Goal: Information Seeking & Learning: Learn about a topic

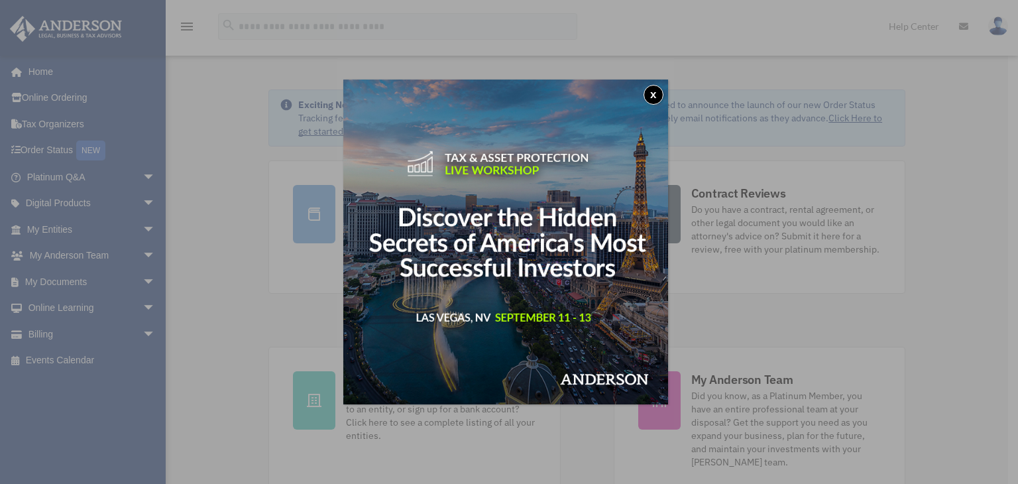
click at [658, 96] on button "x" at bounding box center [654, 95] width 20 height 20
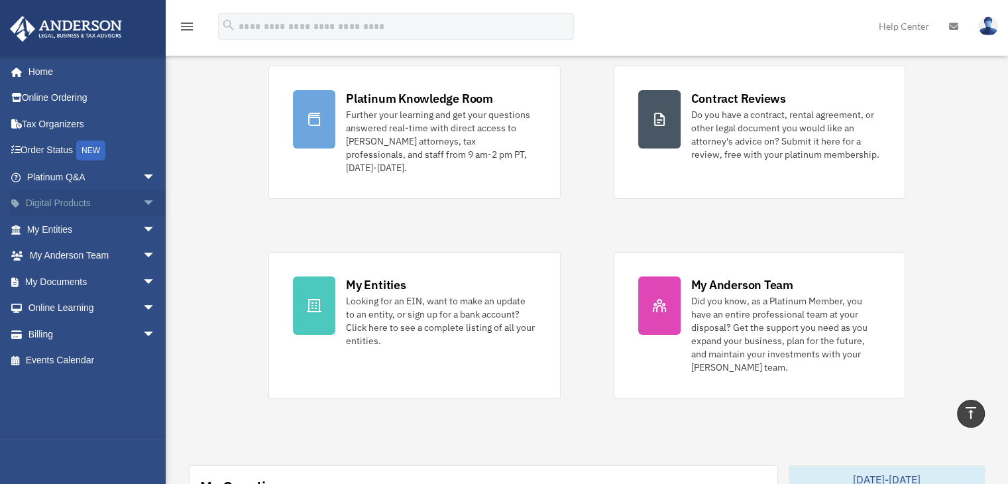
scroll to position [72, 0]
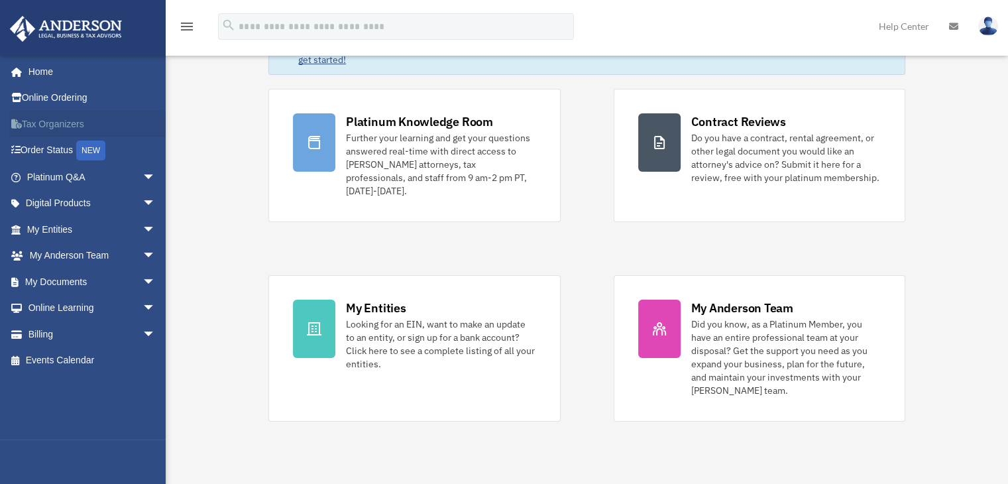
click at [39, 121] on link "Tax Organizers" at bounding box center [92, 124] width 166 height 27
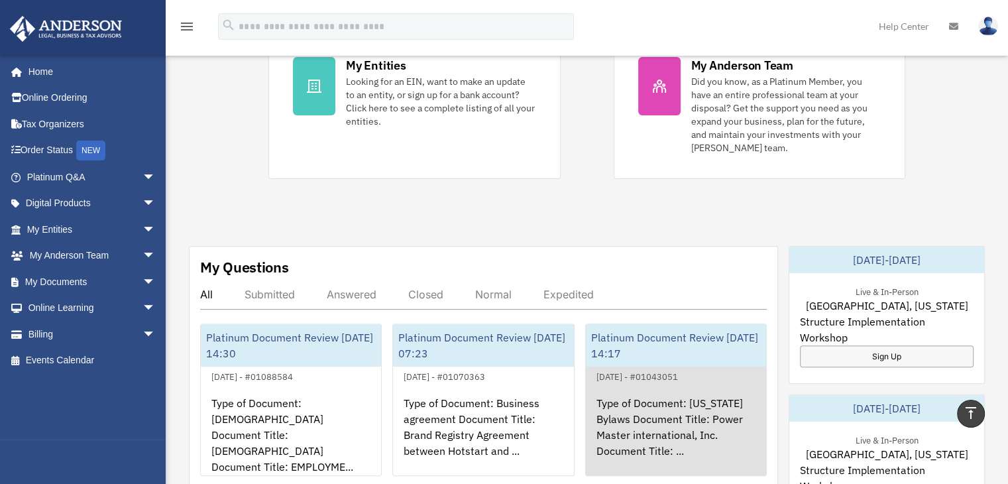
scroll to position [403, 0]
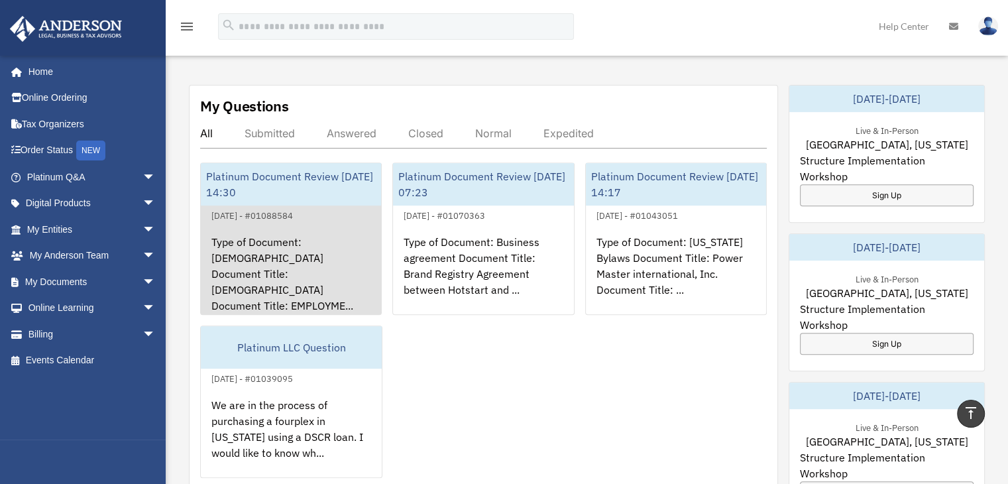
scroll to position [403, 0]
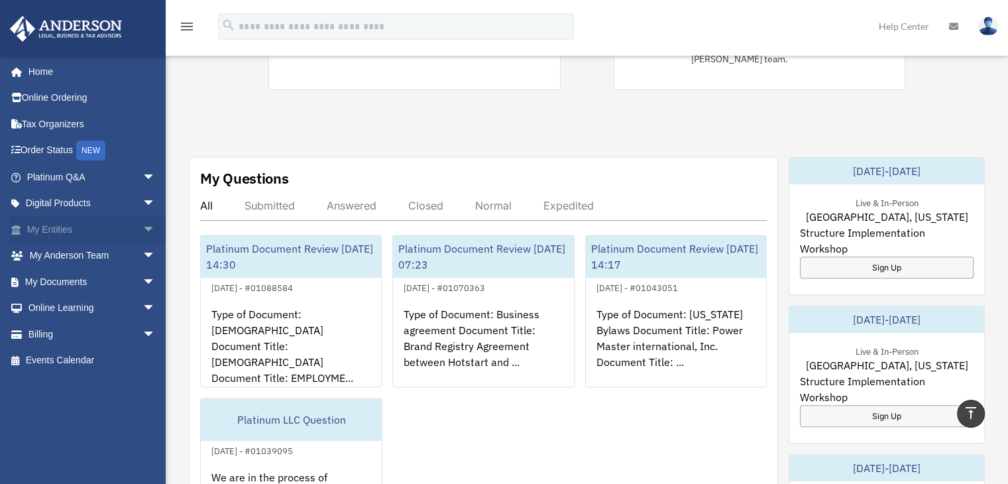
click at [62, 226] on link "My Entities arrow_drop_down" at bounding box center [92, 229] width 166 height 27
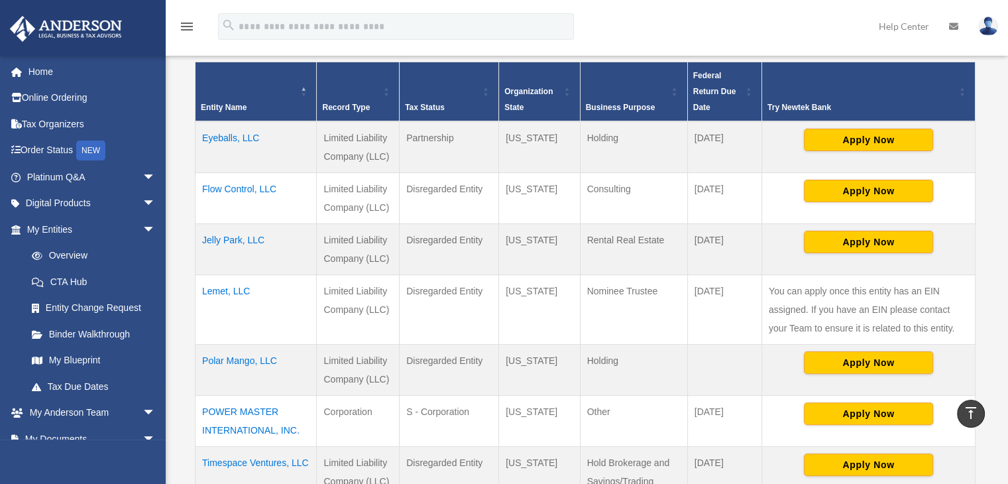
scroll to position [265, 0]
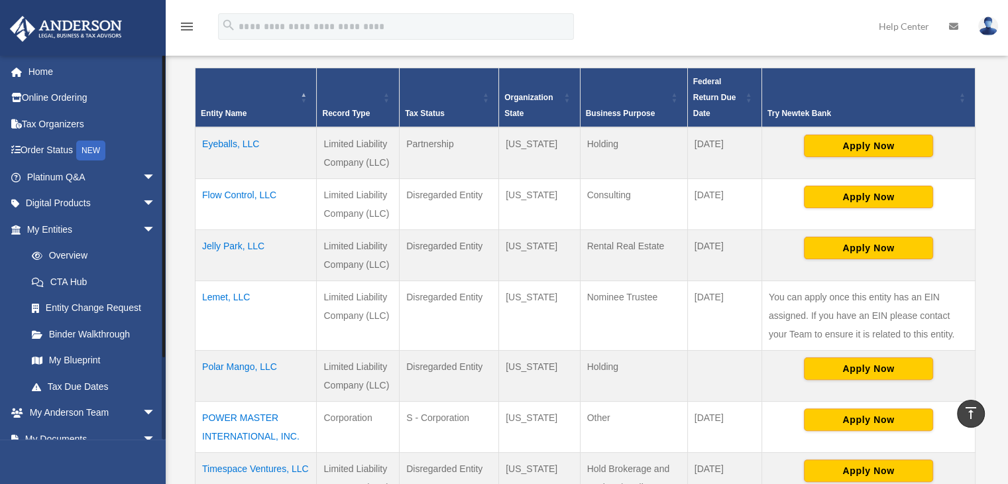
drag, startPoint x: 272, startPoint y: 149, endPoint x: 163, endPoint y: 139, distance: 109.2
click at [163, 139] on div "Overview [EMAIL_ADDRESS][DOMAIN_NAME] Sign Out [EMAIL_ADDRESS][DOMAIN_NAME] Hom…" at bounding box center [504, 195] width 1008 height 840
click at [304, 139] on td "Eyeballs, LLC" at bounding box center [256, 153] width 121 height 52
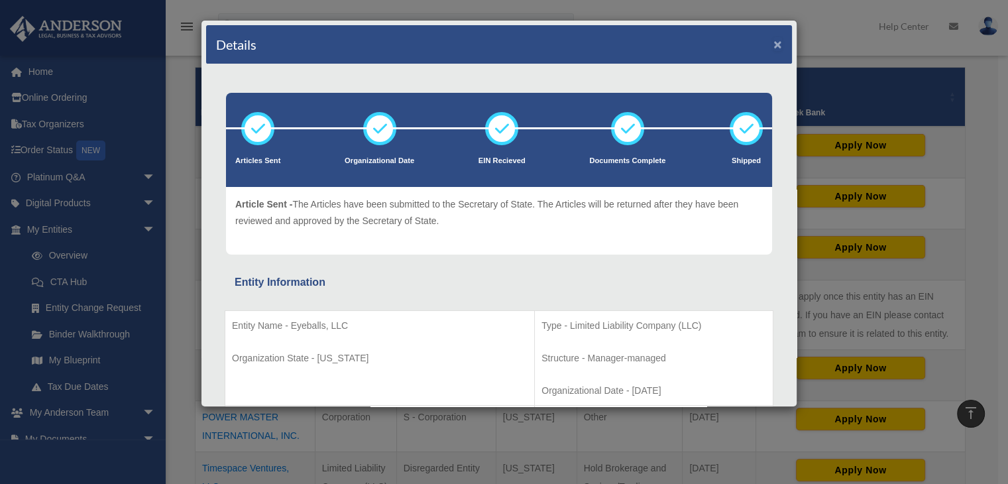
click at [774, 44] on button "×" at bounding box center [778, 44] width 9 height 14
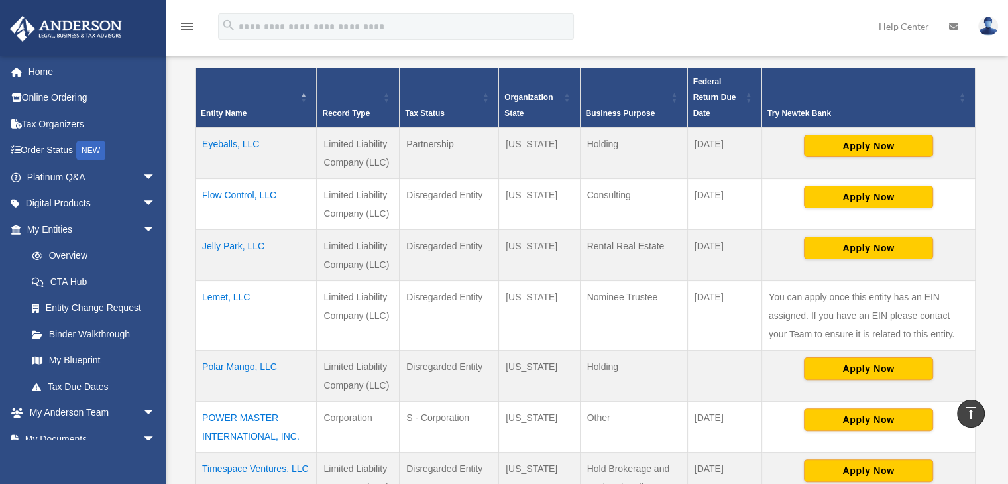
drag, startPoint x: 270, startPoint y: 113, endPoint x: 201, endPoint y: 110, distance: 69.7
click at [201, 110] on th "Entity Name" at bounding box center [256, 98] width 121 height 60
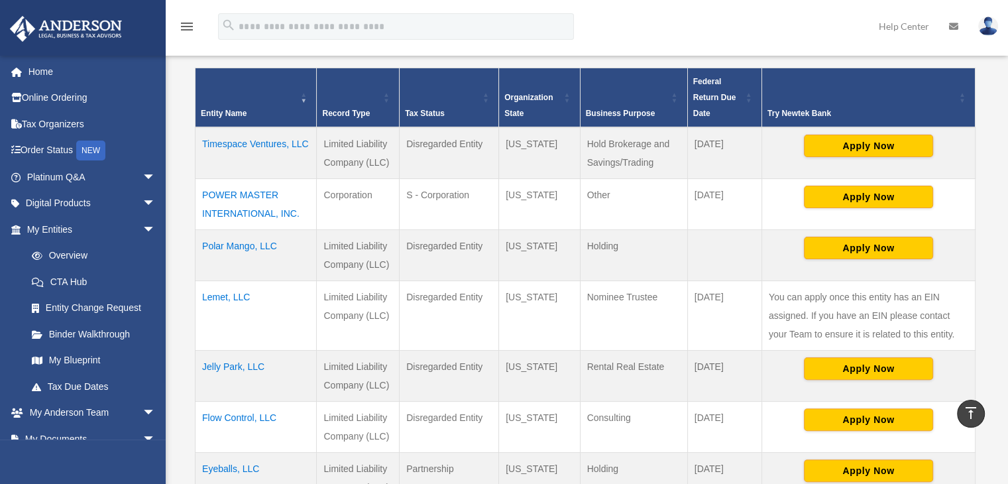
drag, startPoint x: 308, startPoint y: 149, endPoint x: 197, endPoint y: 149, distance: 111.4
click at [197, 149] on td "Timespace Ventures, LLC" at bounding box center [256, 153] width 121 height 52
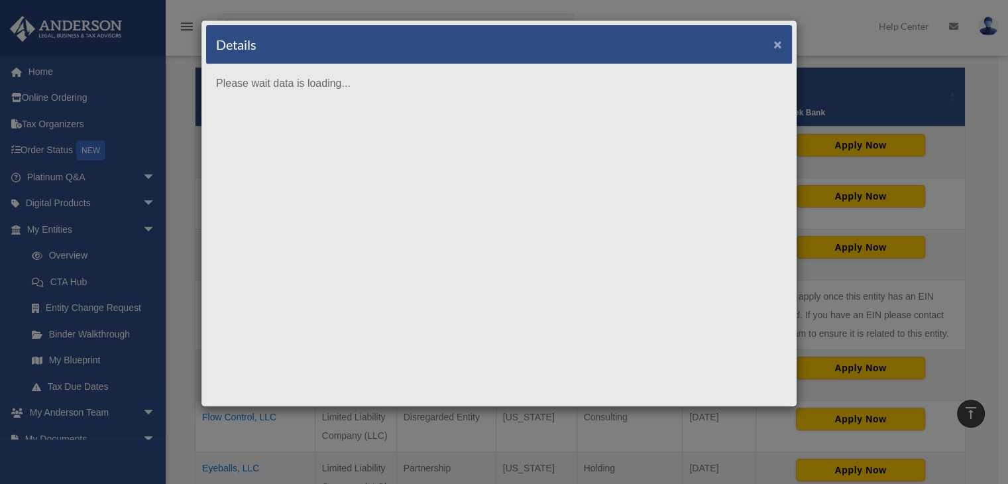
click at [778, 44] on button "×" at bounding box center [778, 44] width 9 height 14
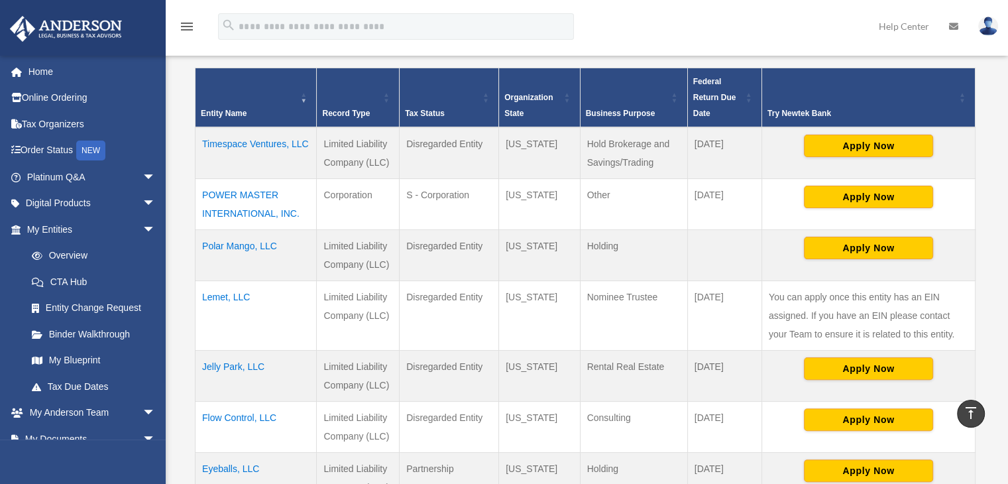
copy td "Timespace Ventures, LLC"
click at [311, 100] on th "Entity Name" at bounding box center [256, 98] width 121 height 60
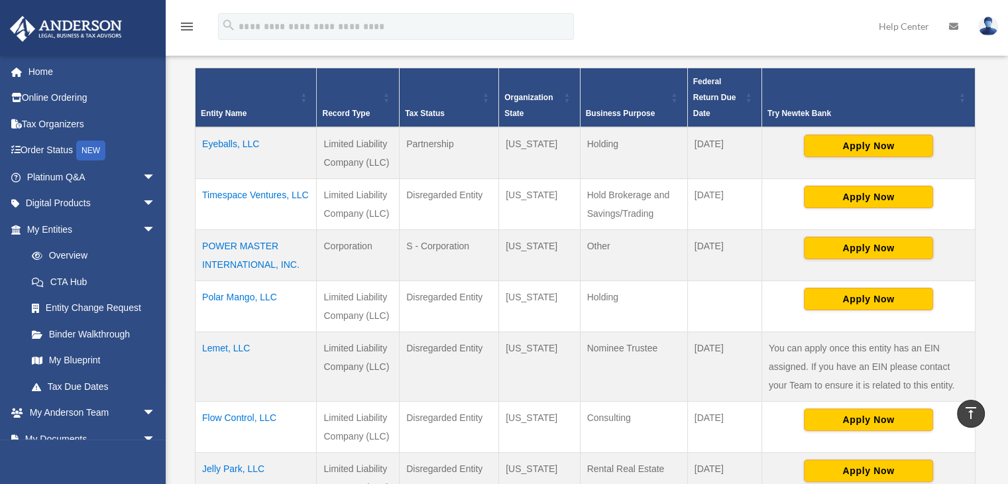
click at [306, 101] on span "\a Entity Name: Activate to sort" at bounding box center [304, 97] width 8 height 58
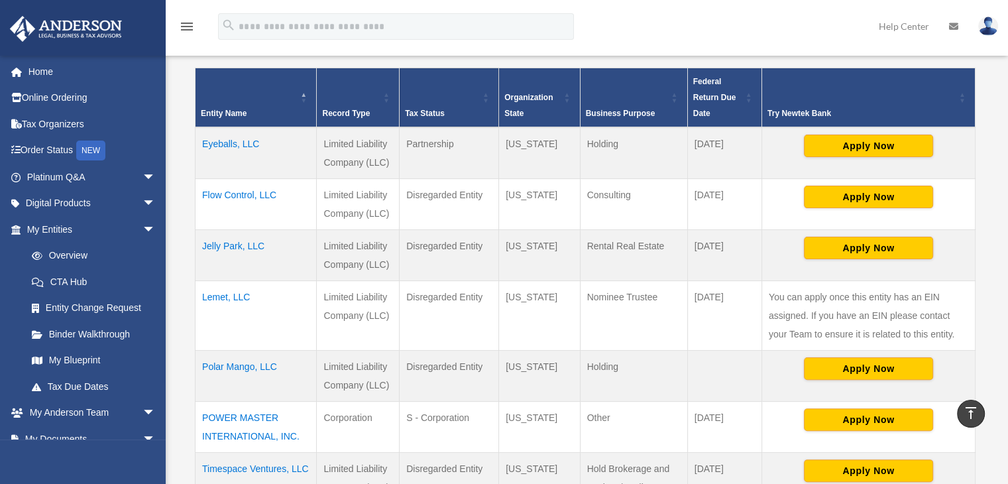
click at [432, 117] on th "Tax Status" at bounding box center [449, 98] width 99 height 60
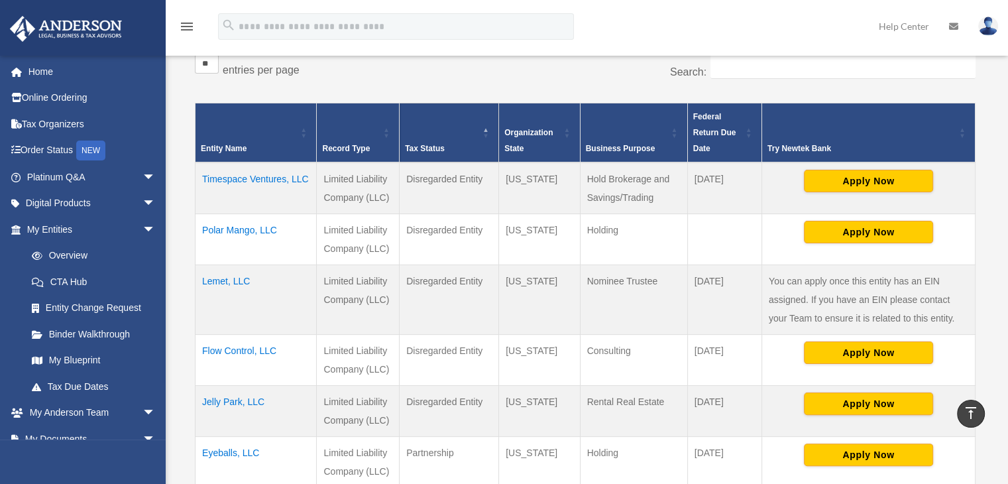
scroll to position [199, 0]
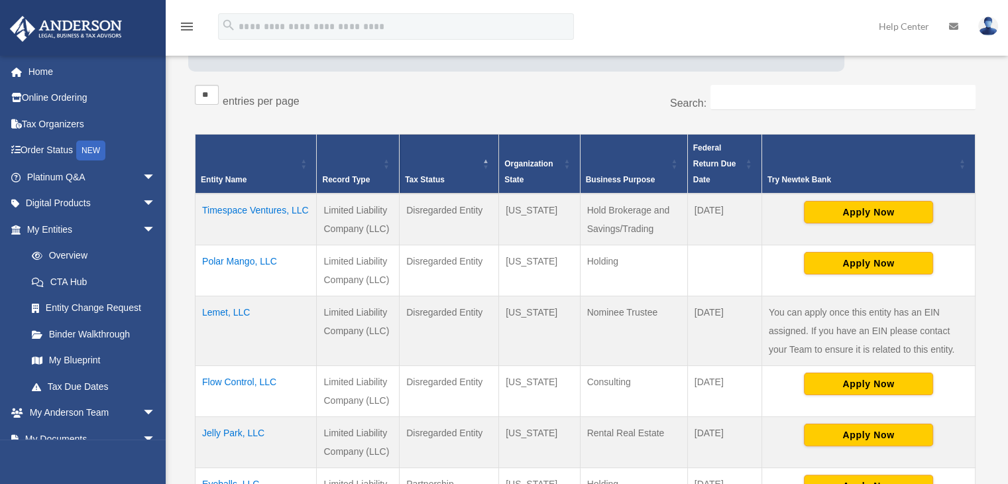
click at [479, 181] on th "Tax Status" at bounding box center [449, 164] width 99 height 60
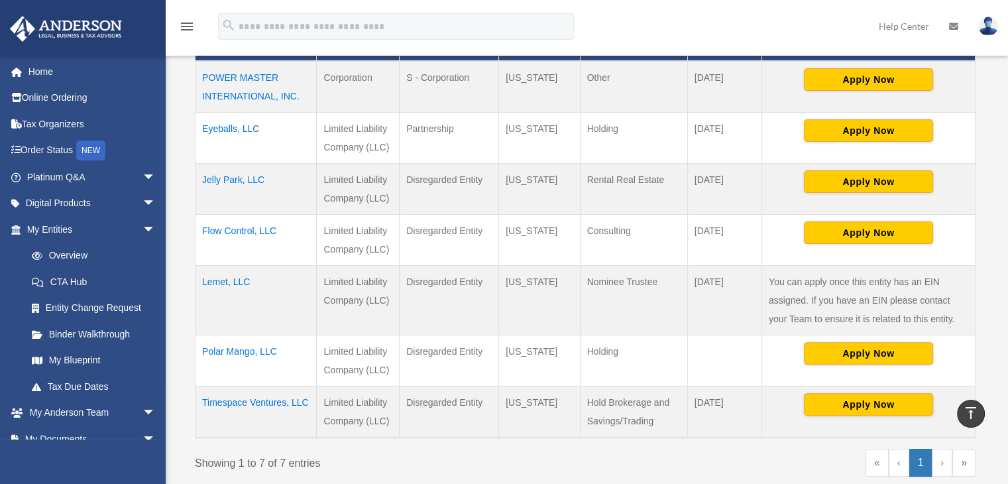
scroll to position [265, 0]
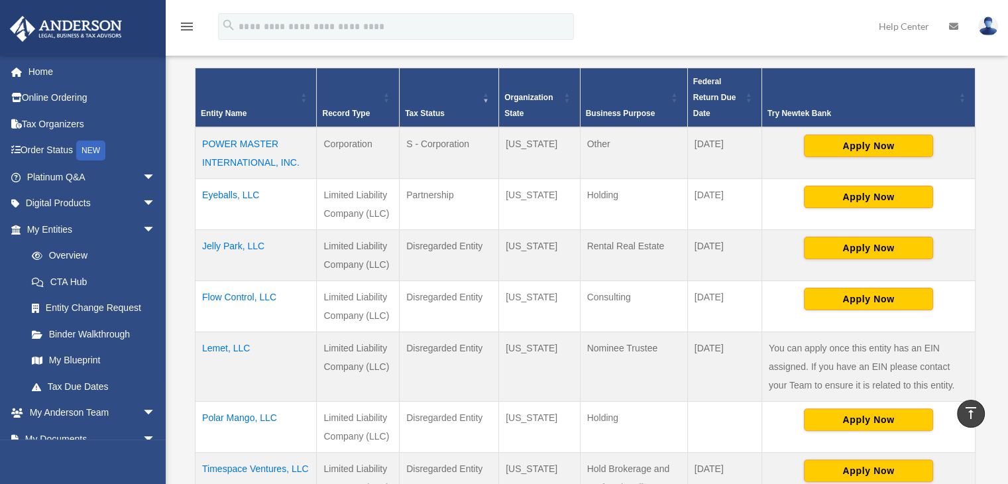
drag, startPoint x: 310, startPoint y: 168, endPoint x: 197, endPoint y: 147, distance: 115.3
click at [197, 147] on td "POWER MASTER INTERNATIONAL, INC." at bounding box center [256, 153] width 121 height 52
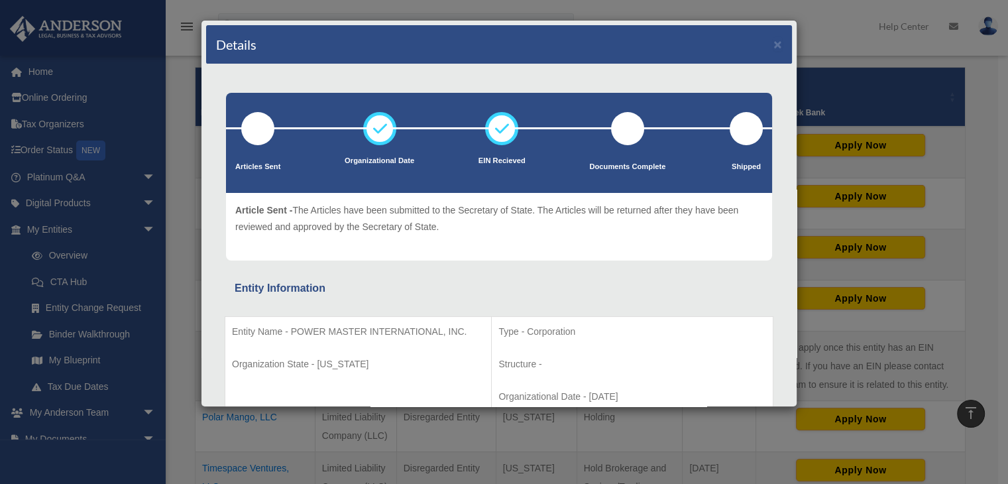
click at [774, 44] on div "Details ×" at bounding box center [499, 44] width 586 height 39
click at [774, 48] on button "×" at bounding box center [778, 44] width 9 height 14
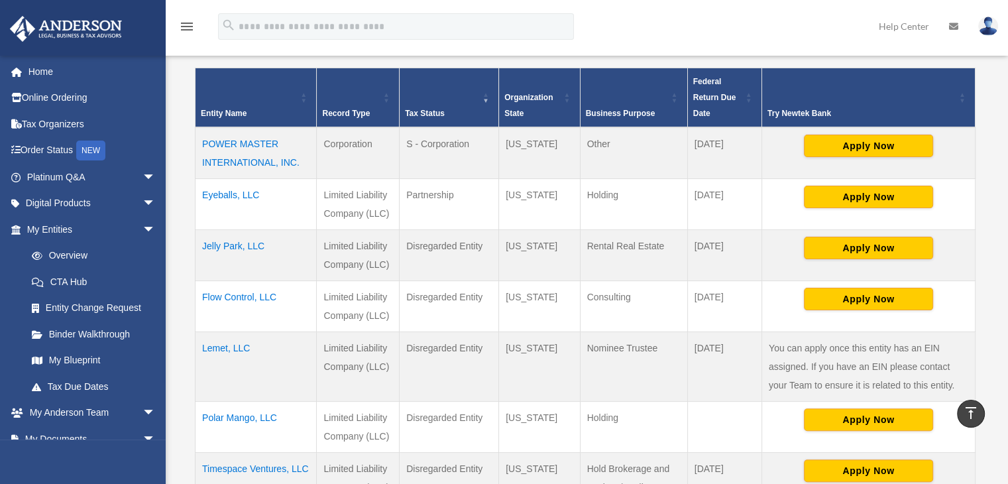
drag, startPoint x: 201, startPoint y: 145, endPoint x: 302, endPoint y: 164, distance: 103.1
click at [302, 164] on td "POWER MASTER INTERNATIONAL, INC." at bounding box center [256, 153] width 121 height 52
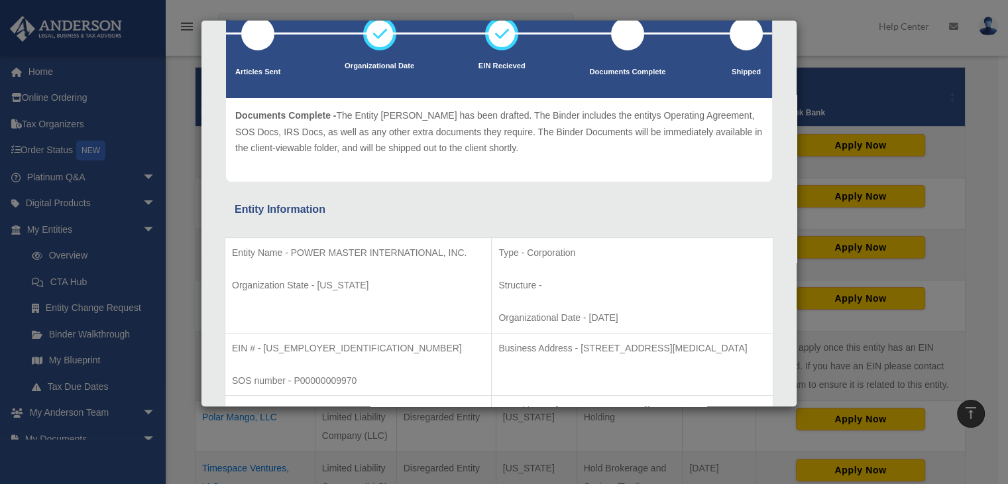
scroll to position [0, 0]
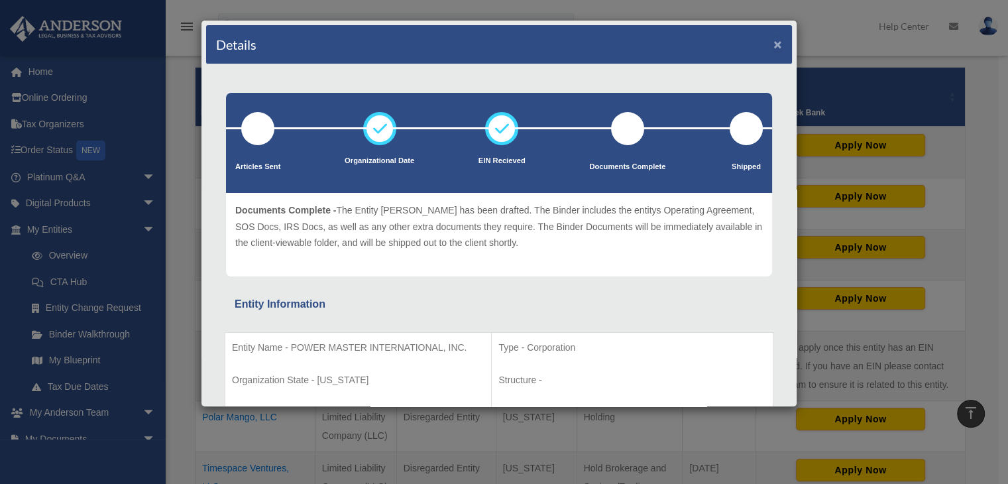
click at [774, 44] on button "×" at bounding box center [778, 44] width 9 height 14
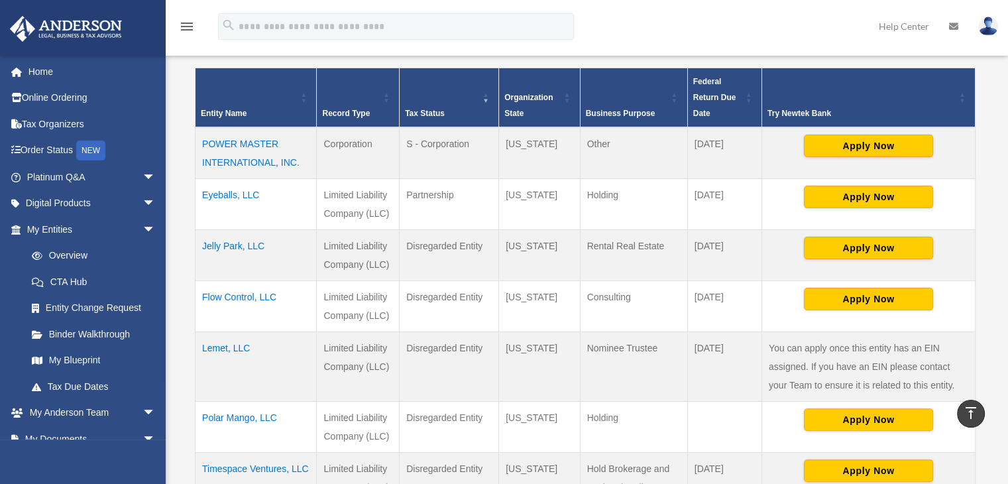
copy td "POWER MASTER INTERNATIONAL, INC."
drag, startPoint x: 283, startPoint y: 200, endPoint x: 199, endPoint y: 213, distance: 85.1
click at [199, 213] on td "Eyeballs, LLC" at bounding box center [256, 203] width 121 height 51
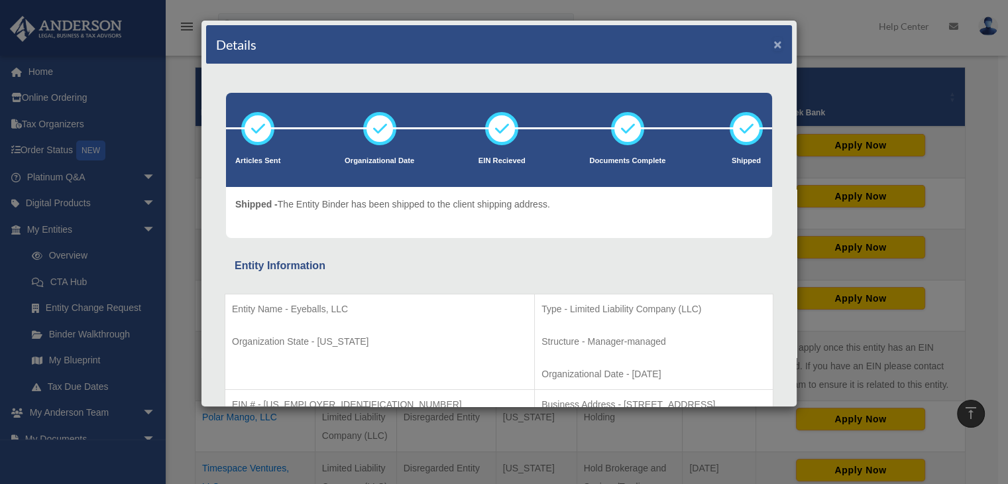
click at [774, 46] on button "×" at bounding box center [778, 44] width 9 height 14
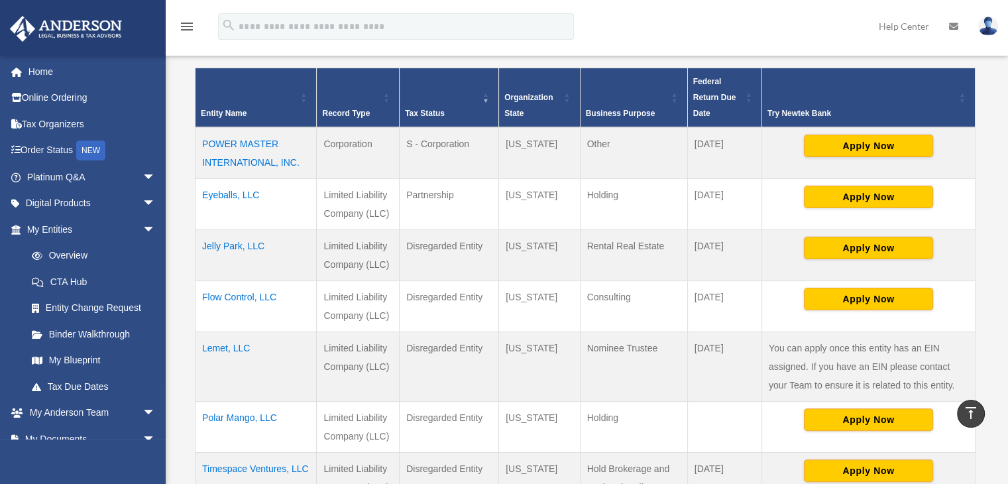
copy td "Eyeballs, LLC"
click at [305, 312] on td "Flow Control, LLC" at bounding box center [256, 305] width 121 height 51
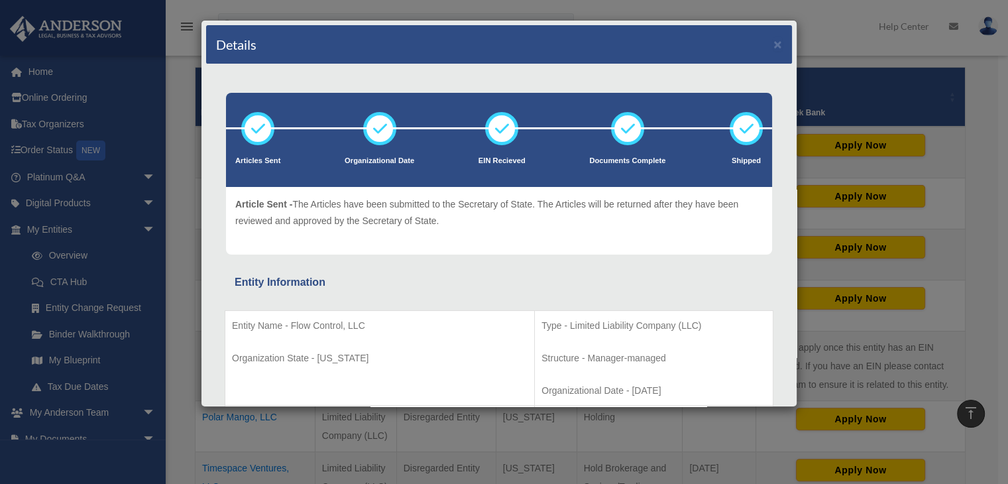
click at [776, 44] on div "Details ×" at bounding box center [499, 44] width 586 height 39
click at [774, 48] on button "×" at bounding box center [778, 44] width 9 height 14
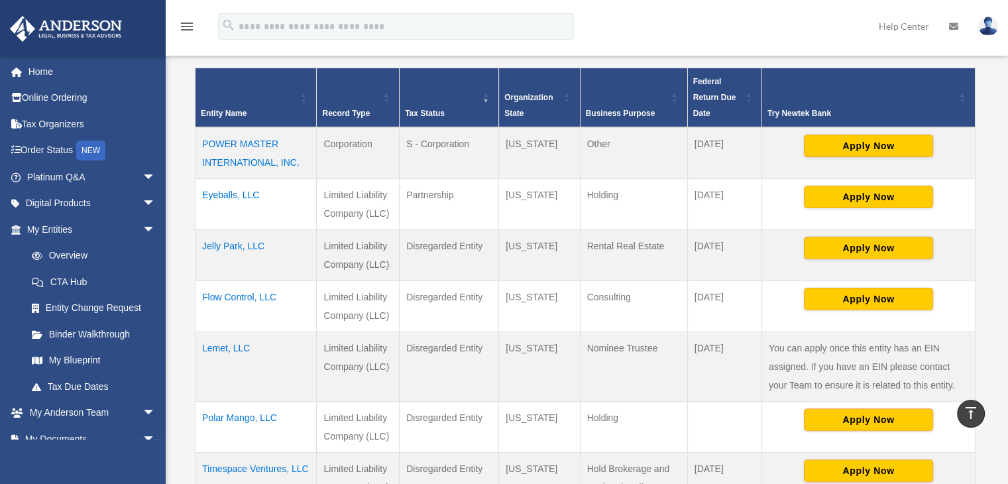
drag, startPoint x: 298, startPoint y: 249, endPoint x: 201, endPoint y: 253, distance: 96.9
click at [201, 253] on td "Jelly Park, LLC" at bounding box center [256, 254] width 121 height 51
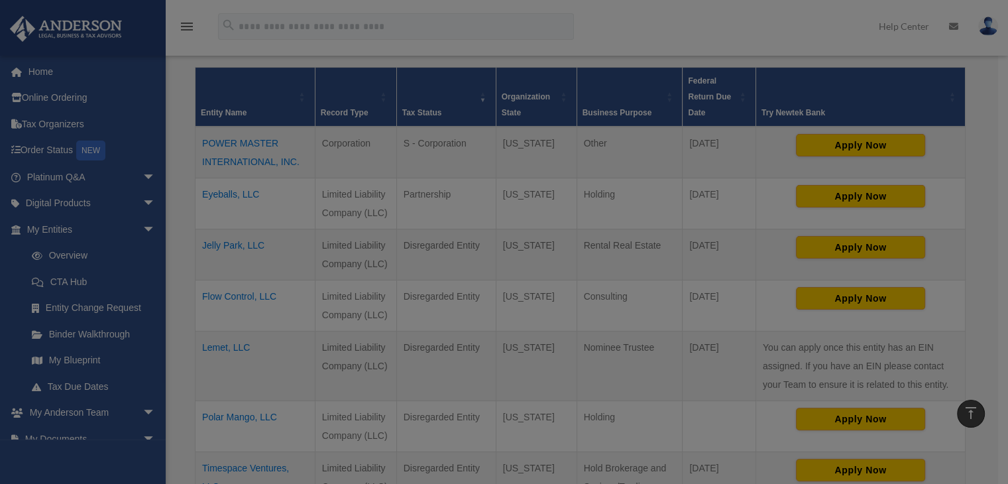
copy td "Jelly Park, LLC"
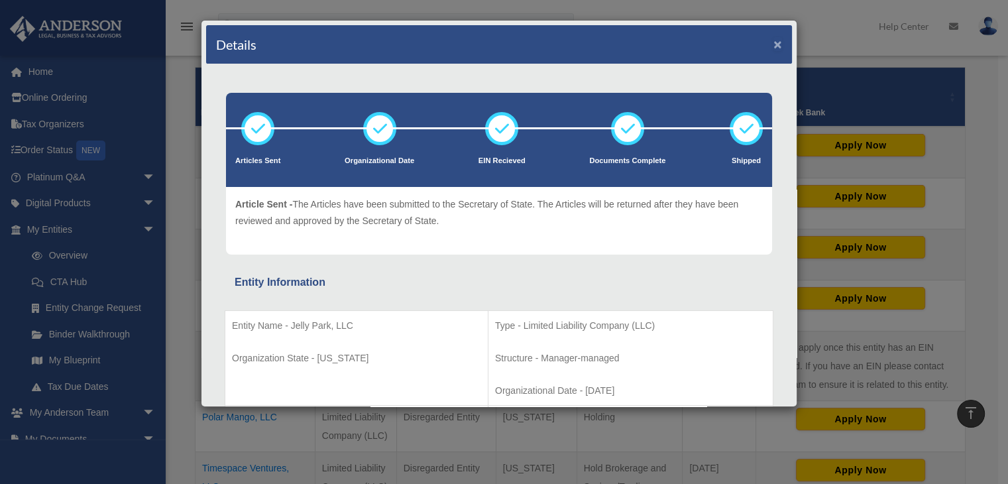
click at [774, 44] on button "×" at bounding box center [778, 44] width 9 height 14
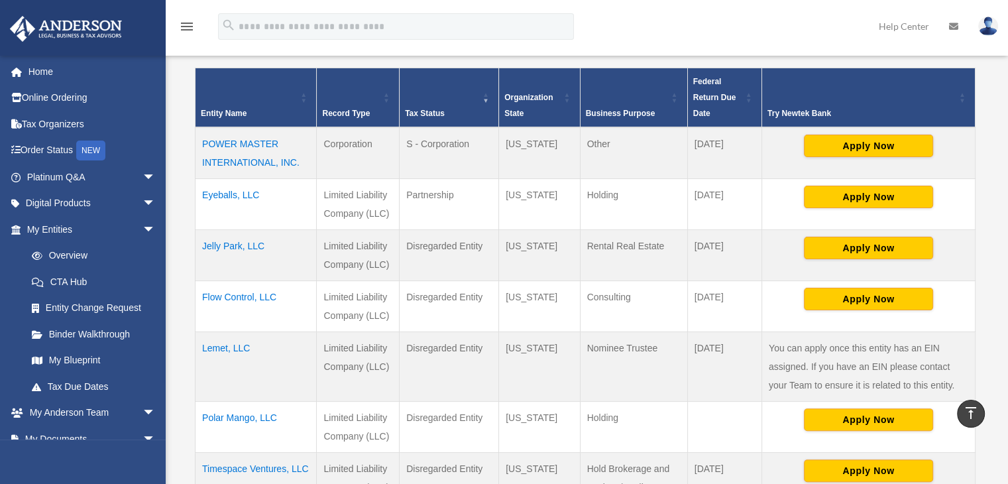
copy td "Jelly Park, LLC"
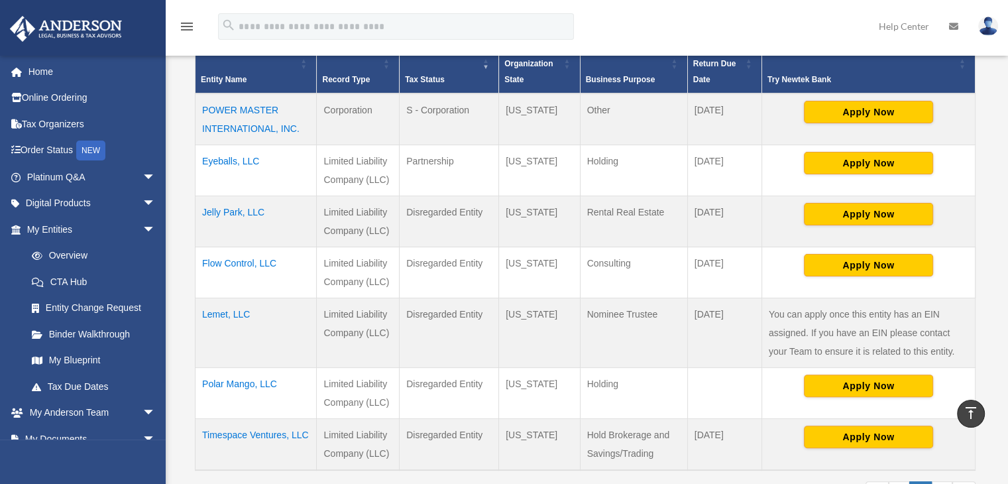
scroll to position [331, 0]
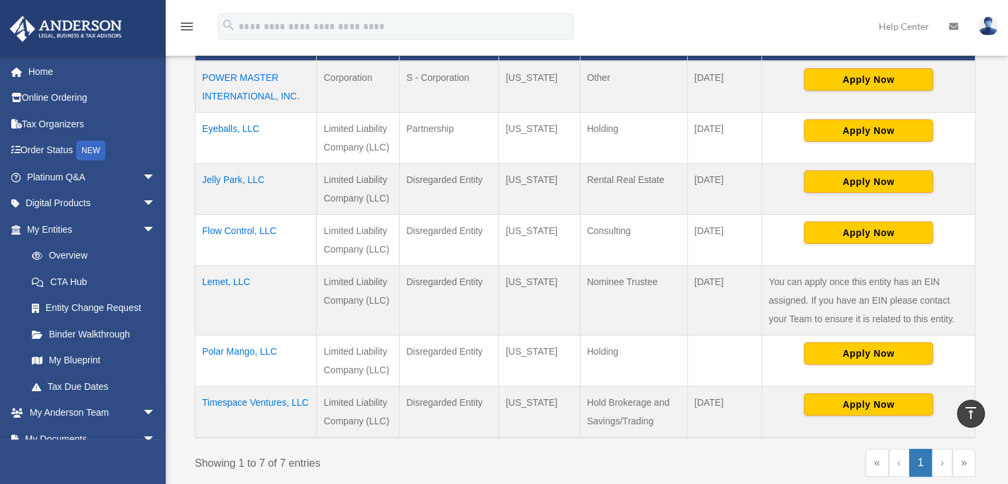
click at [299, 249] on td "Flow Control, LLC" at bounding box center [256, 239] width 121 height 51
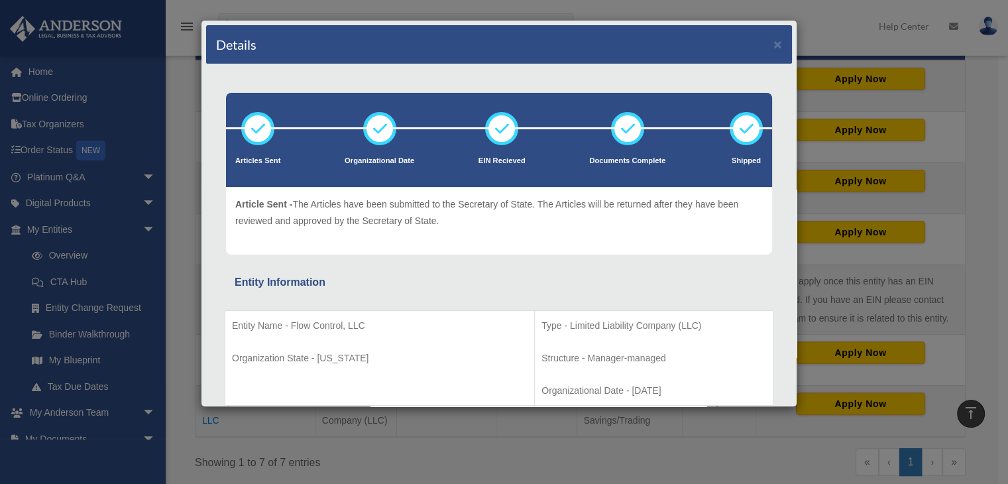
click at [773, 41] on div "Details ×" at bounding box center [499, 44] width 586 height 39
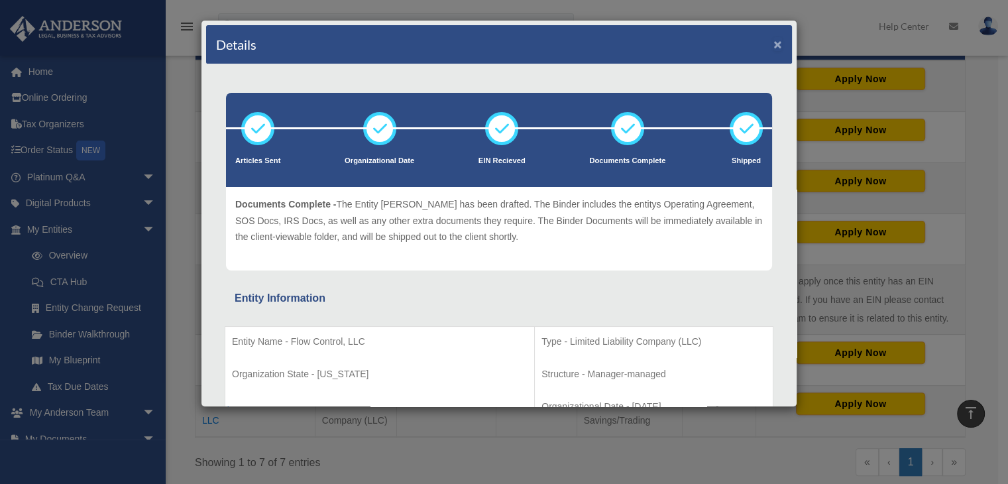
click at [774, 44] on button "×" at bounding box center [778, 44] width 9 height 14
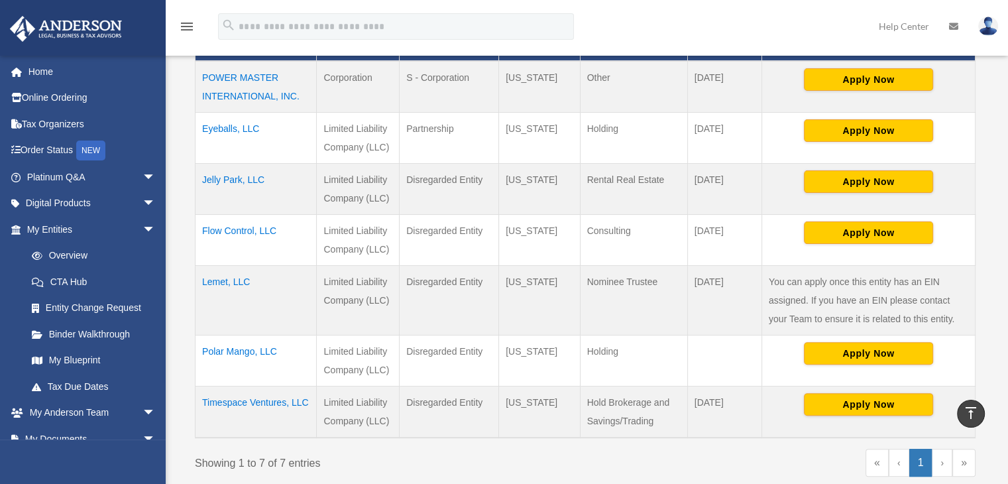
drag, startPoint x: 286, startPoint y: 237, endPoint x: 202, endPoint y: 229, distance: 84.5
click at [202, 229] on td "Flow Control, LLC" at bounding box center [256, 239] width 121 height 51
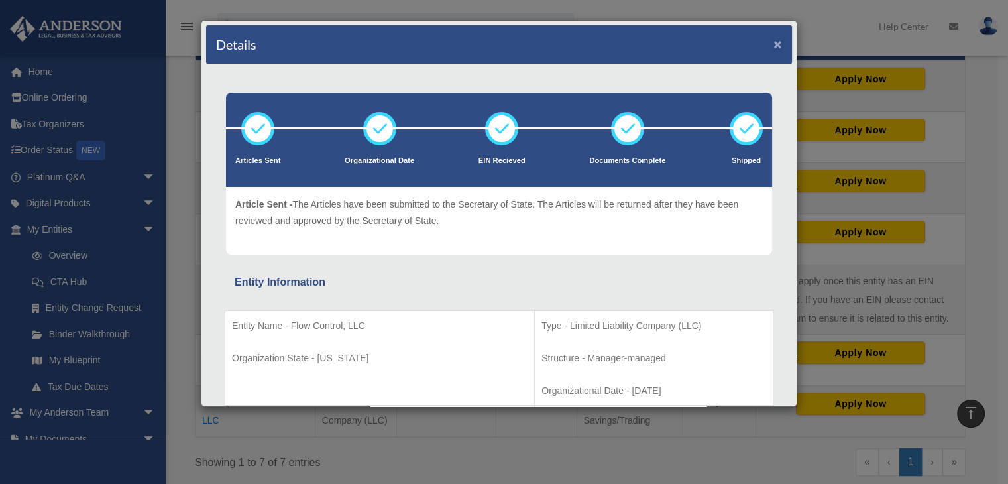
click at [774, 42] on button "×" at bounding box center [778, 44] width 9 height 14
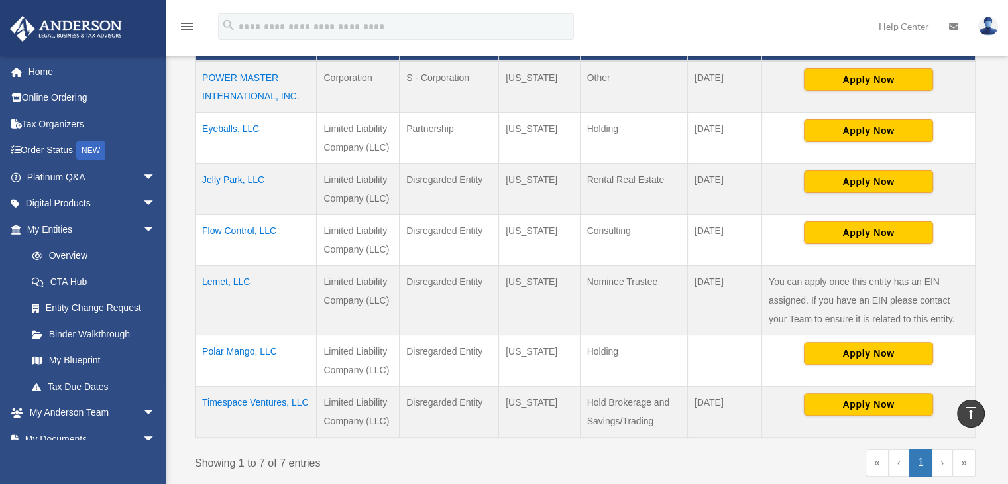
copy td "Flow Control, LLC"
click at [280, 308] on td "Lemet, LLC" at bounding box center [256, 300] width 121 height 70
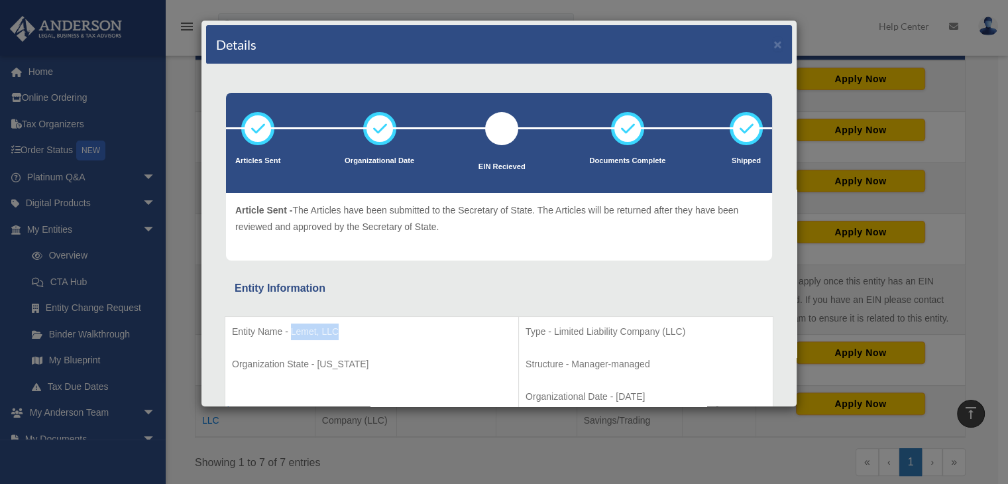
drag, startPoint x: 369, startPoint y: 337, endPoint x: 292, endPoint y: 337, distance: 77.6
click at [292, 337] on p "Entity Name - Lemet, LLC" at bounding box center [372, 332] width 280 height 17
copy p "Lemet, LLC"
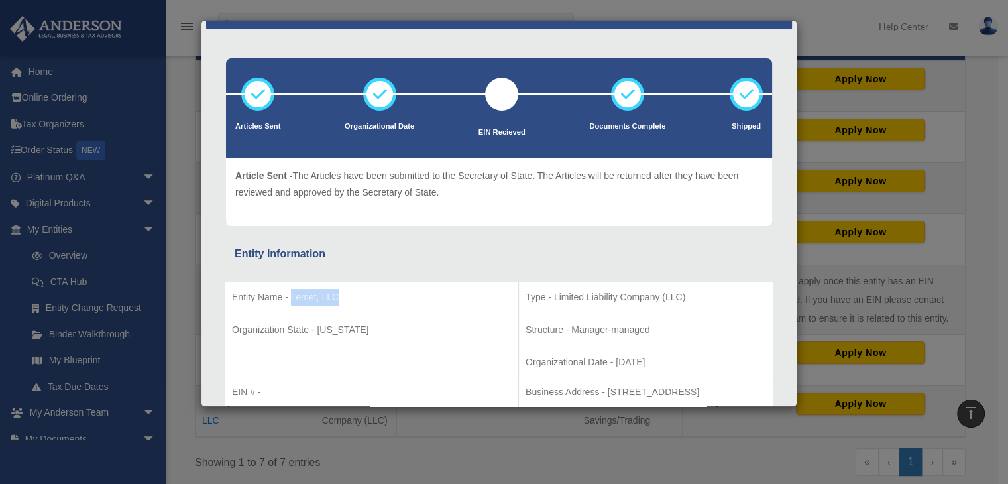
scroll to position [66, 0]
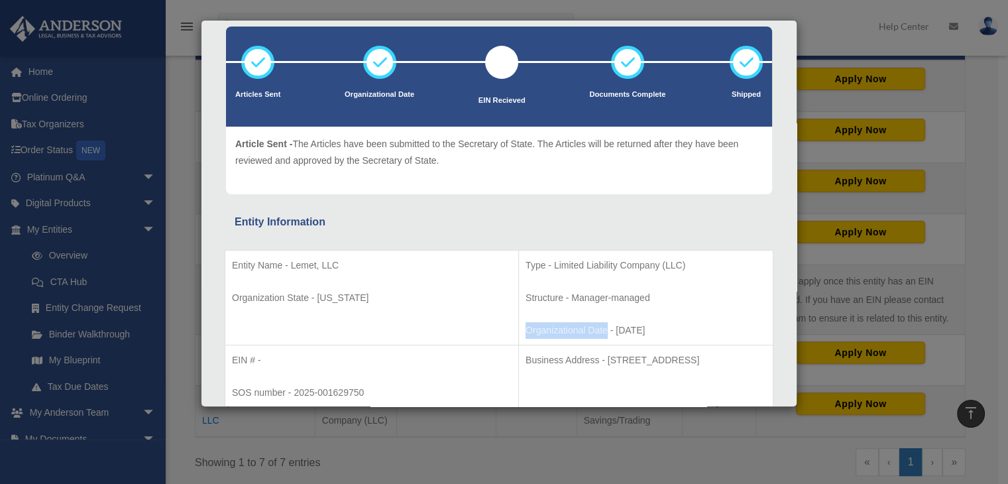
drag, startPoint x: 534, startPoint y: 333, endPoint x: 455, endPoint y: 329, distance: 79.6
click at [526, 329] on p "Organizational Date - [DATE]" at bounding box center [646, 330] width 241 height 17
copy p "Organizational Date"
drag, startPoint x: 607, startPoint y: 329, endPoint x: 541, endPoint y: 329, distance: 66.3
click at [541, 329] on p "Organizational Date - [DATE]" at bounding box center [646, 330] width 241 height 17
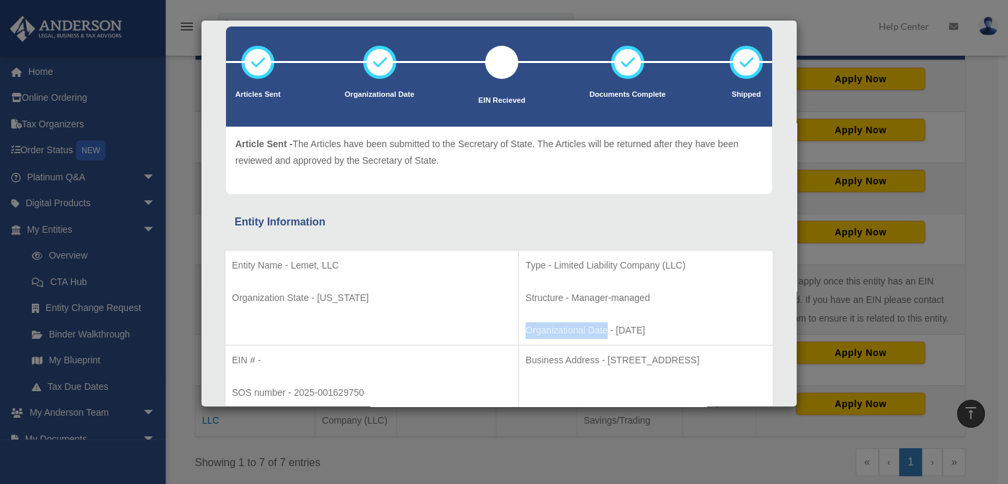
copy p "[DATE]"
drag, startPoint x: 711, startPoint y: 359, endPoint x: 535, endPoint y: 366, distance: 175.8
click at [535, 366] on p "Business Address - [STREET_ADDRESS]" at bounding box center [646, 360] width 241 height 17
copy p "[STREET_ADDRESS]"
drag, startPoint x: 527, startPoint y: 363, endPoint x: 455, endPoint y: 361, distance: 72.3
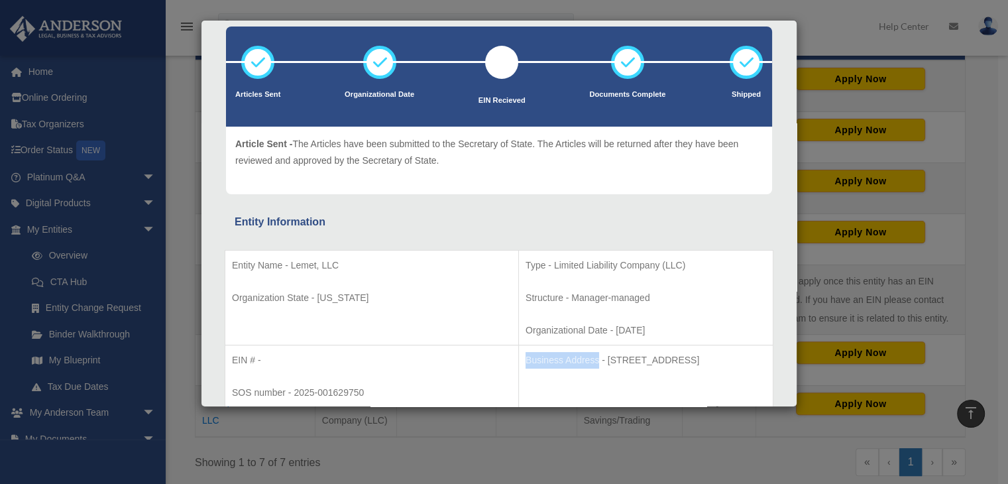
click at [526, 361] on p "Business Address - [STREET_ADDRESS]" at bounding box center [646, 360] width 241 height 17
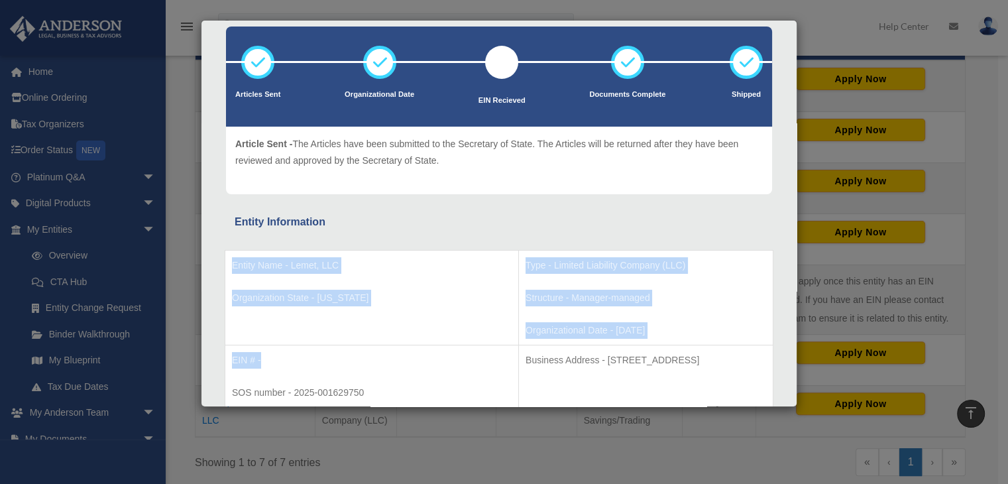
drag, startPoint x: 267, startPoint y: 361, endPoint x: 221, endPoint y: 356, distance: 45.3
click at [289, 364] on p "EIN # -" at bounding box center [372, 360] width 280 height 17
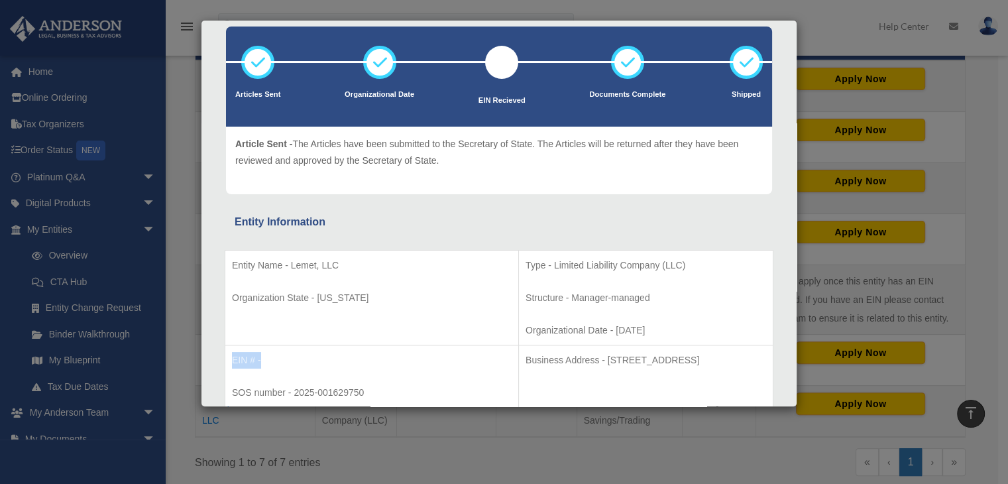
drag, startPoint x: 278, startPoint y: 361, endPoint x: 227, endPoint y: 355, distance: 50.7
click at [227, 355] on td "EIN # - SOS number - 2025-001629750" at bounding box center [372, 376] width 294 height 63
drag, startPoint x: 371, startPoint y: 393, endPoint x: 227, endPoint y: 394, distance: 143.2
click at [227, 394] on td "EIN # - SOS number - 2025-001629750" at bounding box center [372, 376] width 294 height 63
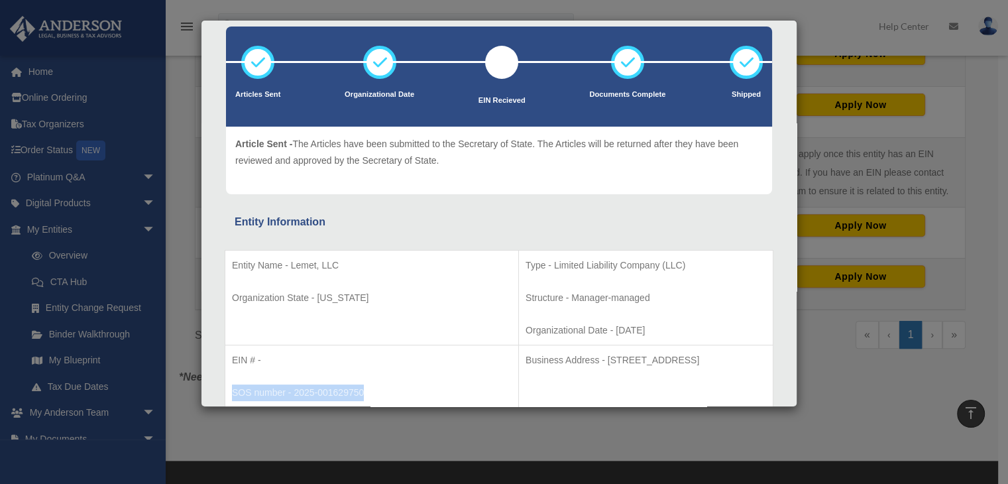
scroll to position [464, 0]
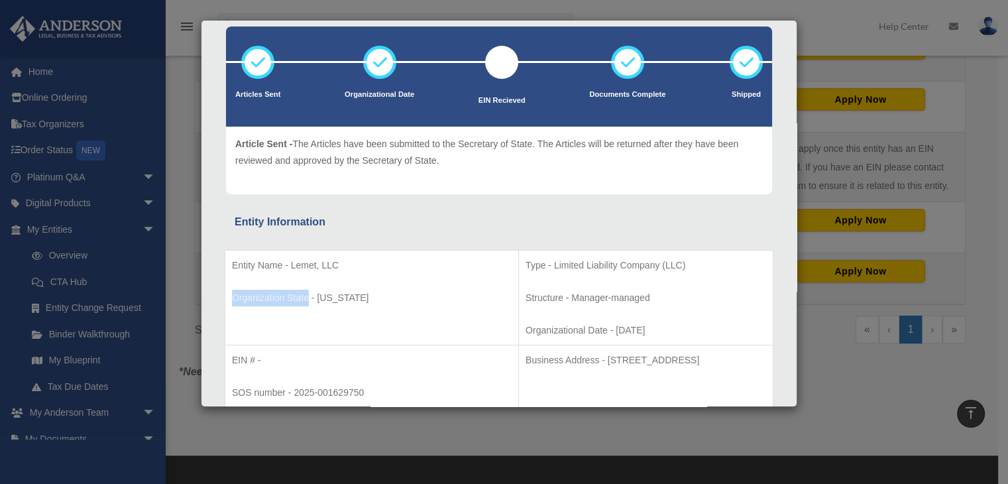
drag, startPoint x: 308, startPoint y: 298, endPoint x: 227, endPoint y: 298, distance: 80.9
click at [227, 298] on td "Entity Name - Lemet, LLC Organization State - [US_STATE]" at bounding box center [372, 297] width 294 height 95
drag, startPoint x: 361, startPoint y: 300, endPoint x: 318, endPoint y: 296, distance: 42.6
click at [318, 296] on p "Organization State - [US_STATE]" at bounding box center [372, 298] width 280 height 17
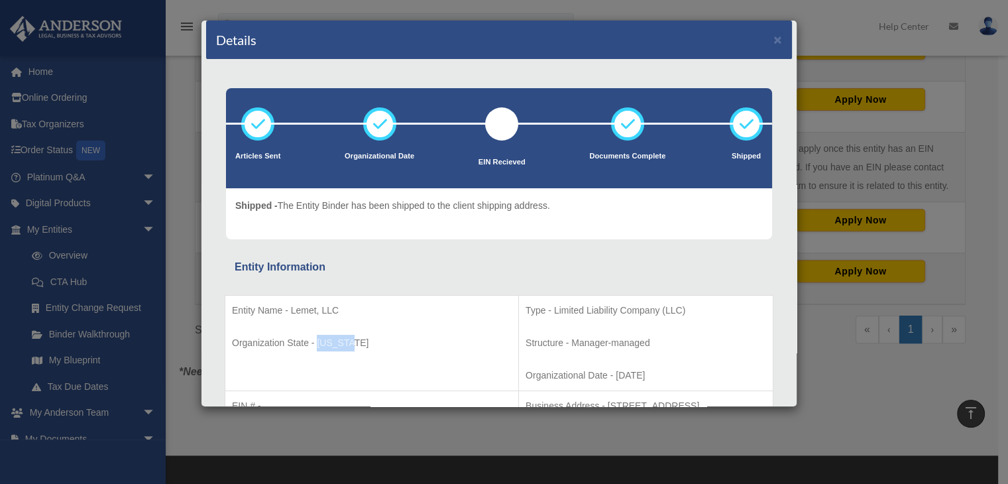
scroll to position [0, 0]
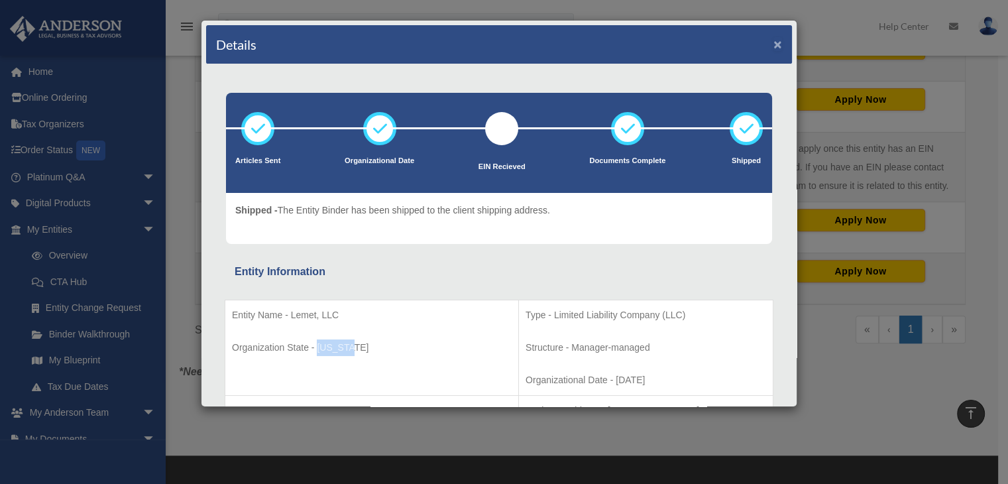
click at [774, 46] on button "×" at bounding box center [778, 44] width 9 height 14
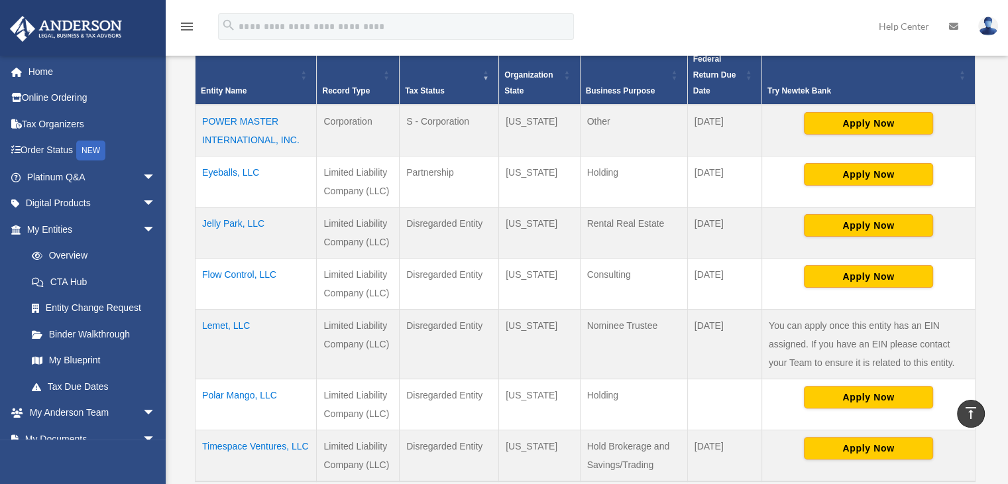
scroll to position [265, 0]
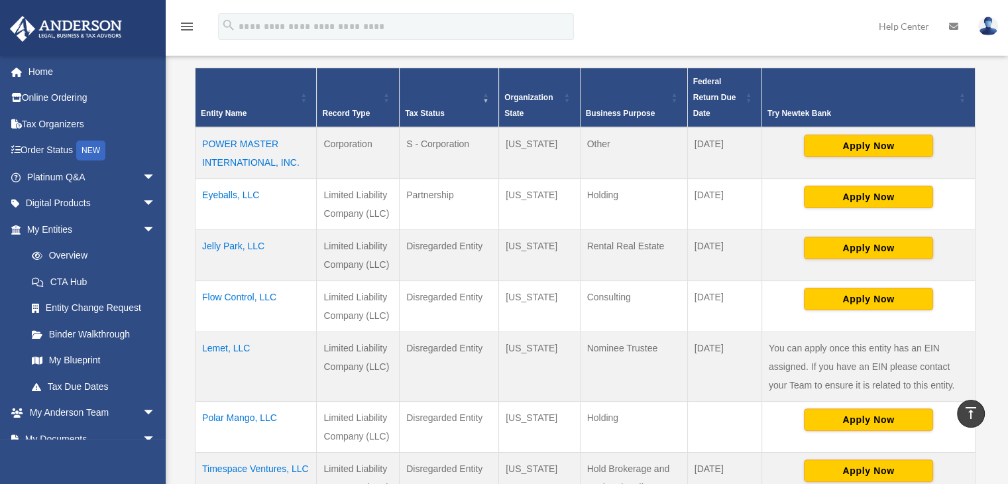
click at [251, 156] on td "POWER MASTER INTERNATIONAL, INC." at bounding box center [256, 153] width 121 height 52
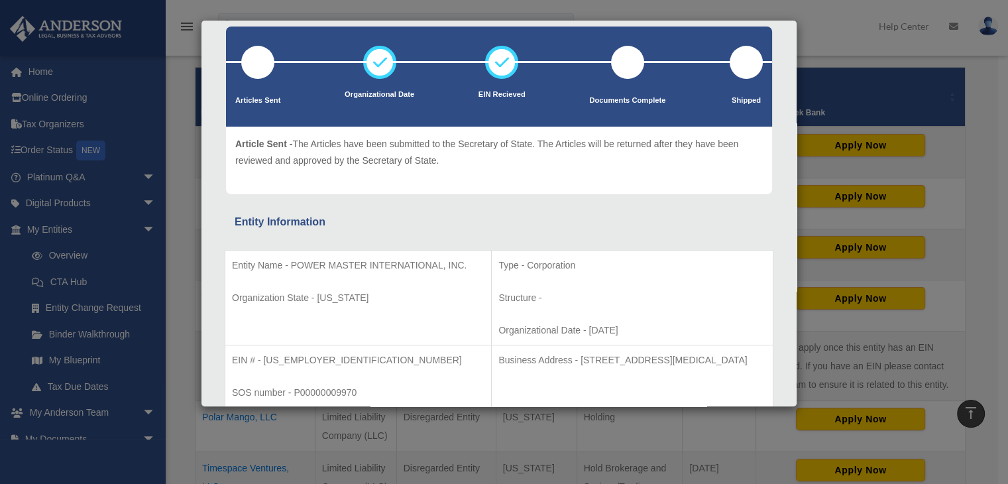
scroll to position [133, 0]
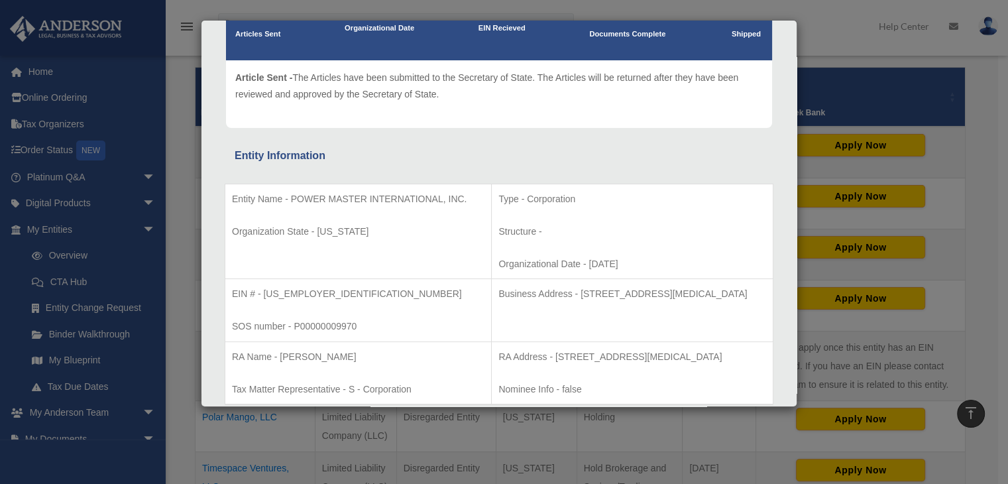
drag, startPoint x: 654, startPoint y: 265, endPoint x: 589, endPoint y: 271, distance: 65.2
click at [589, 271] on td "Type - Corporation Structure - Organizational Date - [DATE]" at bounding box center [633, 231] width 282 height 95
drag, startPoint x: 583, startPoint y: 200, endPoint x: 528, endPoint y: 202, distance: 55.7
click at [528, 202] on p "Type - Corporation" at bounding box center [633, 199] width 268 height 17
drag, startPoint x: 741, startPoint y: 294, endPoint x: 584, endPoint y: 300, distance: 157.2
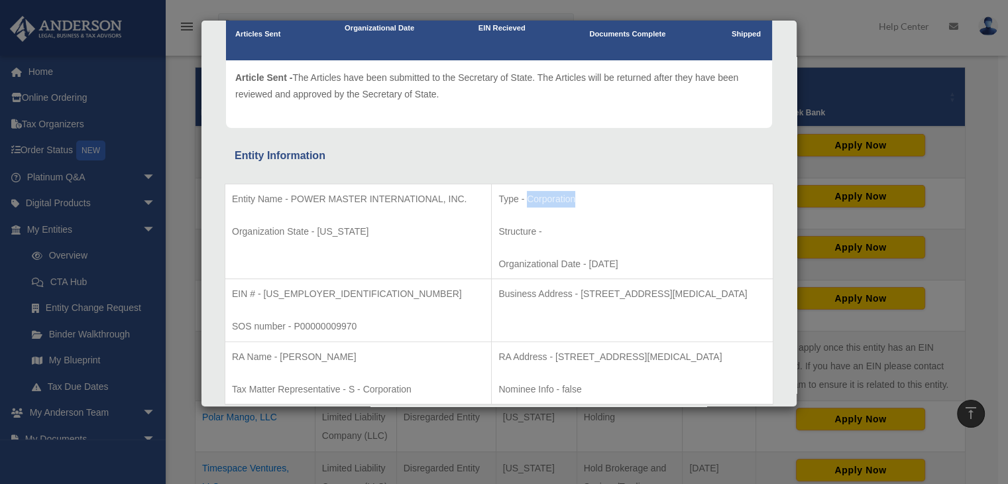
click at [584, 300] on p "Business Address - [STREET_ADDRESS][MEDICAL_DATA]" at bounding box center [633, 294] width 268 height 17
drag, startPoint x: 318, startPoint y: 292, endPoint x: 265, endPoint y: 293, distance: 53.7
click at [265, 293] on p "EIN # - [US_EMPLOYER_IDENTIFICATION_NUMBER]" at bounding box center [358, 294] width 253 height 17
drag, startPoint x: 361, startPoint y: 327, endPoint x: 294, endPoint y: 333, distance: 67.3
click at [294, 333] on td "EIN # - [US_EMPLOYER_IDENTIFICATION_NUMBER] SOS number - P00000009970" at bounding box center [358, 310] width 267 height 63
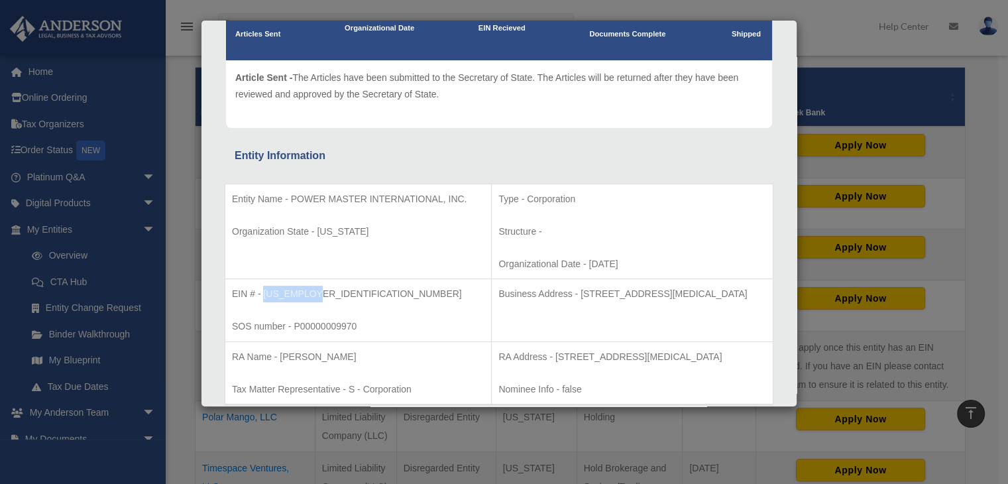
drag, startPoint x: 313, startPoint y: 290, endPoint x: 265, endPoint y: 298, distance: 48.4
click at [265, 298] on p "EIN # - [US_EMPLOYER_IDENTIFICATION_NUMBER]" at bounding box center [358, 294] width 253 height 17
drag, startPoint x: 350, startPoint y: 233, endPoint x: 316, endPoint y: 233, distance: 34.5
click at [316, 233] on p "Organization State - [US_STATE]" at bounding box center [358, 231] width 253 height 17
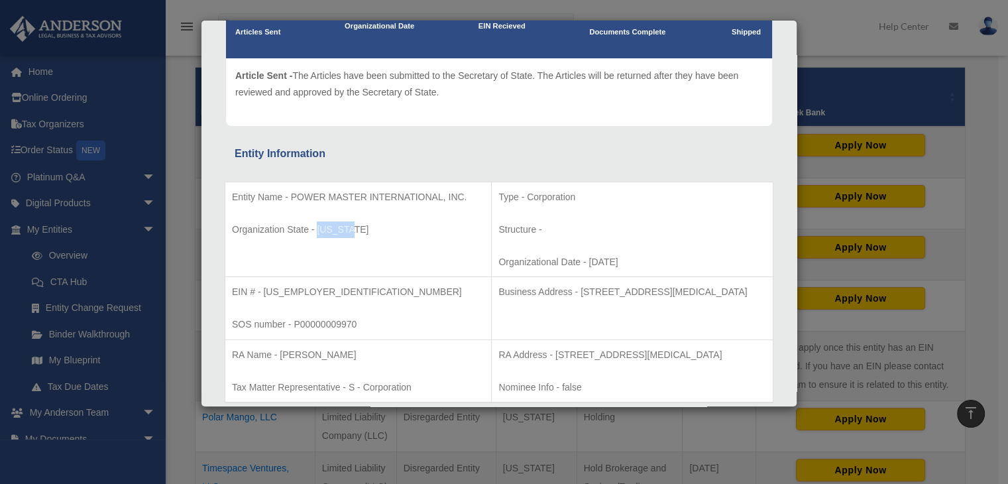
scroll to position [0, 0]
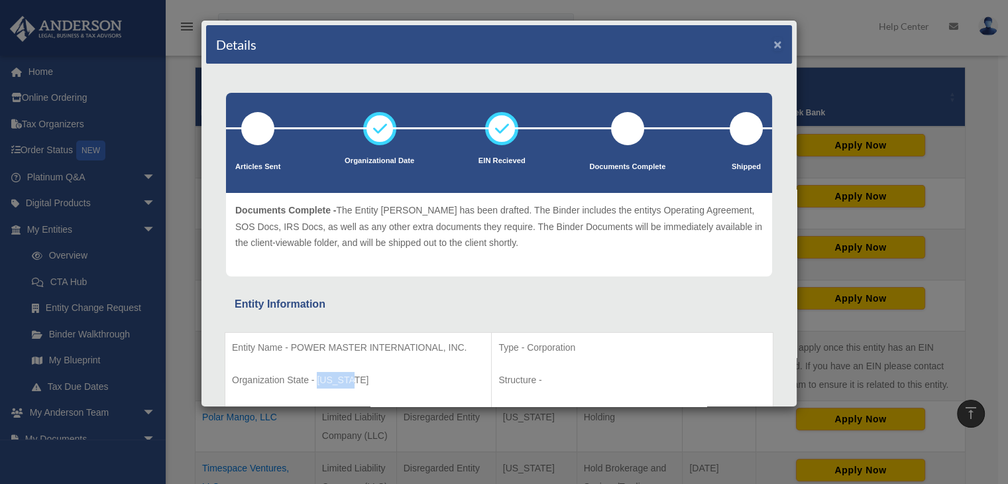
click at [774, 43] on button "×" at bounding box center [778, 44] width 9 height 14
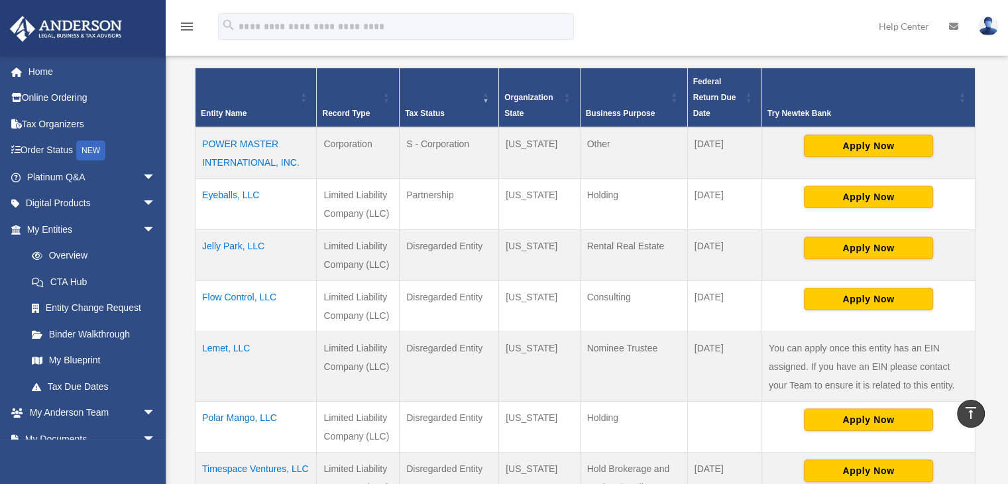
click at [256, 194] on td "Eyeballs, LLC" at bounding box center [256, 203] width 121 height 51
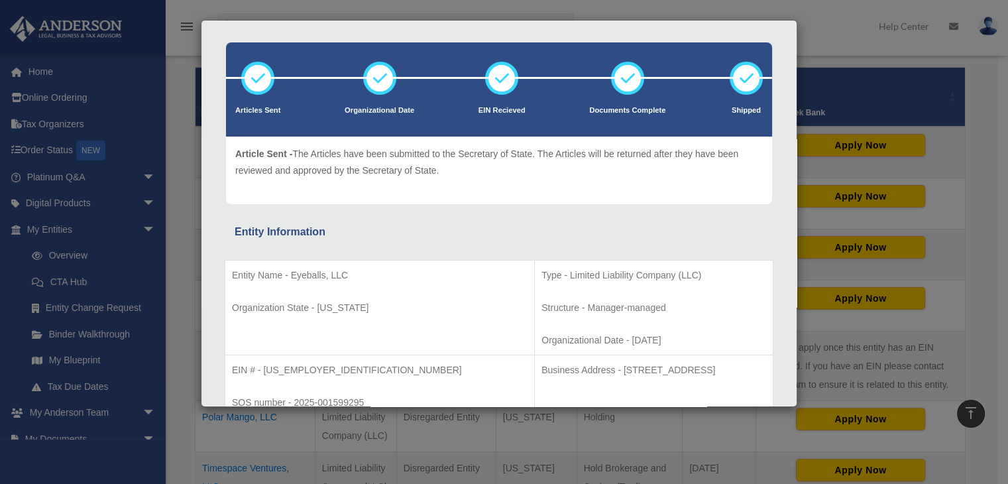
scroll to position [133, 0]
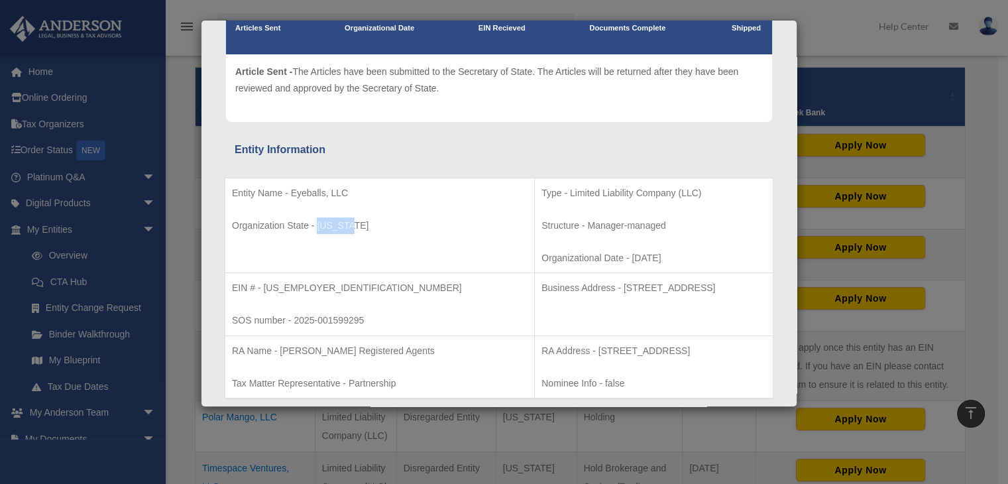
drag, startPoint x: 359, startPoint y: 229, endPoint x: 318, endPoint y: 229, distance: 41.1
click at [318, 229] on p "Organization State - [US_STATE]" at bounding box center [380, 225] width 296 height 17
drag, startPoint x: 577, startPoint y: 255, endPoint x: 526, endPoint y: 256, distance: 51.7
click at [542, 256] on p "Organizational Date - [DATE]" at bounding box center [654, 258] width 225 height 17
drag, startPoint x: 601, startPoint y: 196, endPoint x: 465, endPoint y: 197, distance: 135.9
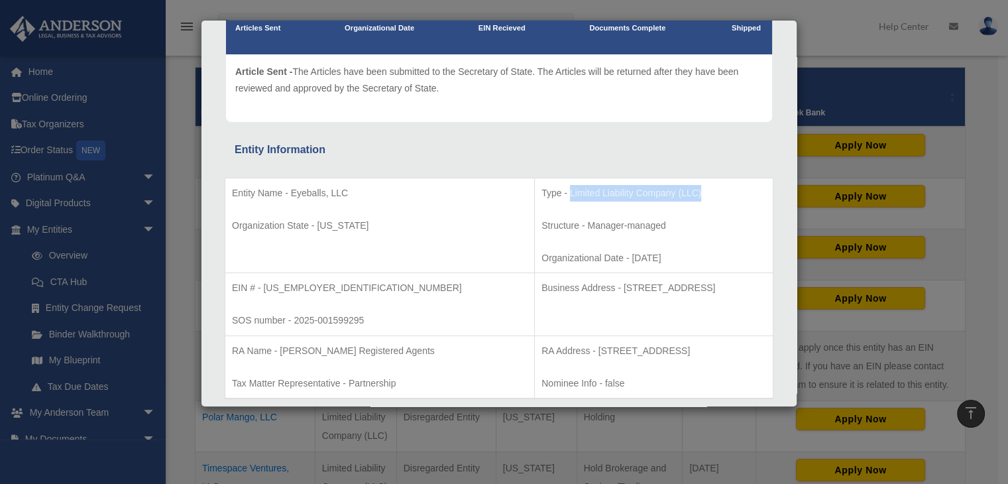
click at [542, 197] on p "Type - Limited Liability Company (LLC)" at bounding box center [654, 193] width 225 height 17
drag, startPoint x: 690, startPoint y: 287, endPoint x: 518, endPoint y: 304, distance: 172.5
click at [535, 304] on td "Business Address - [STREET_ADDRESS]" at bounding box center [654, 304] width 239 height 63
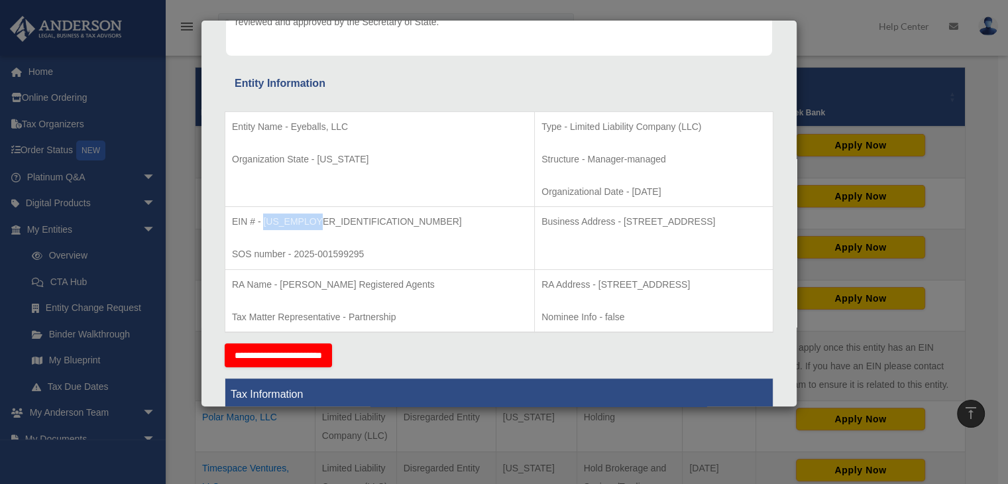
drag, startPoint x: 339, startPoint y: 223, endPoint x: 262, endPoint y: 224, distance: 76.9
click at [262, 224] on p "EIN # - [US_EMPLOYER_IDENTIFICATION_NUMBER]" at bounding box center [380, 221] width 296 height 17
drag, startPoint x: 367, startPoint y: 257, endPoint x: 296, endPoint y: 261, distance: 71.7
click at [296, 261] on p "SOS number - 2025-001599295" at bounding box center [380, 254] width 296 height 17
drag, startPoint x: 399, startPoint y: 286, endPoint x: 307, endPoint y: 292, distance: 92.3
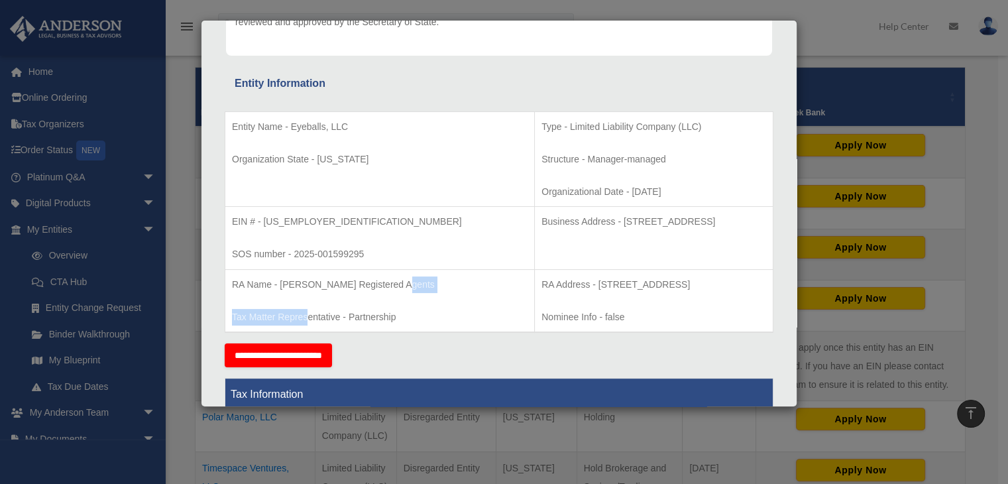
click at [307, 292] on td "RA Name - [PERSON_NAME] Registered Agents Tax Matter Representative - Partnersh…" at bounding box center [380, 300] width 310 height 63
click at [363, 295] on td "RA Name - [PERSON_NAME] Registered Agents Tax Matter Representative - Partnersh…" at bounding box center [380, 300] width 310 height 63
drag, startPoint x: 404, startPoint y: 280, endPoint x: 280, endPoint y: 279, distance: 124.0
click at [280, 279] on p "RA Name - [PERSON_NAME] Registered Agents" at bounding box center [380, 284] width 296 height 17
drag, startPoint x: 398, startPoint y: 317, endPoint x: 350, endPoint y: 319, distance: 47.8
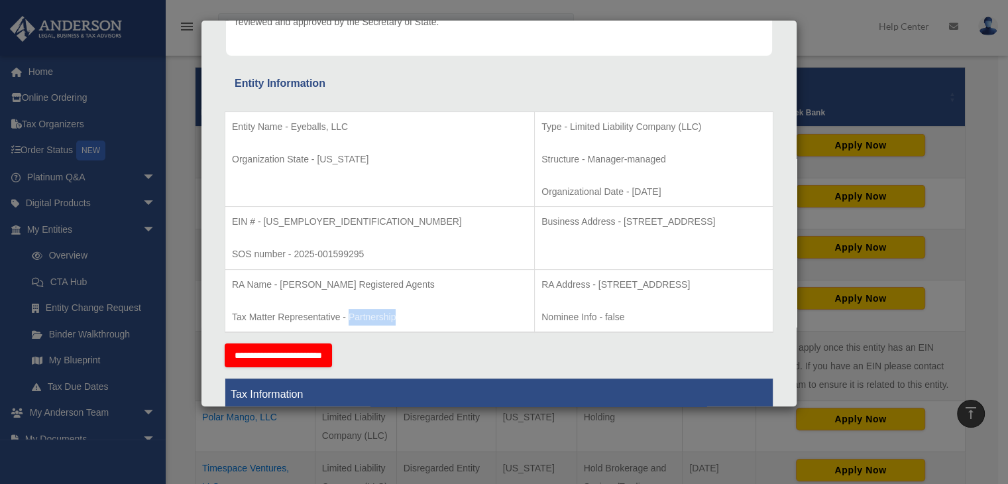
click at [350, 319] on p "Tax Matter Representative - Partnership" at bounding box center [380, 317] width 296 height 17
drag, startPoint x: 337, startPoint y: 316, endPoint x: 231, endPoint y: 316, distance: 106.7
click at [232, 316] on p "Tax Matter Representative - Partnership" at bounding box center [380, 317] width 296 height 17
drag, startPoint x: 270, startPoint y: 282, endPoint x: 233, endPoint y: 282, distance: 37.1
click at [233, 282] on p "RA Name - [PERSON_NAME] Registered Agents" at bounding box center [380, 284] width 296 height 17
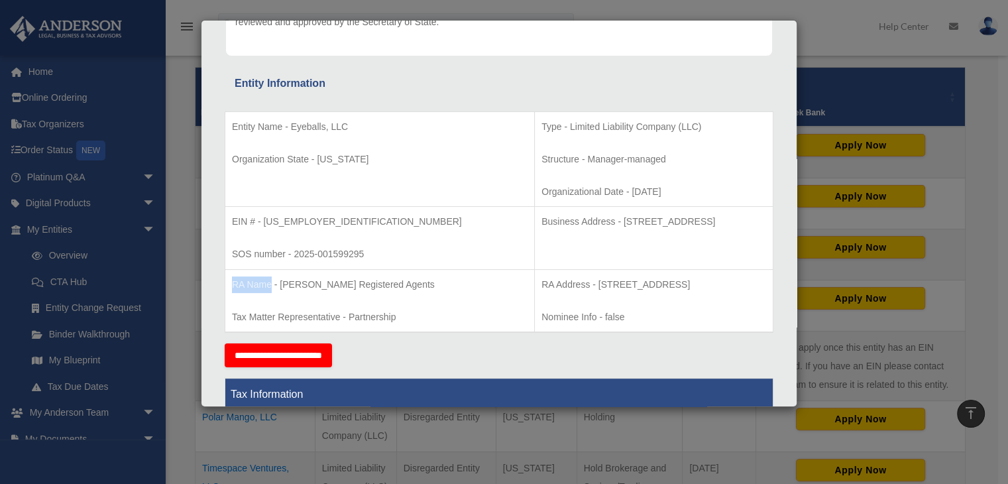
drag, startPoint x: 578, startPoint y: 190, endPoint x: 525, endPoint y: 197, distance: 53.4
click at [542, 197] on p "Organizational Date - [DATE]" at bounding box center [654, 192] width 225 height 17
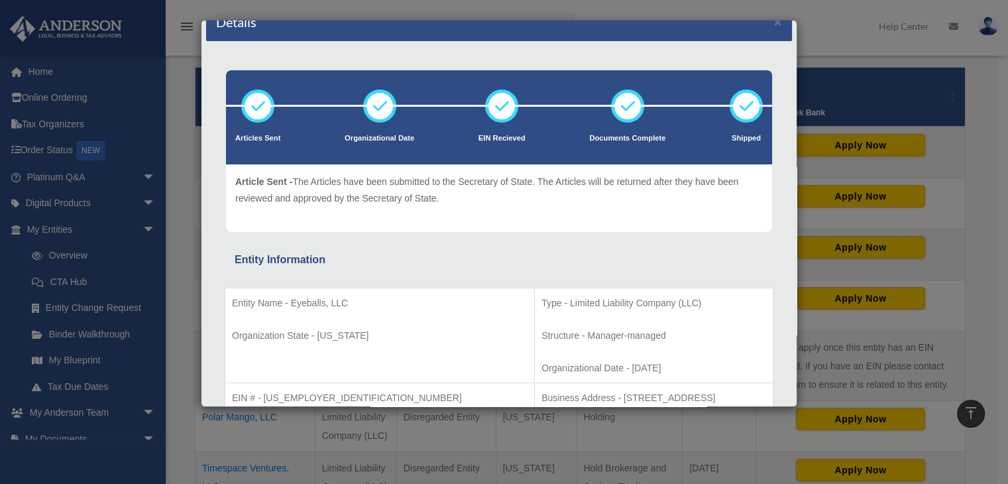
scroll to position [0, 0]
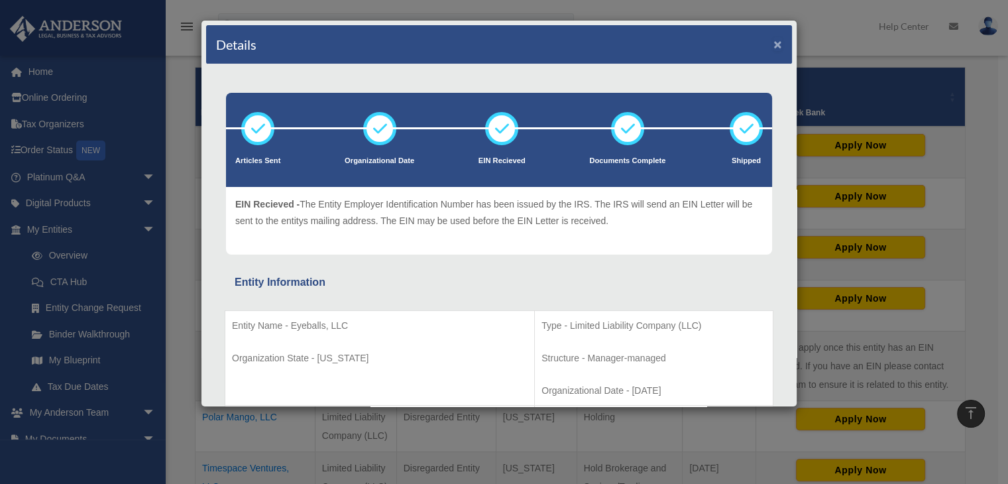
click at [774, 43] on button "×" at bounding box center [778, 44] width 9 height 14
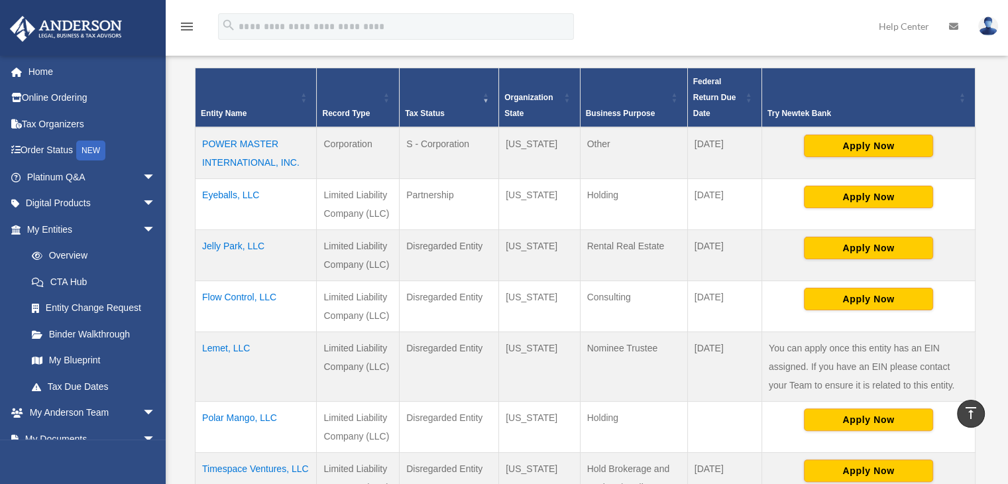
click at [259, 143] on td "POWER MASTER INTERNATIONAL, INC." at bounding box center [256, 153] width 121 height 52
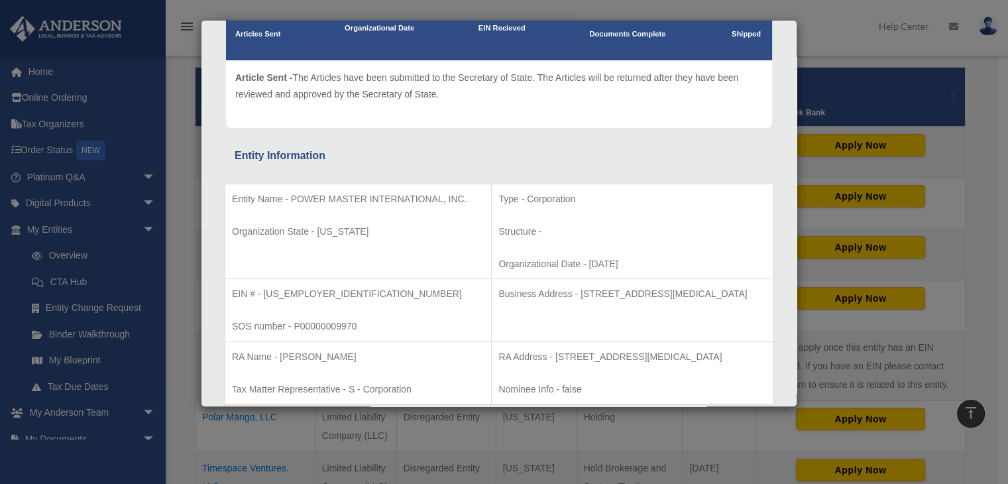
scroll to position [199, 0]
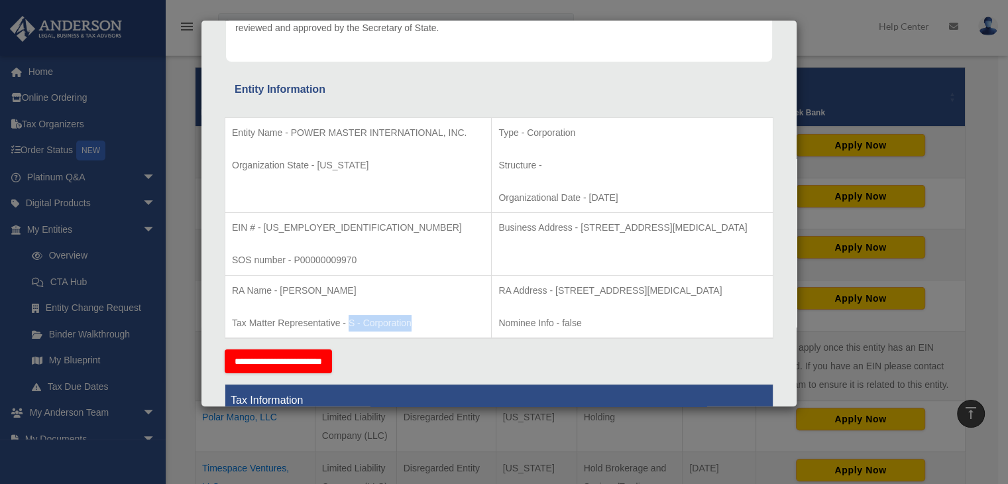
drag, startPoint x: 413, startPoint y: 324, endPoint x: 349, endPoint y: 323, distance: 63.7
click at [349, 323] on p "Tax Matter Representative - S - Corporation" at bounding box center [358, 323] width 253 height 17
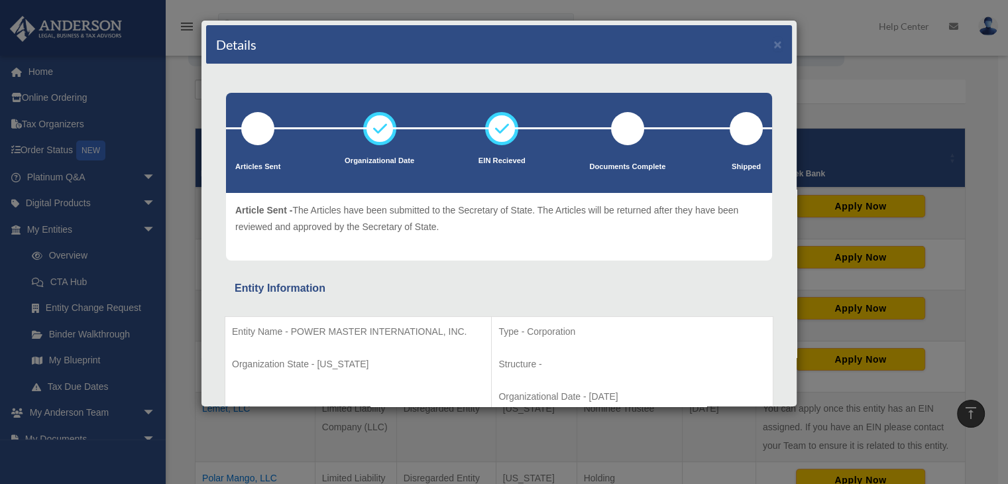
scroll to position [133, 0]
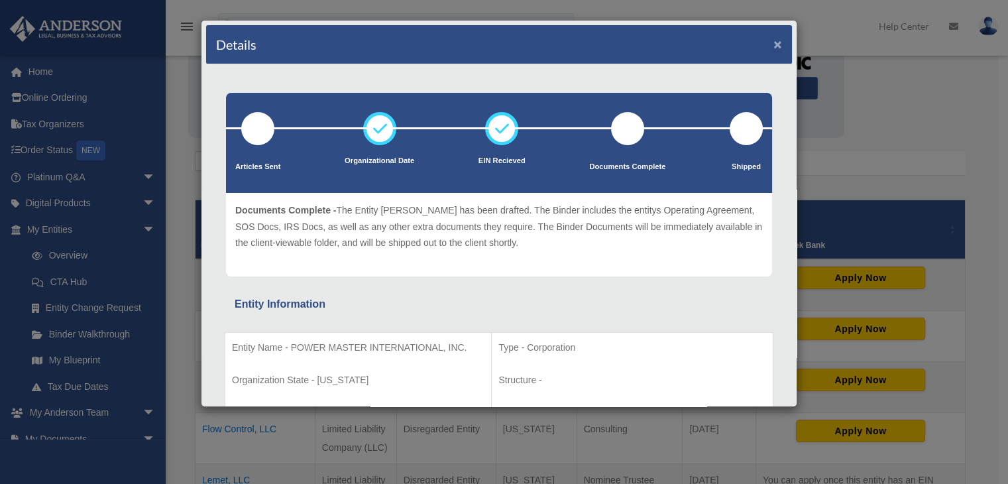
click at [774, 43] on button "×" at bounding box center [778, 44] width 9 height 14
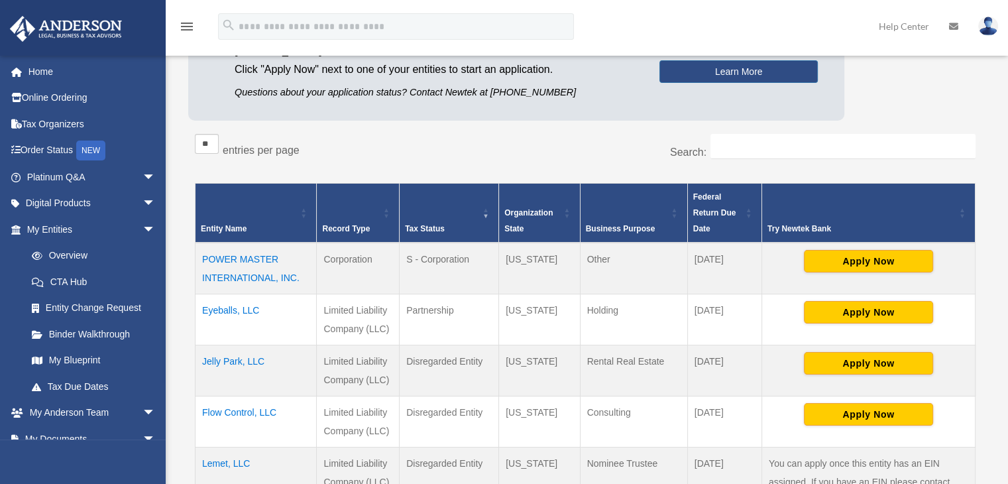
scroll to position [199, 0]
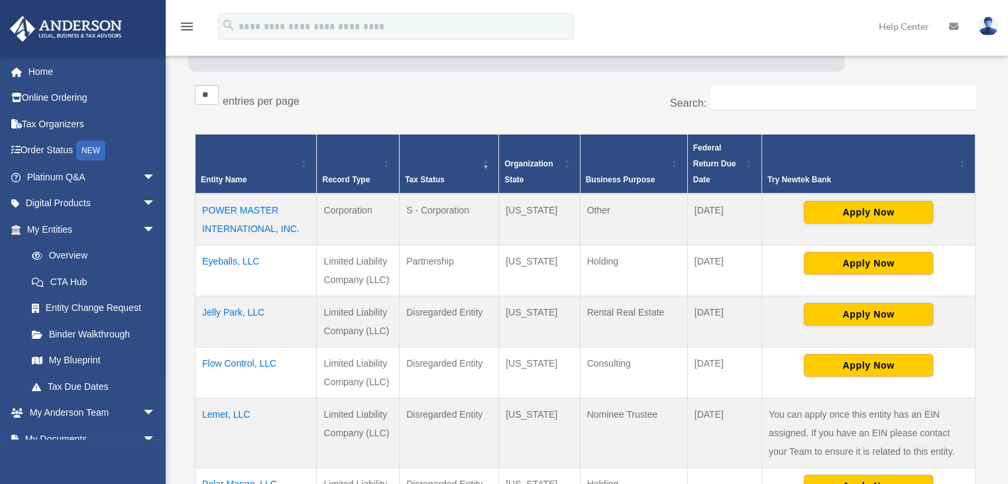
click at [247, 312] on td "Jelly Park, LLC" at bounding box center [256, 321] width 121 height 51
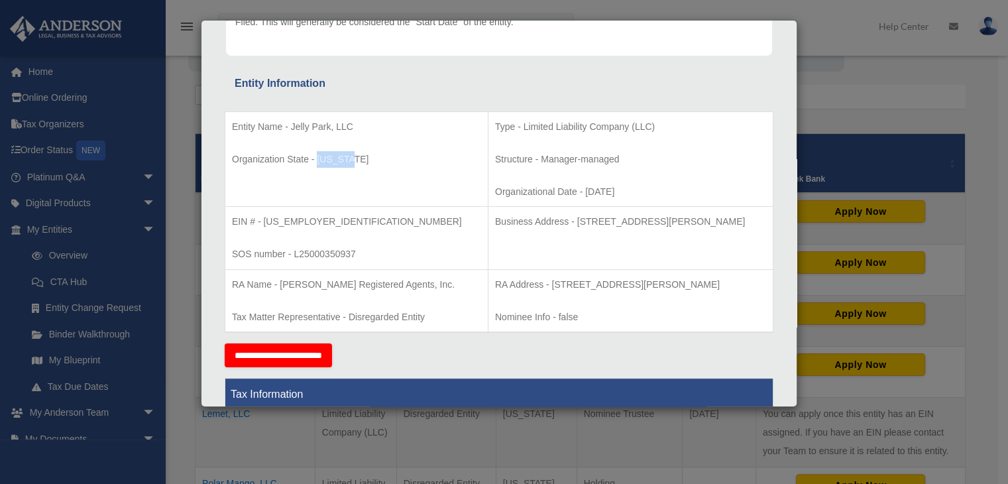
drag, startPoint x: 359, startPoint y: 159, endPoint x: 316, endPoint y: 160, distance: 43.1
click at [316, 160] on p "Organization State - [US_STATE]" at bounding box center [356, 159] width 249 height 17
drag, startPoint x: 314, startPoint y: 221, endPoint x: 265, endPoint y: 226, distance: 50.0
click at [265, 226] on p "EIN # - [US_EMPLOYER_IDENTIFICATION_NUMBER]" at bounding box center [356, 221] width 249 height 17
drag, startPoint x: 742, startPoint y: 223, endPoint x: 534, endPoint y: 224, distance: 208.2
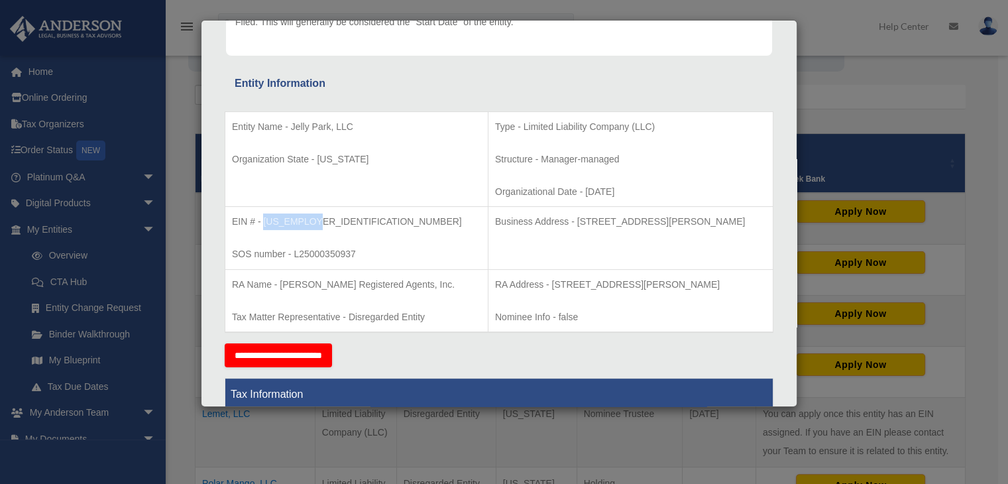
click at [534, 224] on p "Business Address - [STREET_ADDRESS][PERSON_NAME]" at bounding box center [630, 221] width 271 height 17
drag, startPoint x: 419, startPoint y: 287, endPoint x: 280, endPoint y: 287, distance: 139.2
click at [280, 287] on p "RA Name - [PERSON_NAME] Registered Agents, Inc." at bounding box center [356, 284] width 249 height 17
drag, startPoint x: 429, startPoint y: 320, endPoint x: 345, endPoint y: 324, distance: 83.6
click at [345, 324] on p "Tax Matter Representative - Disregarded Entity" at bounding box center [356, 317] width 249 height 17
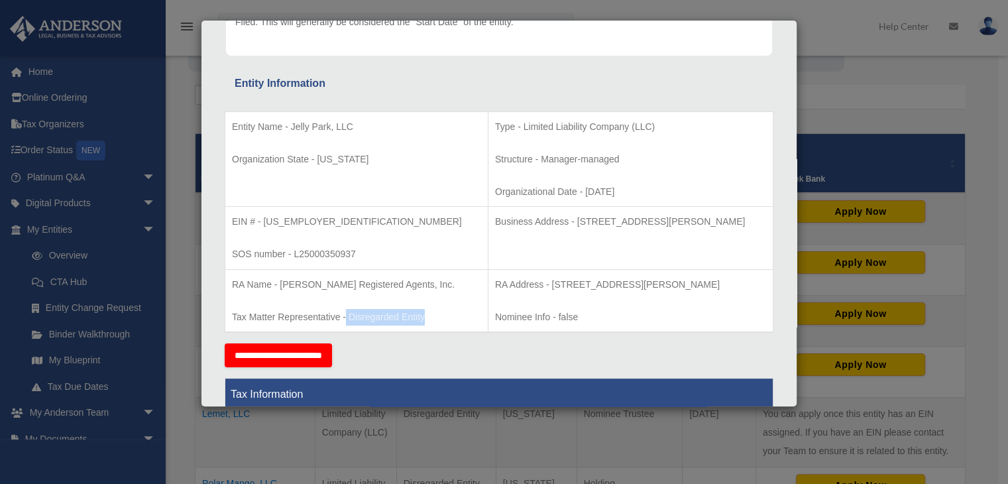
drag, startPoint x: 602, startPoint y: 197, endPoint x: 540, endPoint y: 198, distance: 61.7
click at [540, 198] on p "Organizational Date - [DATE]" at bounding box center [630, 192] width 271 height 17
drag, startPoint x: 581, startPoint y: 160, endPoint x: 495, endPoint y: 157, distance: 86.2
click at [495, 157] on p "Structure - Manager-managed" at bounding box center [630, 159] width 271 height 17
drag, startPoint x: 615, startPoint y: 131, endPoint x: 475, endPoint y: 119, distance: 140.3
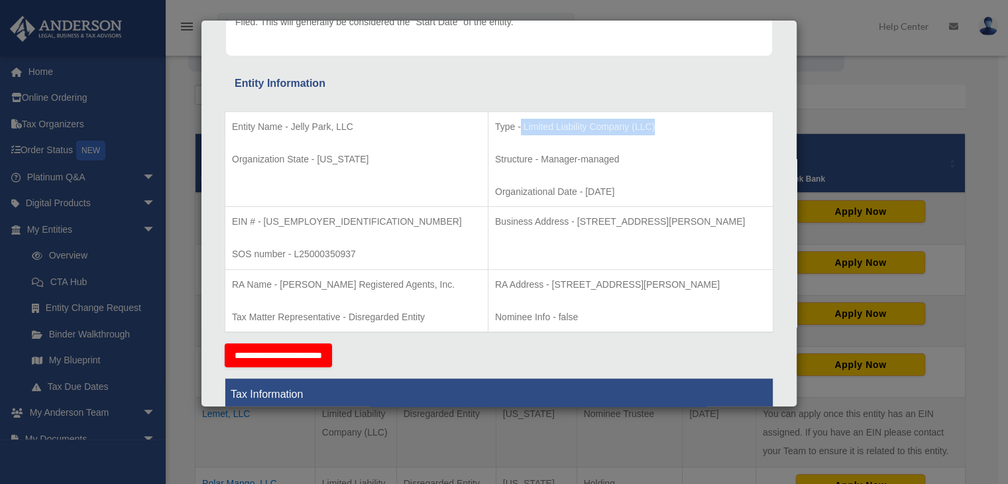
click at [495, 119] on p "Type - Limited Liability Company (LLC)" at bounding box center [630, 127] width 271 height 17
drag, startPoint x: 281, startPoint y: 129, endPoint x: 227, endPoint y: 131, distance: 54.4
click at [227, 131] on td "Entity Name - Jelly Park, LLC Organization State - [US_STATE]" at bounding box center [356, 158] width 263 height 95
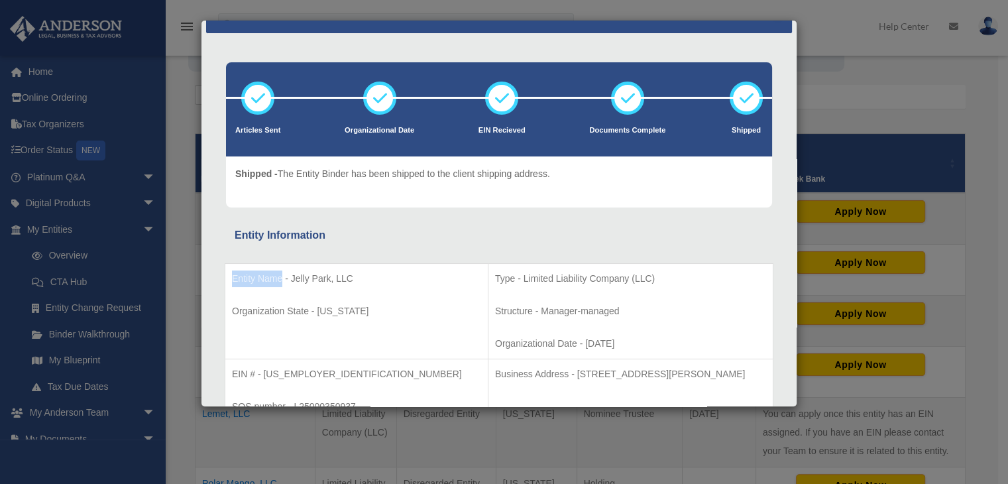
scroll to position [0, 0]
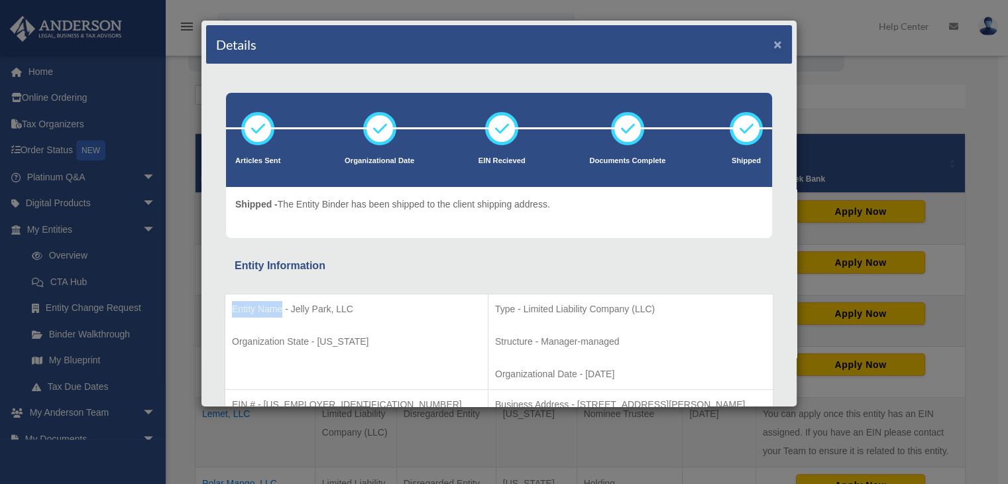
click at [774, 46] on button "×" at bounding box center [778, 44] width 9 height 14
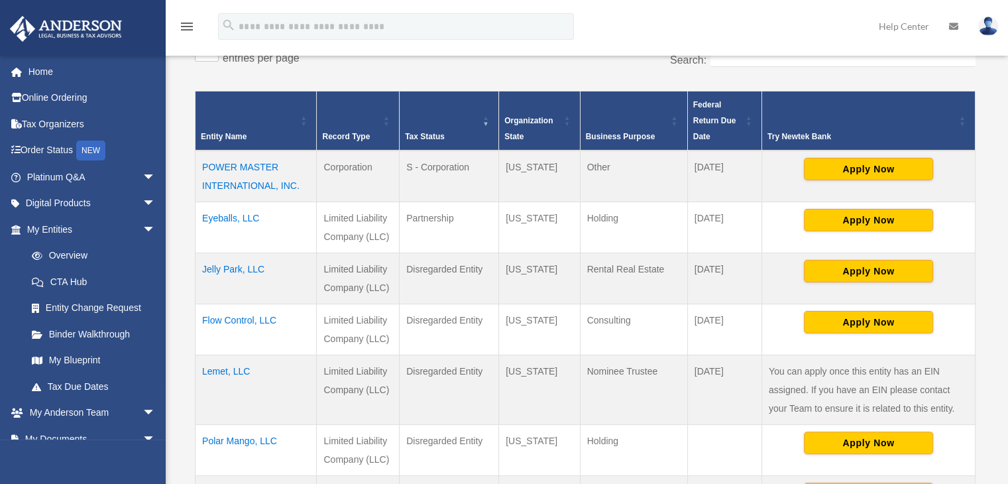
scroll to position [265, 0]
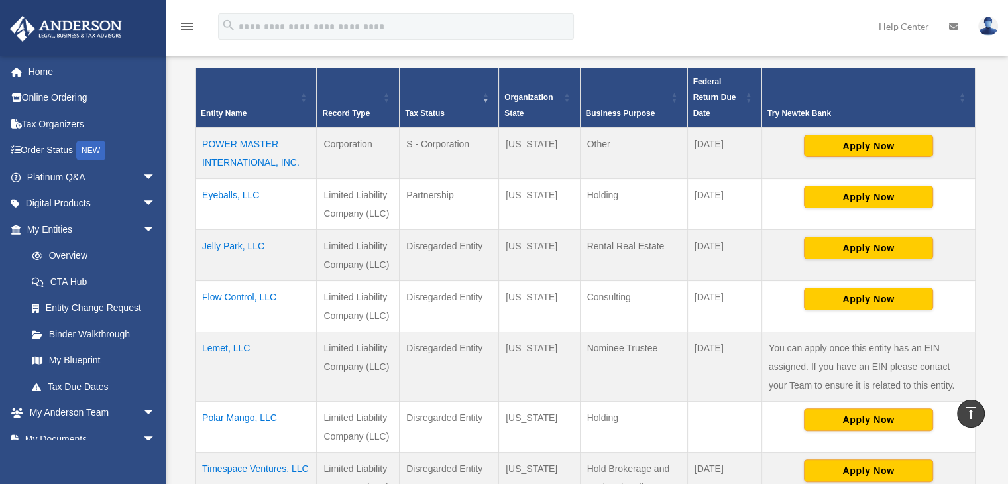
click at [239, 298] on td "Flow Control, LLC" at bounding box center [256, 305] width 121 height 51
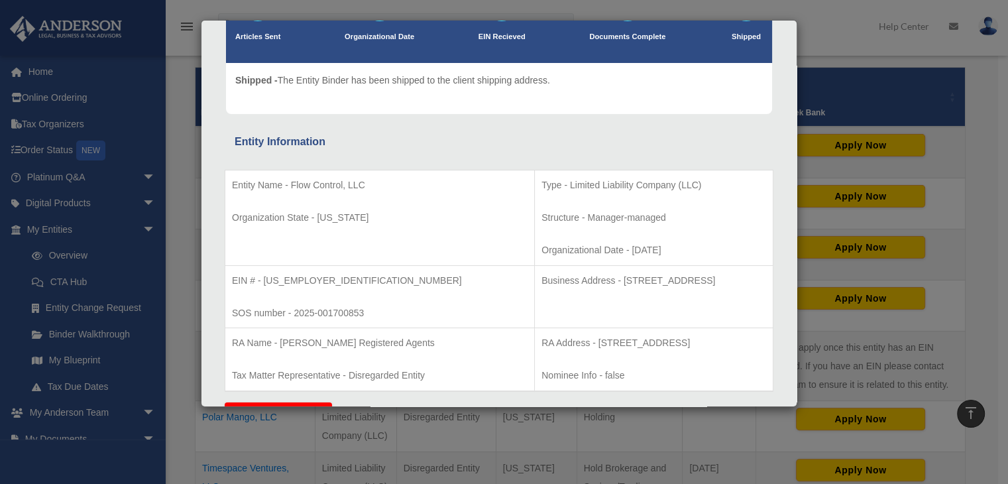
scroll to position [133, 0]
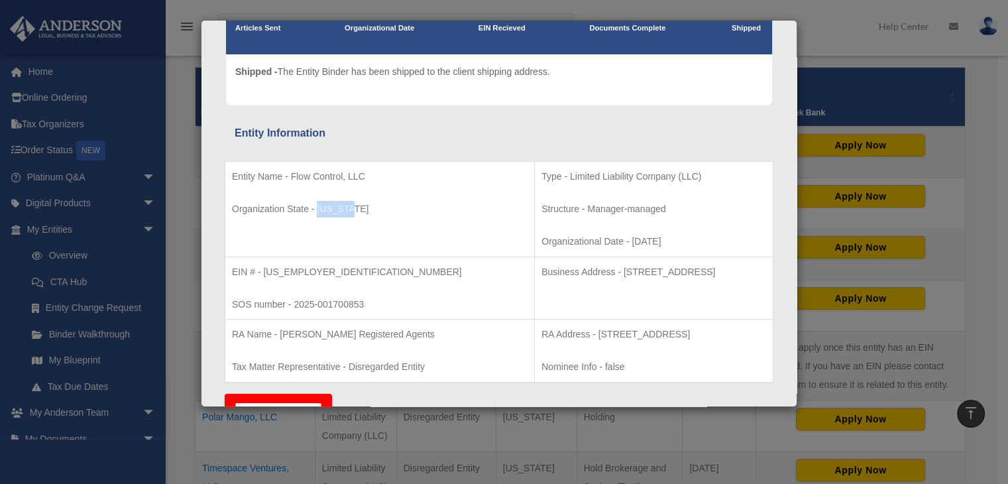
drag, startPoint x: 366, startPoint y: 212, endPoint x: 318, endPoint y: 211, distance: 47.7
click at [318, 211] on p "Organization State - [US_STATE]" at bounding box center [380, 209] width 296 height 17
drag, startPoint x: 314, startPoint y: 274, endPoint x: 265, endPoint y: 274, distance: 49.7
click at [265, 274] on p "EIN # - [US_EMPLOYER_IDENTIFICATION_NUMBER]" at bounding box center [380, 272] width 296 height 17
drag, startPoint x: 372, startPoint y: 306, endPoint x: 295, endPoint y: 303, distance: 77.0
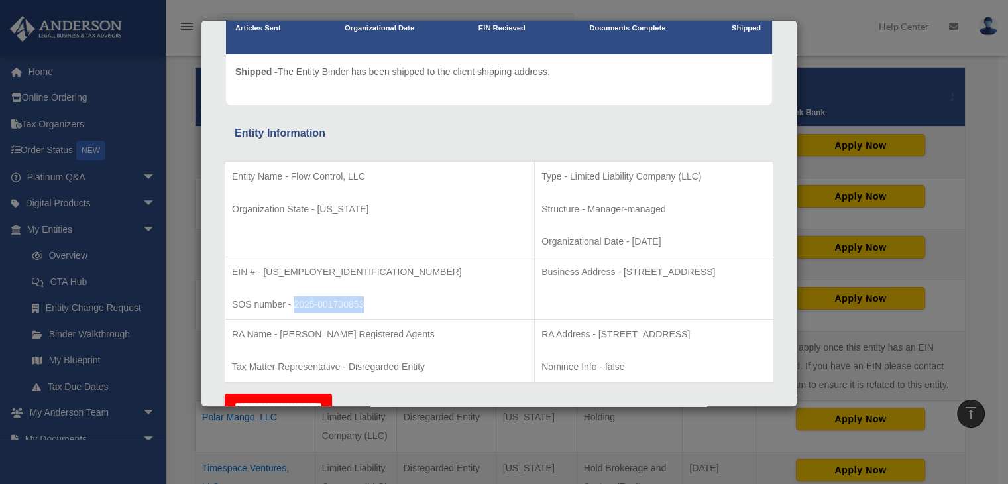
click at [295, 303] on p "SOS number - 2025-001700853" at bounding box center [380, 304] width 296 height 17
drag, startPoint x: 597, startPoint y: 244, endPoint x: 543, endPoint y: 242, distance: 53.7
click at [543, 242] on p "Organizational Date - [DATE]" at bounding box center [654, 241] width 225 height 17
drag, startPoint x: 366, startPoint y: 304, endPoint x: 294, endPoint y: 307, distance: 72.3
click at [294, 307] on p "SOS number - 2025-001700853" at bounding box center [380, 304] width 296 height 17
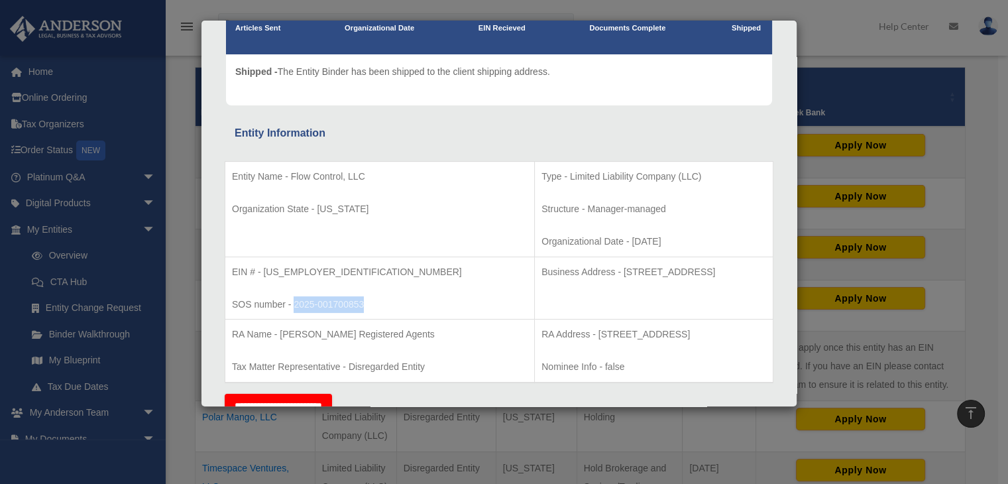
drag, startPoint x: 594, startPoint y: 242, endPoint x: 542, endPoint y: 242, distance: 51.7
click at [542, 242] on p "Organizational Date - [DATE]" at bounding box center [654, 241] width 225 height 17
drag, startPoint x: 621, startPoint y: 180, endPoint x: 483, endPoint y: 181, distance: 138.6
click at [542, 181] on p "Type - Limited Liability Company (LLC)" at bounding box center [654, 176] width 225 height 17
drag, startPoint x: 711, startPoint y: 274, endPoint x: 536, endPoint y: 272, distance: 175.7
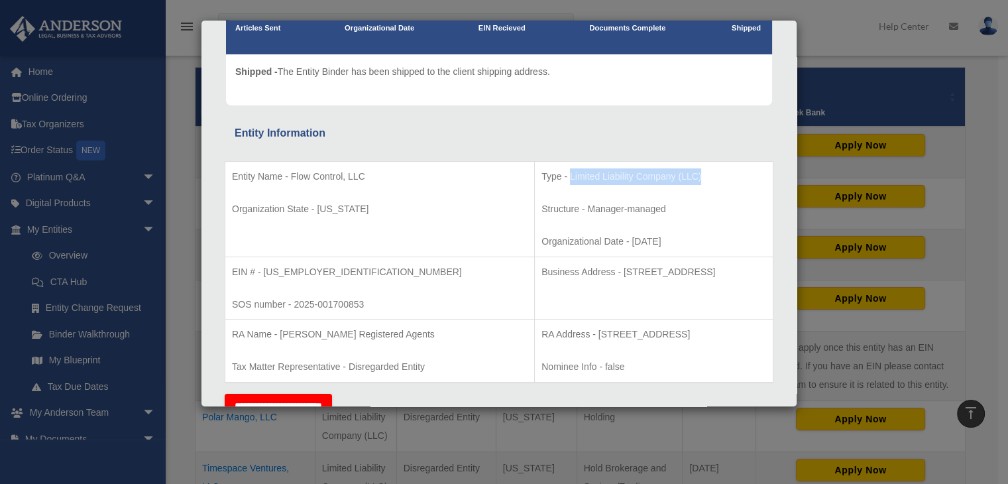
click at [542, 272] on p "Business Address - [STREET_ADDRESS]" at bounding box center [654, 272] width 225 height 17
drag, startPoint x: 404, startPoint y: 335, endPoint x: 281, endPoint y: 335, distance: 123.3
click at [281, 335] on p "RA Name - [PERSON_NAME] Registered Agents" at bounding box center [380, 334] width 296 height 17
drag, startPoint x: 426, startPoint y: 369, endPoint x: 349, endPoint y: 371, distance: 76.9
click at [349, 371] on p "Tax Matter Representative - Disregarded Entity" at bounding box center [380, 367] width 296 height 17
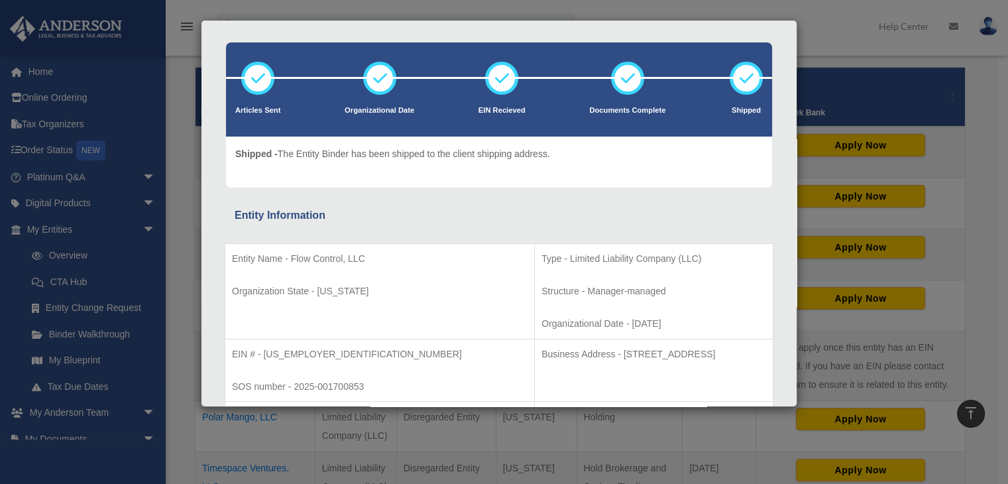
scroll to position [0, 0]
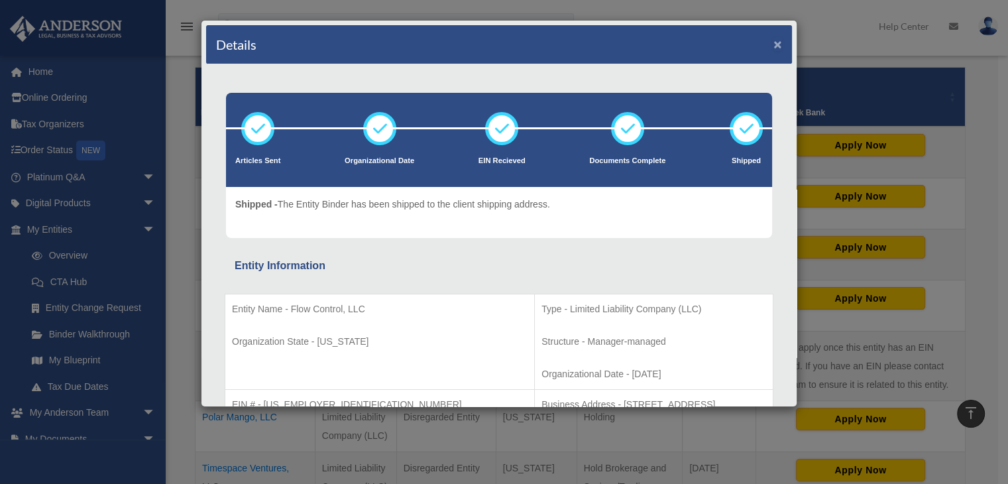
click at [774, 46] on button "×" at bounding box center [778, 44] width 9 height 14
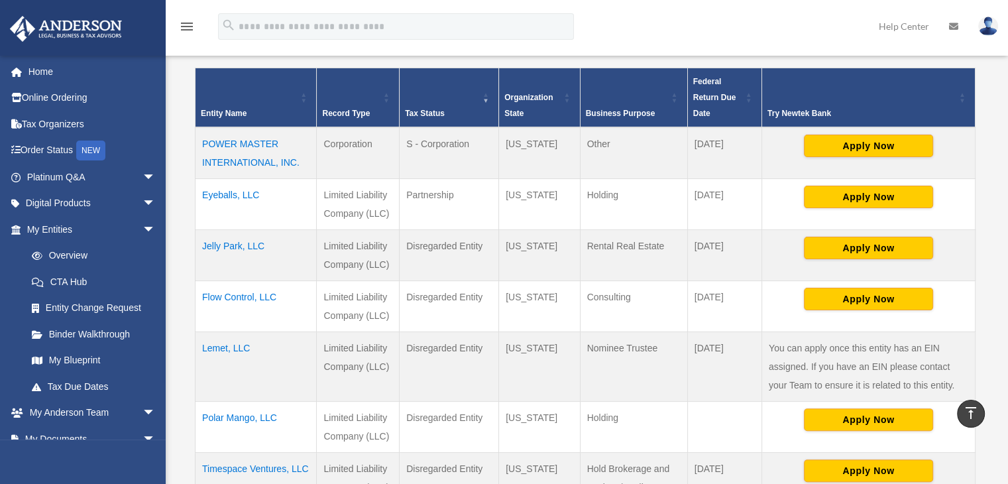
click at [233, 245] on td "Jelly Park, LLC" at bounding box center [256, 254] width 121 height 51
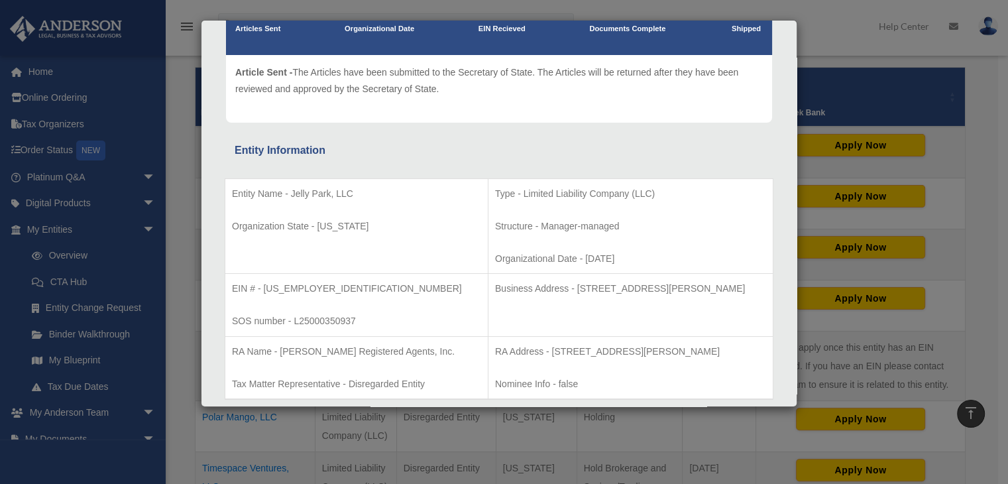
scroll to position [133, 0]
drag, startPoint x: 365, startPoint y: 321, endPoint x: 294, endPoint y: 320, distance: 70.9
click at [294, 320] on p "SOS number - L25000350937" at bounding box center [356, 320] width 249 height 17
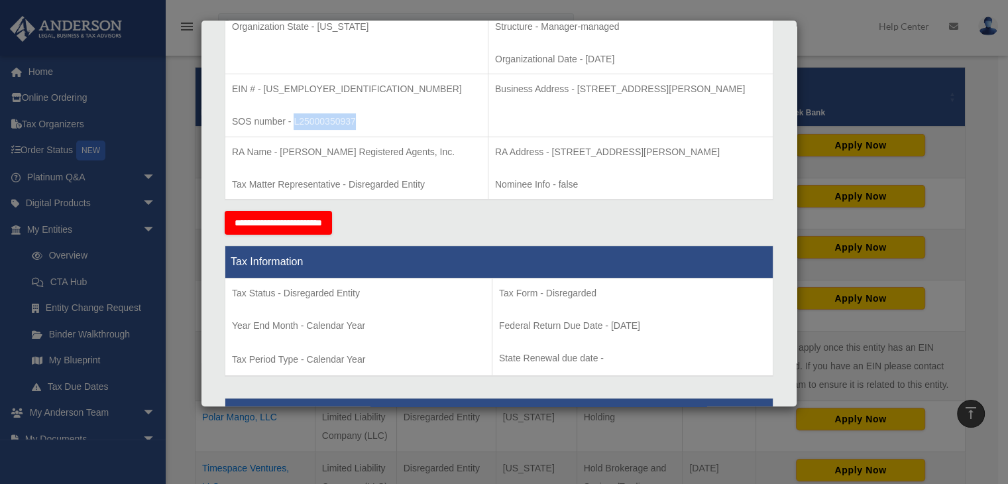
scroll to position [0, 0]
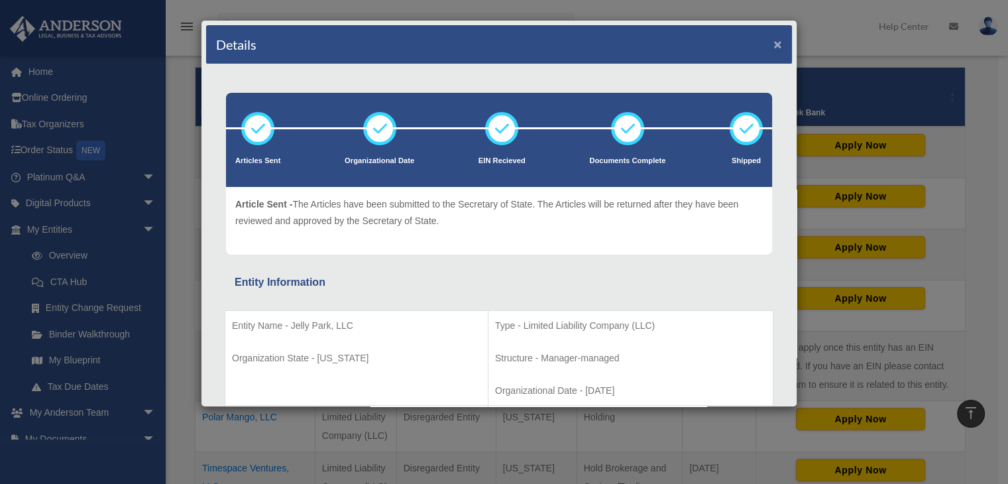
click at [774, 46] on button "×" at bounding box center [778, 44] width 9 height 14
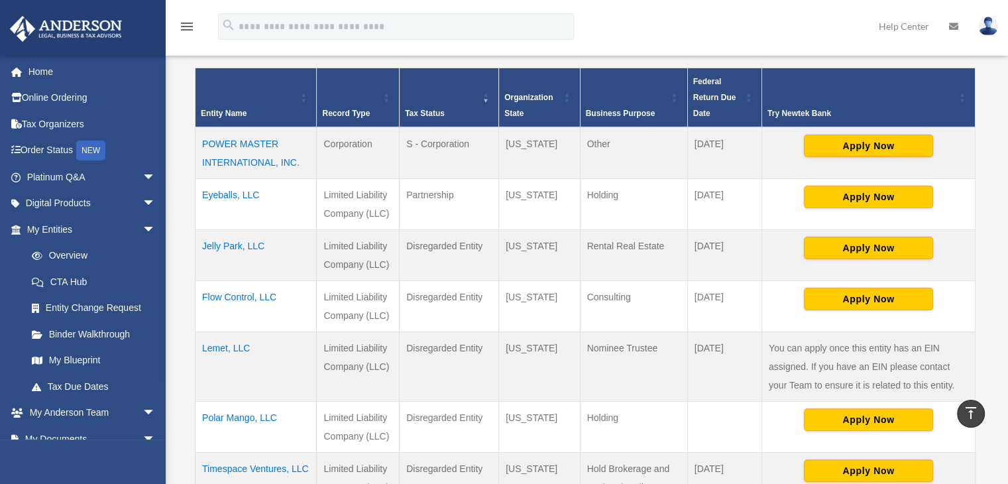
scroll to position [398, 0]
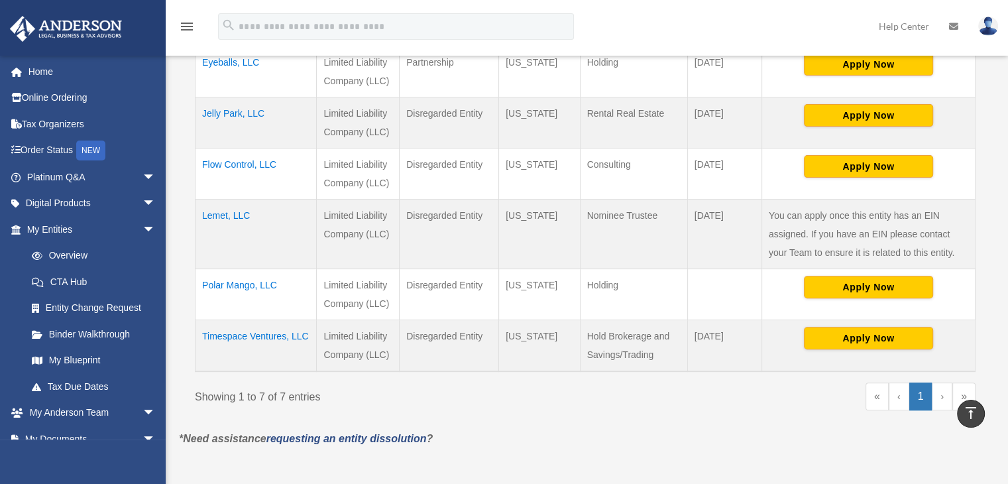
click at [241, 284] on td "Polar Mango, LLC" at bounding box center [256, 294] width 121 height 51
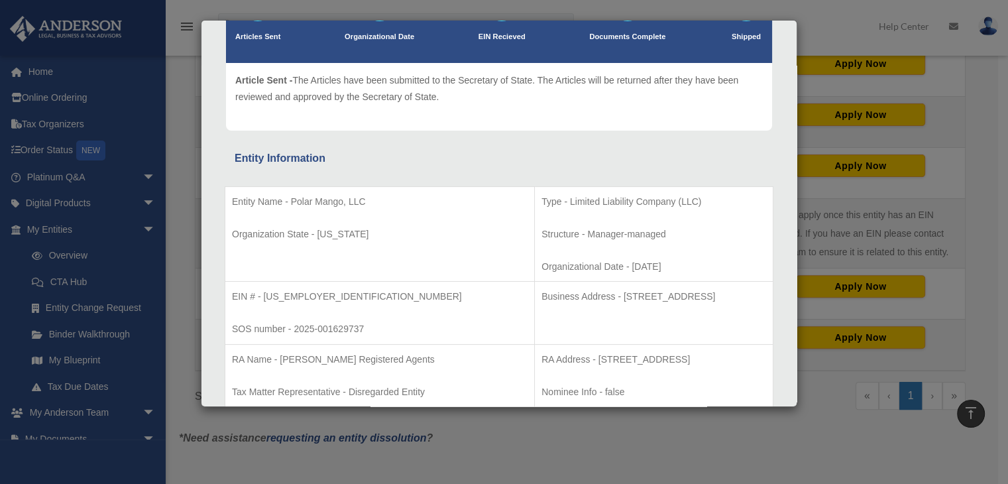
scroll to position [133, 0]
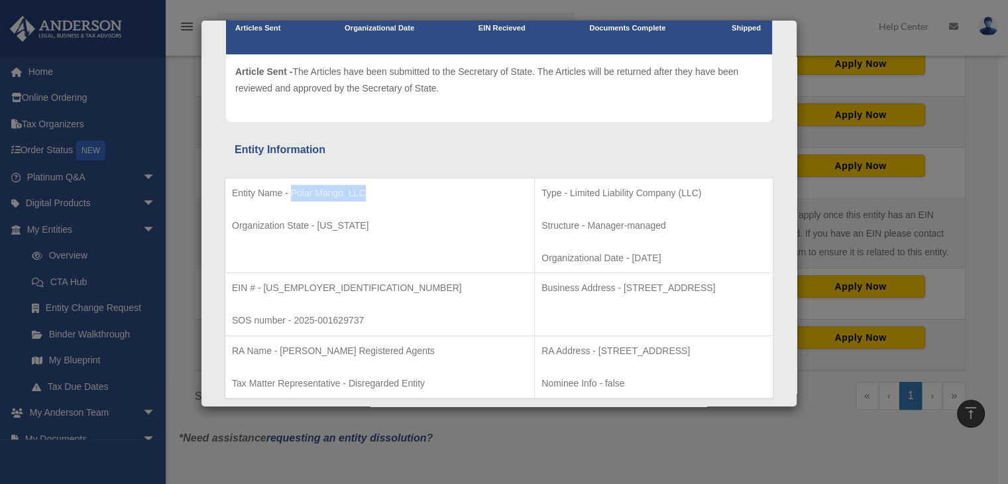
drag, startPoint x: 387, startPoint y: 197, endPoint x: 289, endPoint y: 198, distance: 98.1
click at [289, 198] on p "Entity Name - Polar Mango, LLC" at bounding box center [380, 193] width 296 height 17
drag, startPoint x: 364, startPoint y: 225, endPoint x: 318, endPoint y: 225, distance: 45.7
click at [318, 225] on p "Organization State - [US_STATE]" at bounding box center [380, 225] width 296 height 17
drag, startPoint x: 315, startPoint y: 290, endPoint x: 267, endPoint y: 294, distance: 48.6
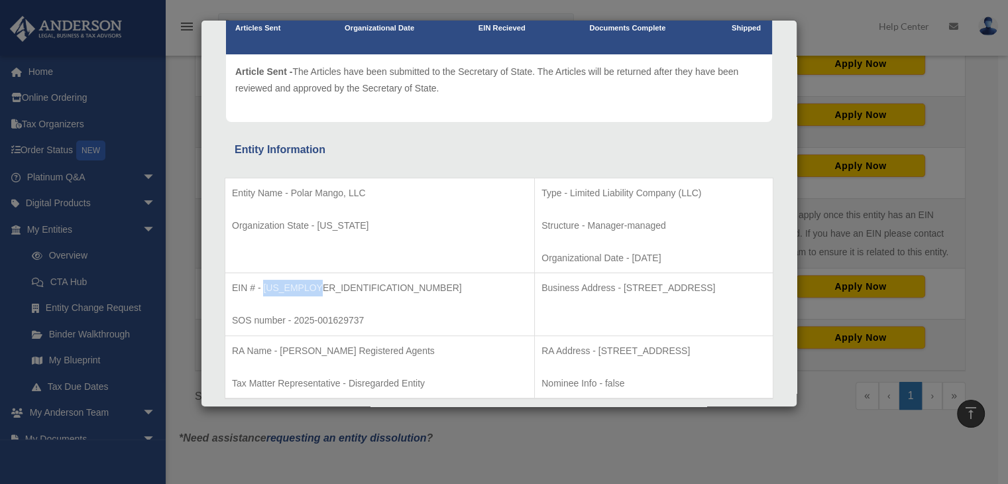
click at [263, 290] on p "EIN # - [US_EMPLOYER_IDENTIFICATION_NUMBER]" at bounding box center [380, 288] width 296 height 17
drag, startPoint x: 367, startPoint y: 322, endPoint x: 294, endPoint y: 323, distance: 72.9
click at [294, 323] on p "SOS number - 2025-001629737" at bounding box center [380, 320] width 296 height 17
drag, startPoint x: 599, startPoint y: 258, endPoint x: 544, endPoint y: 258, distance: 55.0
click at [544, 258] on p "Organizational Date - [DATE]" at bounding box center [654, 258] width 225 height 17
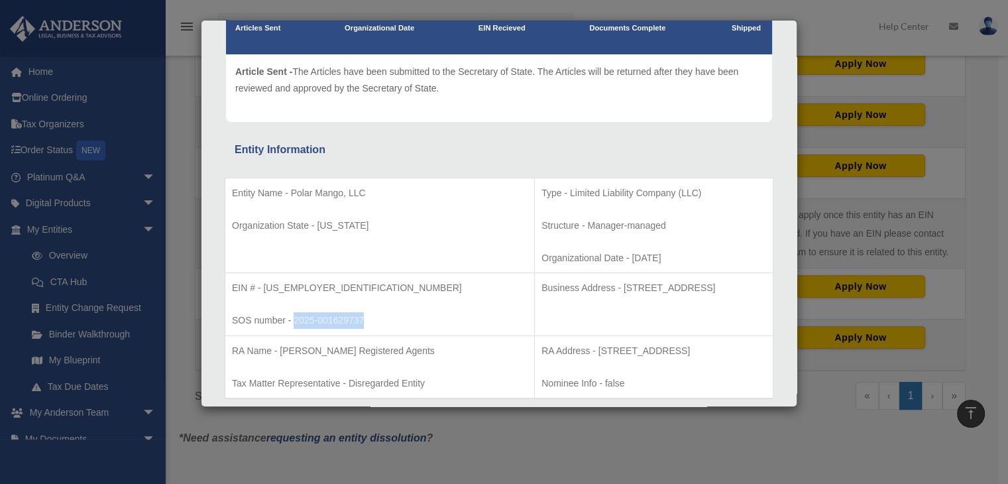
scroll to position [199, 0]
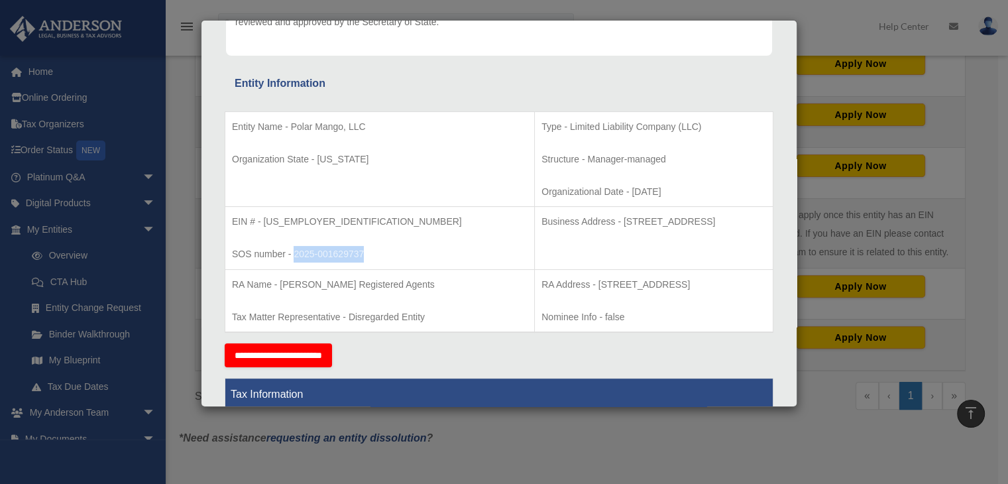
drag, startPoint x: 704, startPoint y: 221, endPoint x: 536, endPoint y: 239, distance: 169.3
click at [536, 239] on td "Business Address - [STREET_ADDRESS]" at bounding box center [654, 238] width 239 height 63
drag, startPoint x: 617, startPoint y: 129, endPoint x: 483, endPoint y: 125, distance: 134.0
click at [542, 125] on p "Type - Limited Liability Company (LLC)" at bounding box center [654, 127] width 225 height 17
drag, startPoint x: 398, startPoint y: 287, endPoint x: 278, endPoint y: 287, distance: 119.3
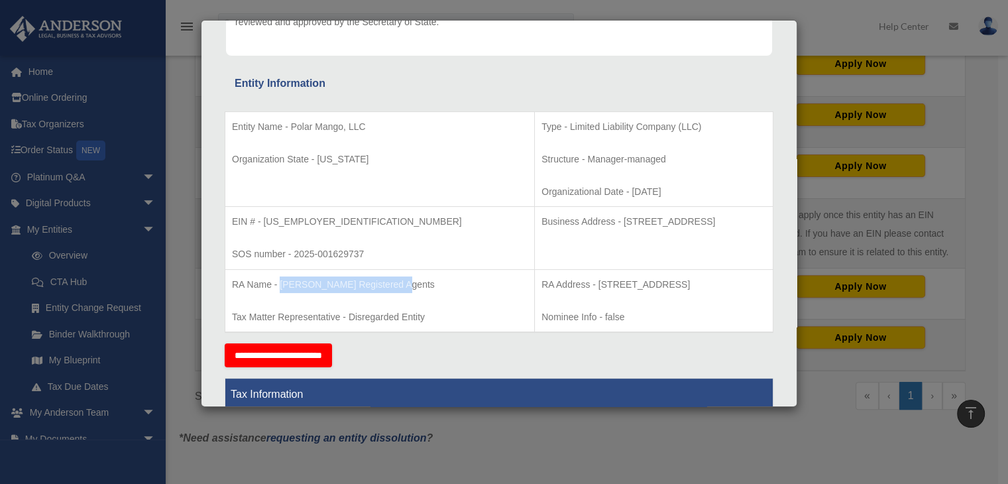
click at [278, 287] on p "RA Name - [PERSON_NAME] Registered Agents" at bounding box center [380, 284] width 296 height 17
drag, startPoint x: 427, startPoint y: 319, endPoint x: 350, endPoint y: 312, distance: 77.2
click at [350, 312] on p "Tax Matter Representative - Disregarded Entity" at bounding box center [380, 317] width 296 height 17
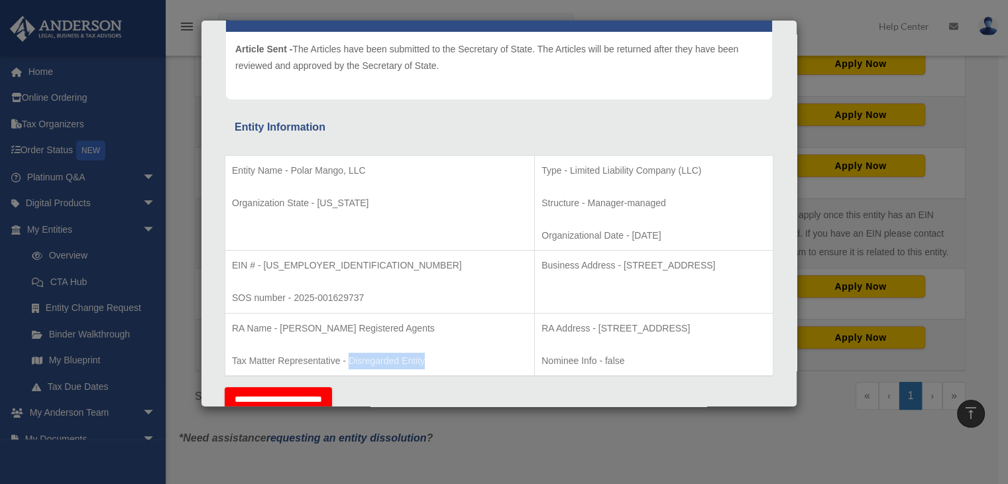
scroll to position [133, 0]
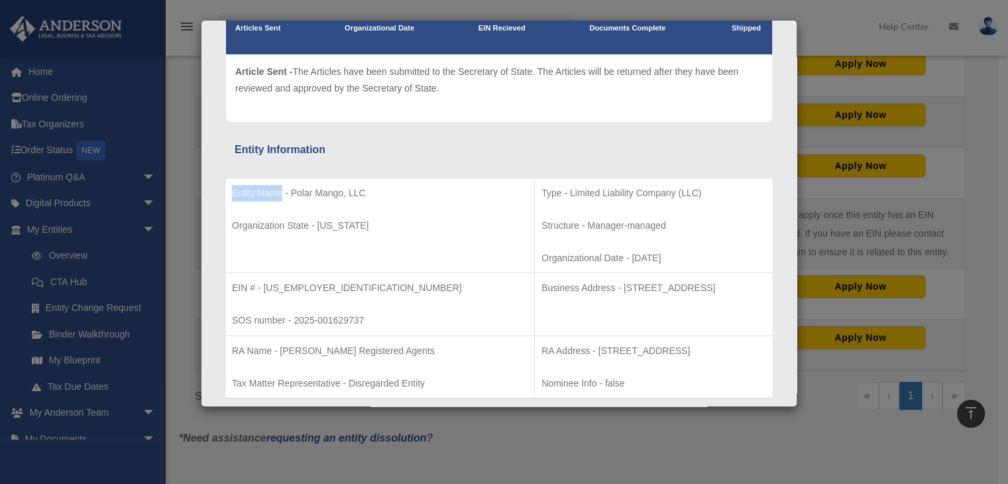
drag, startPoint x: 282, startPoint y: 192, endPoint x: 228, endPoint y: 188, distance: 54.5
click at [228, 188] on td "Entity Name - Polar Mango, LLC Organization State - [US_STATE]" at bounding box center [380, 225] width 310 height 95
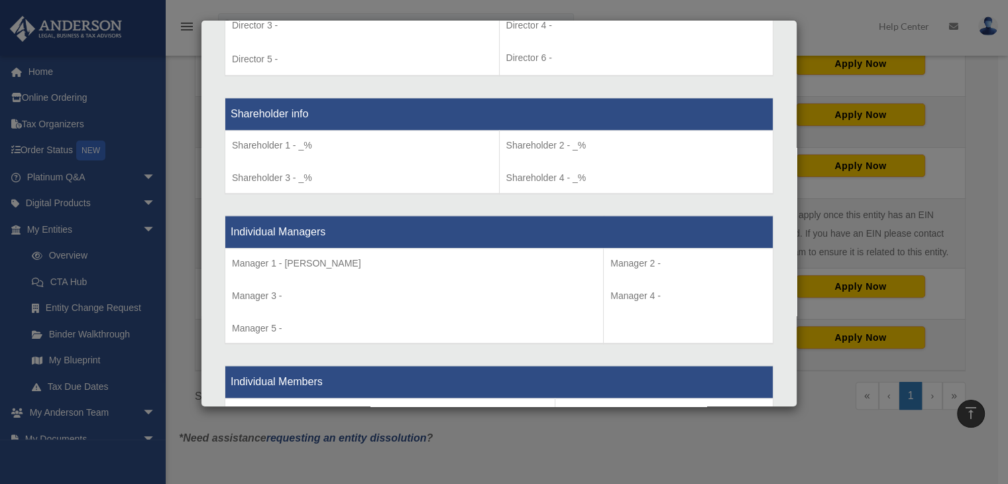
scroll to position [1061, 0]
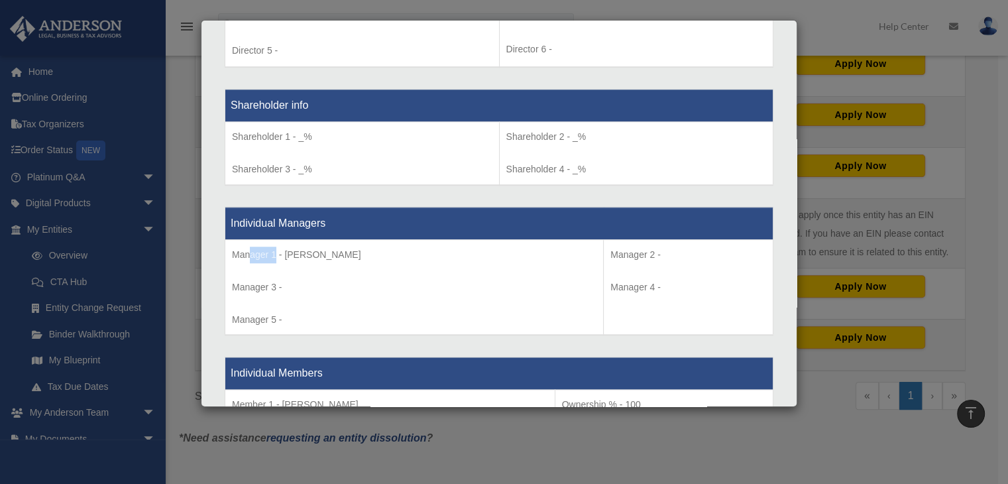
drag, startPoint x: 274, startPoint y: 251, endPoint x: 249, endPoint y: 248, distance: 25.4
click at [249, 248] on p "Manager 1 - [PERSON_NAME]" at bounding box center [414, 255] width 365 height 17
click at [320, 284] on p "Manager 3 -" at bounding box center [414, 287] width 365 height 17
drag, startPoint x: 269, startPoint y: 248, endPoint x: 214, endPoint y: 239, distance: 55.7
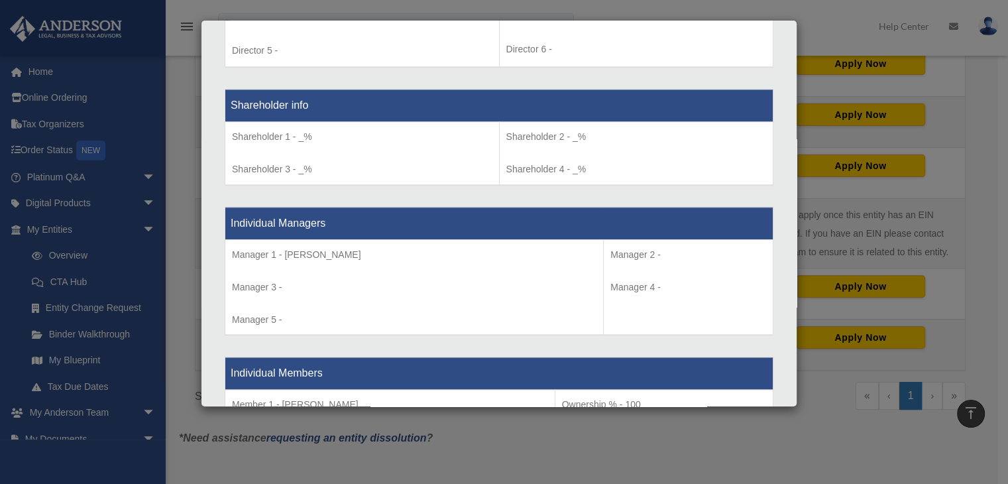
click at [316, 280] on p "Manager 3 -" at bounding box center [414, 287] width 365 height 17
drag, startPoint x: 331, startPoint y: 221, endPoint x: 213, endPoint y: 218, distance: 118.7
drag, startPoint x: 370, startPoint y: 250, endPoint x: 283, endPoint y: 250, distance: 86.8
click at [283, 250] on p "Manager 1 - [PERSON_NAME]" at bounding box center [414, 255] width 365 height 17
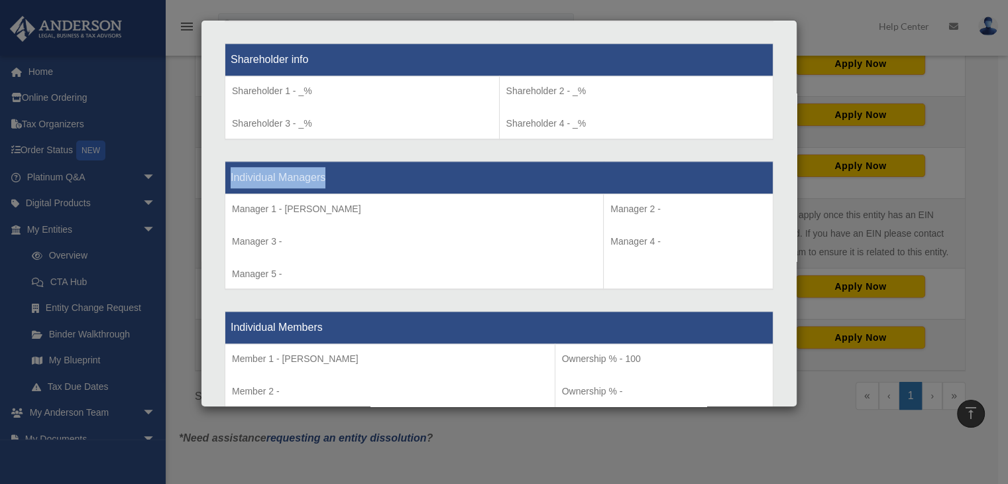
scroll to position [1127, 0]
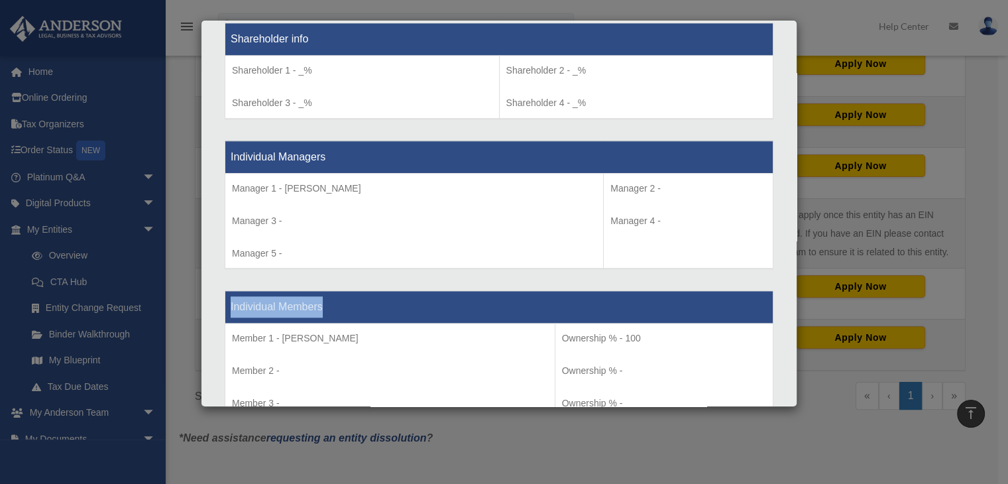
drag, startPoint x: 326, startPoint y: 301, endPoint x: 222, endPoint y: 296, distance: 104.2
drag, startPoint x: 634, startPoint y: 330, endPoint x: 613, endPoint y: 335, distance: 21.1
click at [613, 335] on p "Ownership % - 100" at bounding box center [664, 338] width 204 height 17
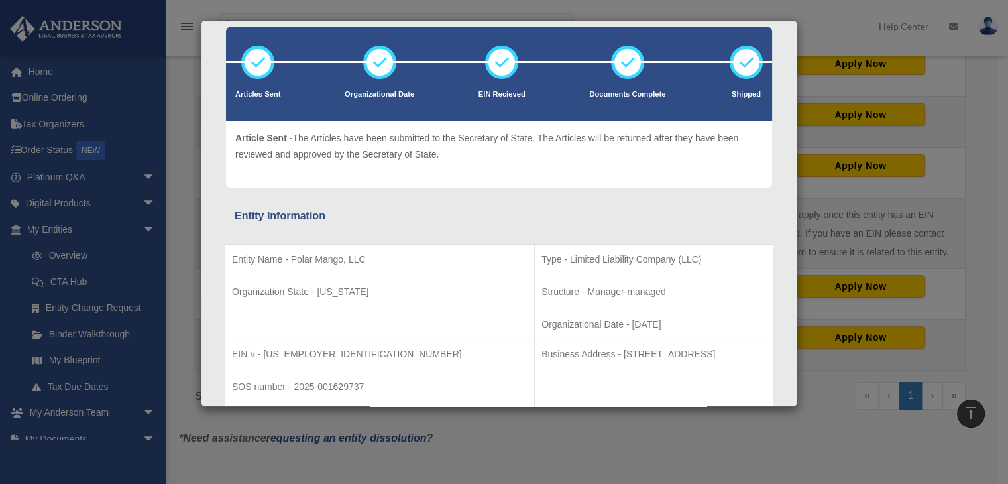
scroll to position [0, 0]
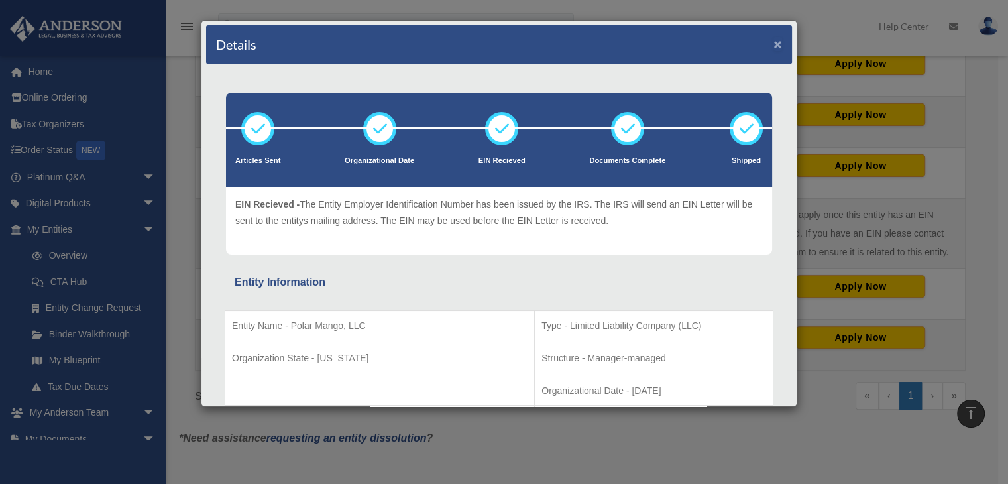
click at [774, 44] on button "×" at bounding box center [778, 44] width 9 height 14
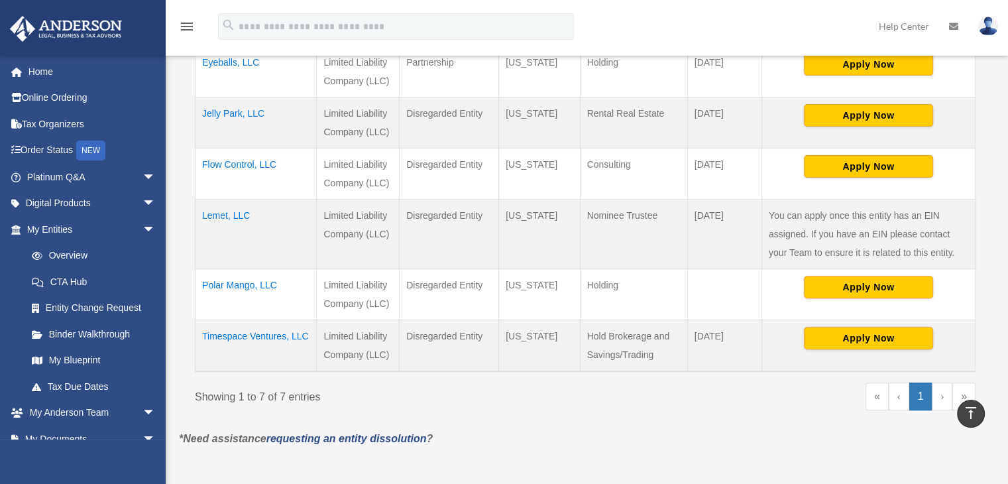
scroll to position [331, 0]
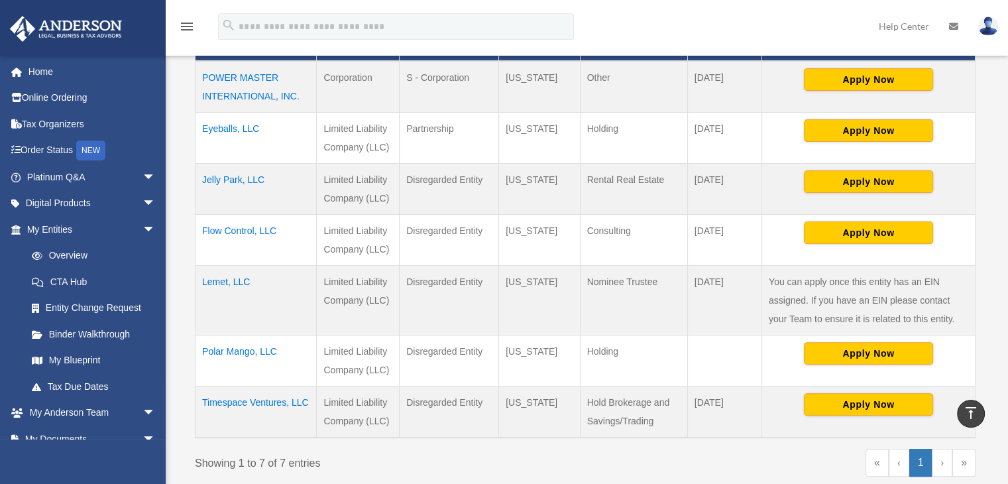
click at [232, 127] on td "Eyeballs, LLC" at bounding box center [256, 137] width 121 height 51
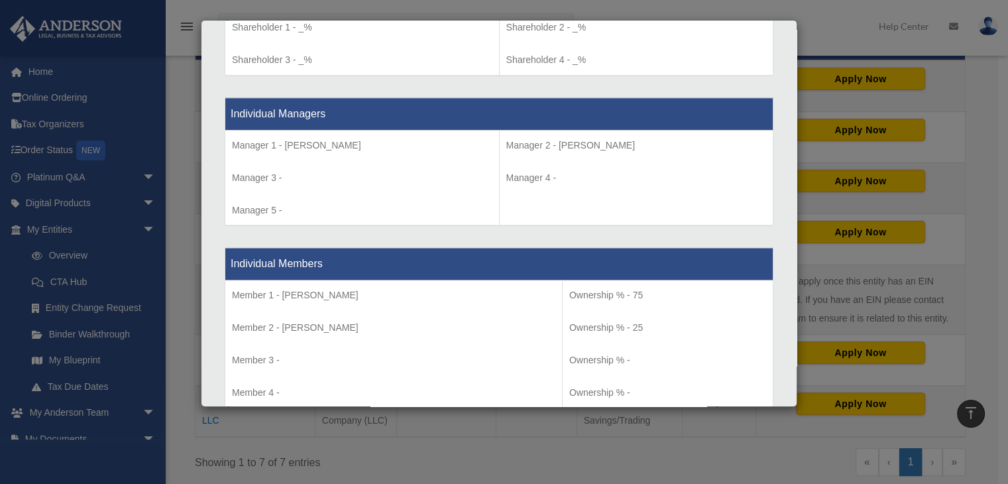
scroll to position [1193, 0]
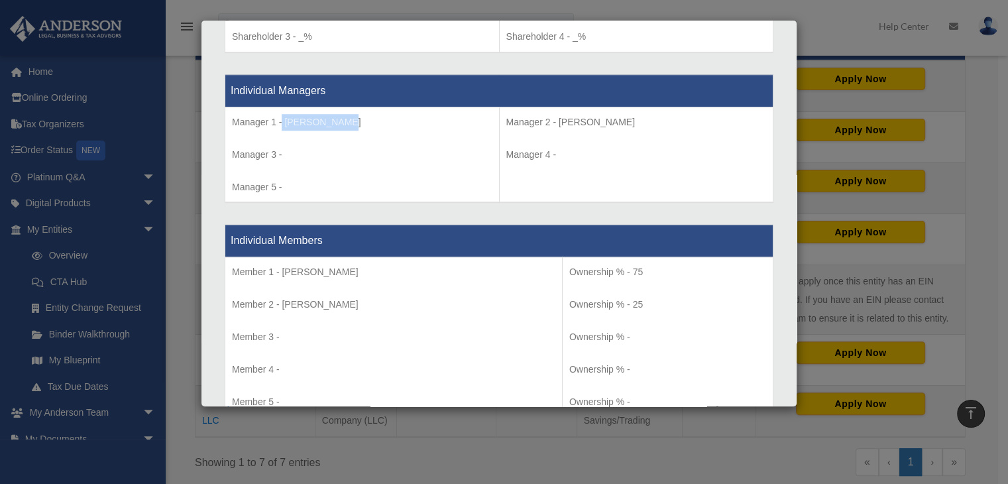
drag, startPoint x: 347, startPoint y: 119, endPoint x: 281, endPoint y: 123, distance: 65.7
click at [281, 123] on p "Manager 1 - [PERSON_NAME]" at bounding box center [362, 122] width 261 height 17
click at [334, 147] on p "Manager 3 -" at bounding box center [362, 155] width 261 height 17
drag, startPoint x: 340, startPoint y: 117, endPoint x: 285, endPoint y: 117, distance: 55.0
click at [285, 117] on p "Manager 1 - [PERSON_NAME]" at bounding box center [362, 122] width 261 height 17
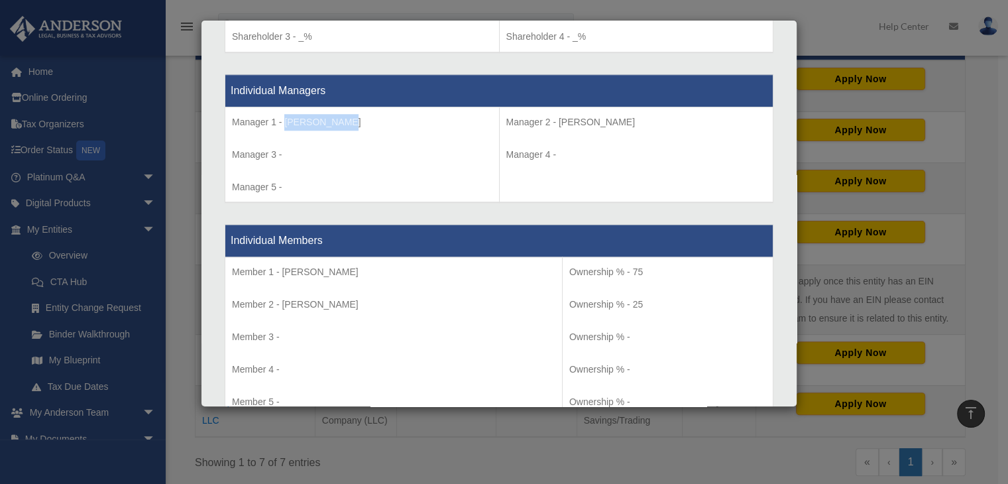
drag, startPoint x: 623, startPoint y: 125, endPoint x: 540, endPoint y: 123, distance: 83.6
click at [540, 123] on p "Manager 2 - [PERSON_NAME]" at bounding box center [637, 122] width 261 height 17
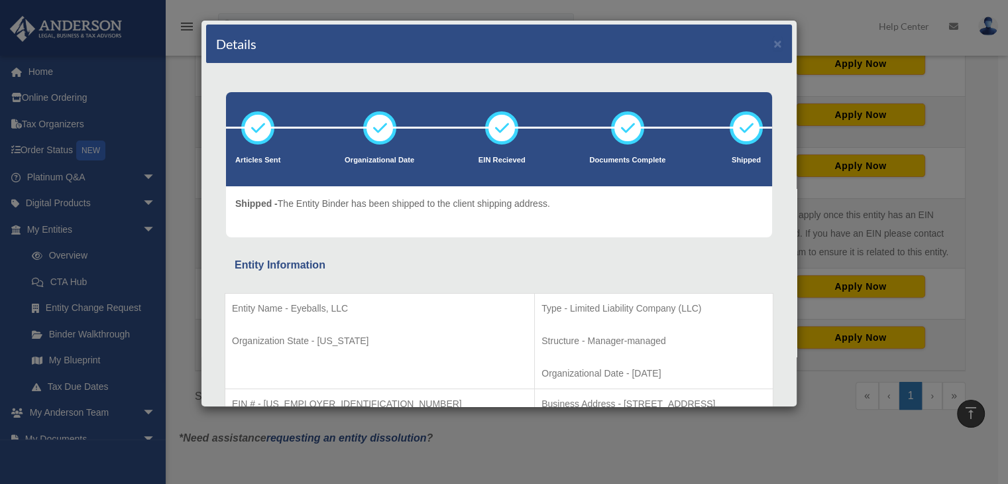
scroll to position [0, 0]
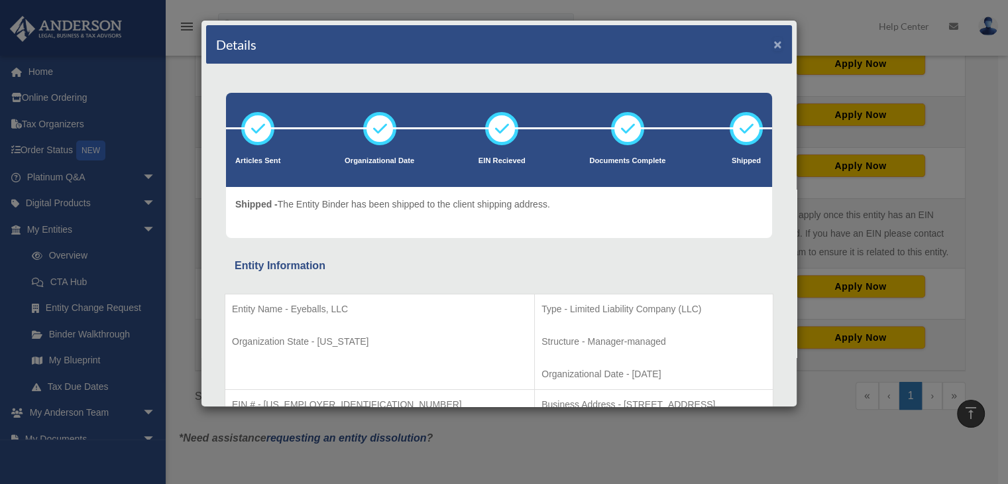
click at [774, 45] on button "×" at bounding box center [778, 44] width 9 height 14
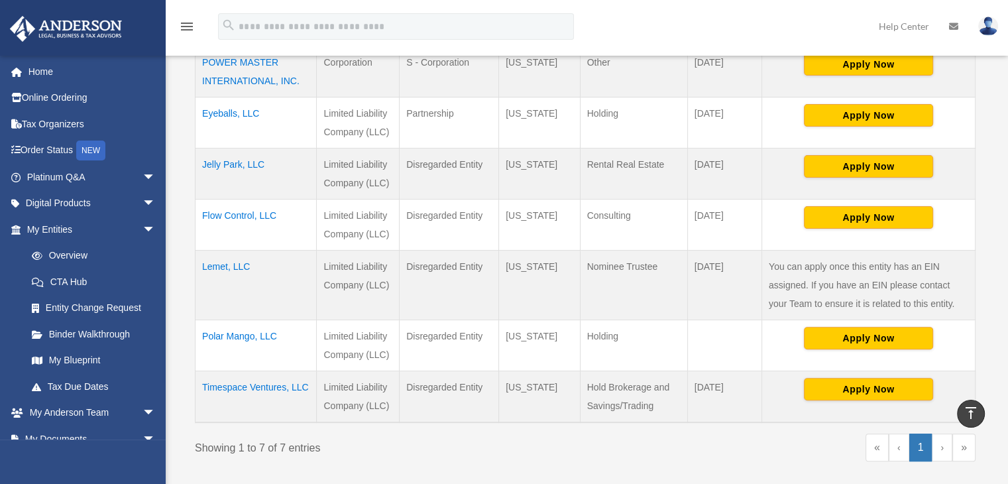
scroll to position [331, 0]
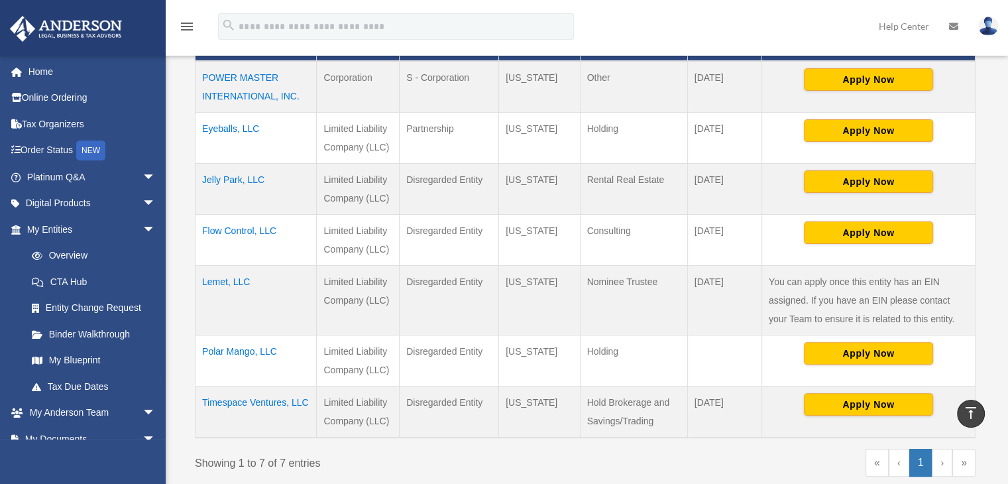
click at [236, 80] on td "POWER MASTER INTERNATIONAL, INC." at bounding box center [256, 87] width 121 height 52
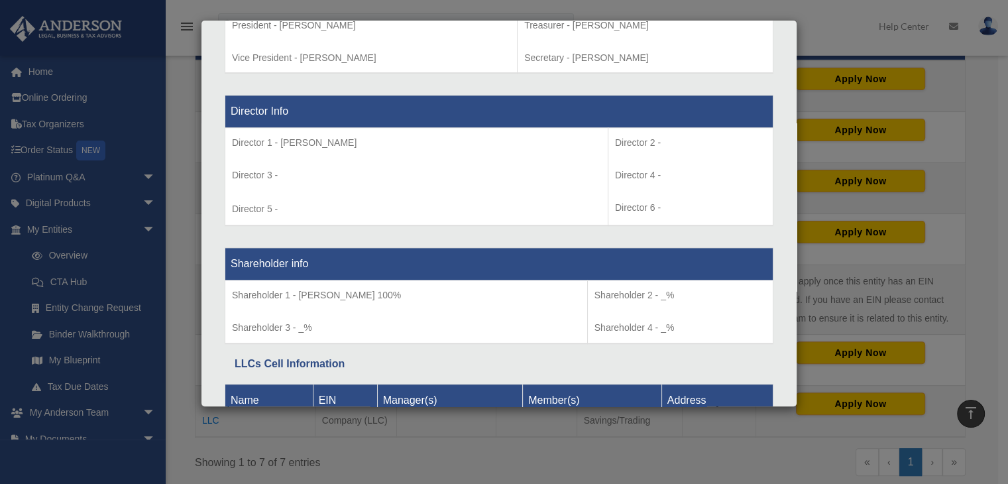
scroll to position [931, 0]
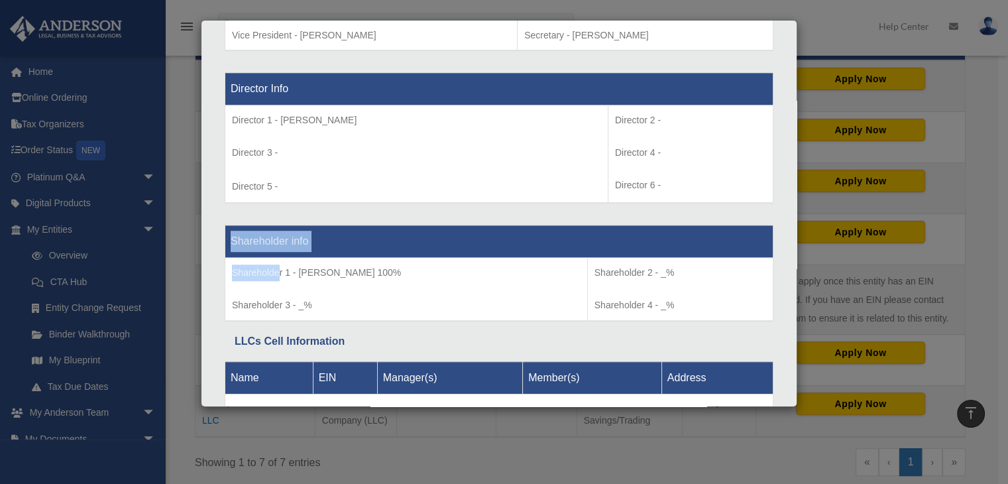
drag, startPoint x: 280, startPoint y: 266, endPoint x: 223, endPoint y: 263, distance: 57.8
click at [259, 274] on p "Shareholder 1 - [PERSON_NAME] 100%" at bounding box center [406, 273] width 349 height 17
drag, startPoint x: 281, startPoint y: 266, endPoint x: 228, endPoint y: 263, distance: 53.1
click at [228, 263] on td "Shareholder 1 - [PERSON_NAME] 100% Shareholder 3 - _%" at bounding box center [406, 289] width 363 height 63
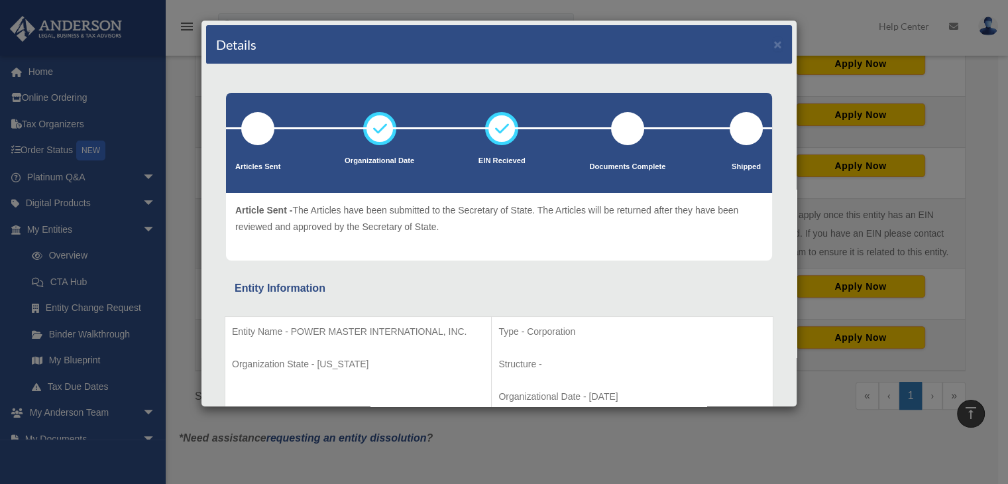
scroll to position [0, 0]
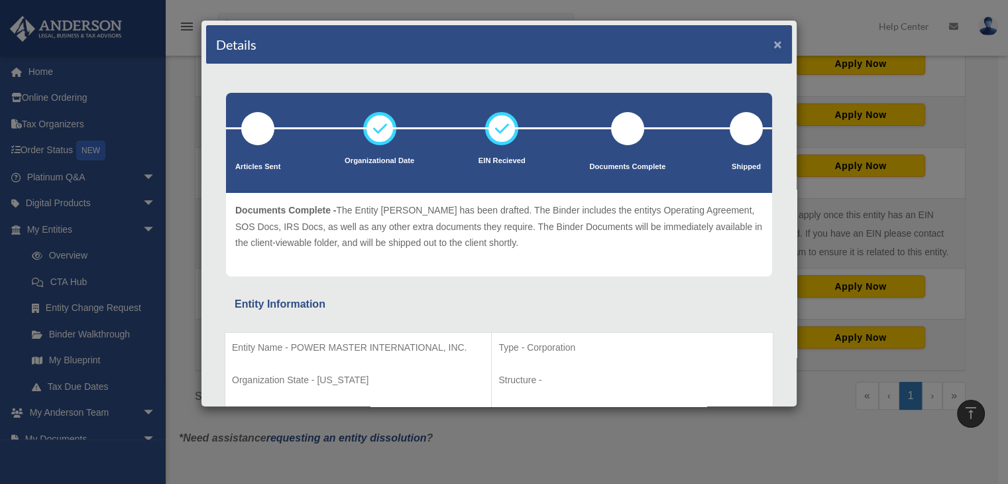
click at [774, 42] on button "×" at bounding box center [778, 44] width 9 height 14
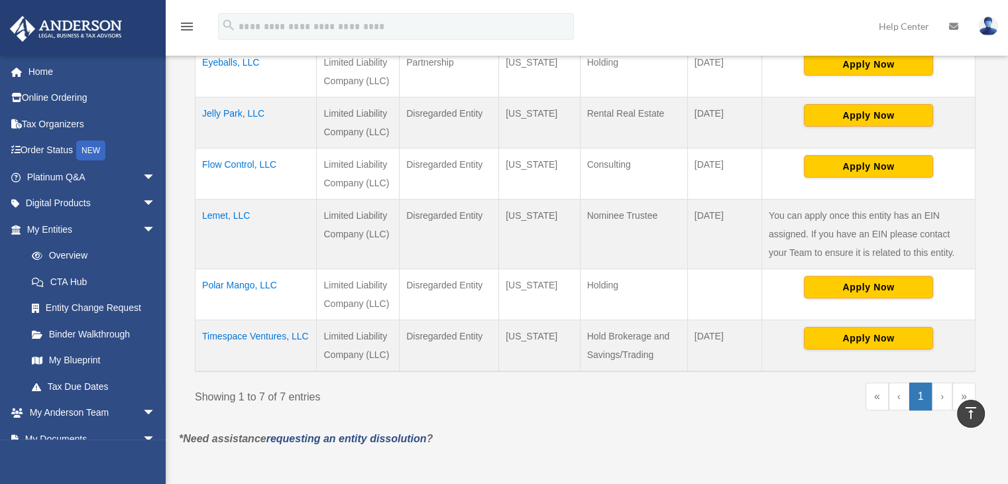
click at [228, 109] on td "Jelly Park, LLC" at bounding box center [256, 122] width 121 height 51
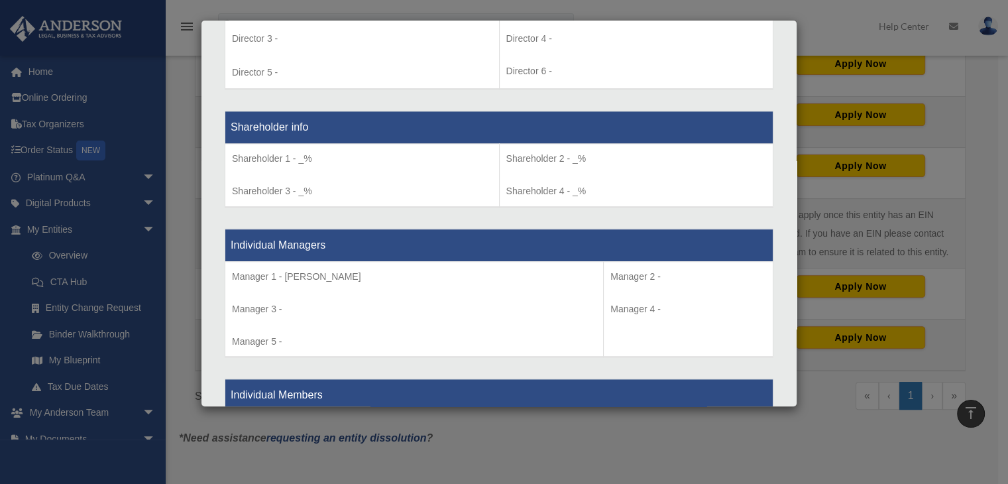
scroll to position [1061, 0]
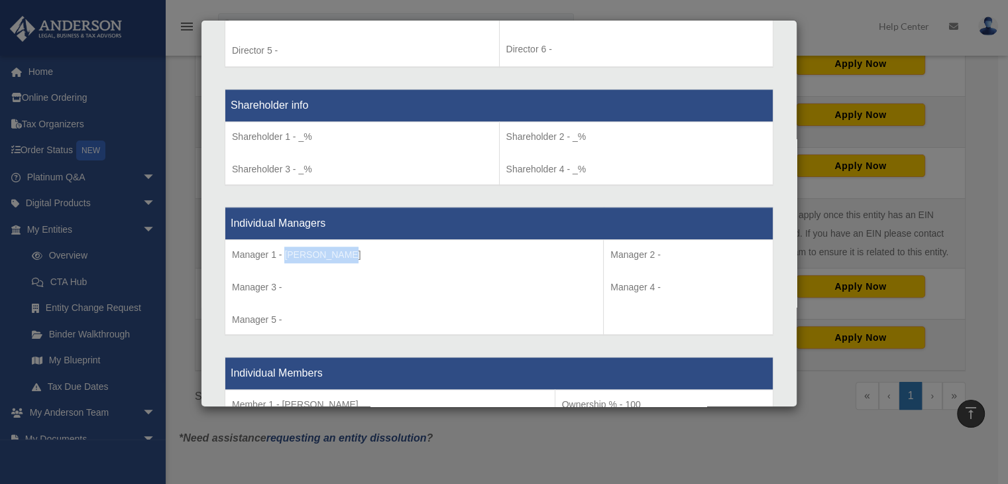
drag, startPoint x: 361, startPoint y: 253, endPoint x: 283, endPoint y: 250, distance: 77.6
click at [283, 250] on p "Manager 1 - [PERSON_NAME]" at bounding box center [414, 255] width 365 height 17
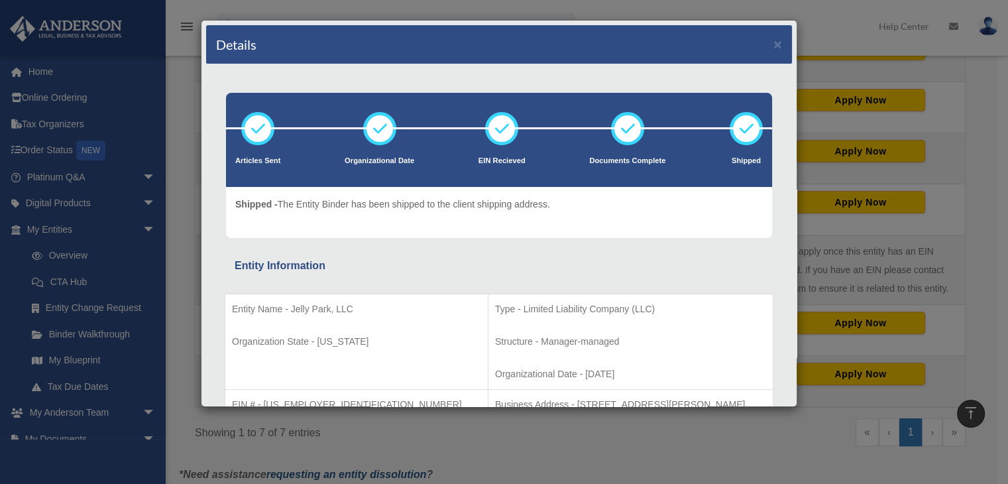
scroll to position [331, 0]
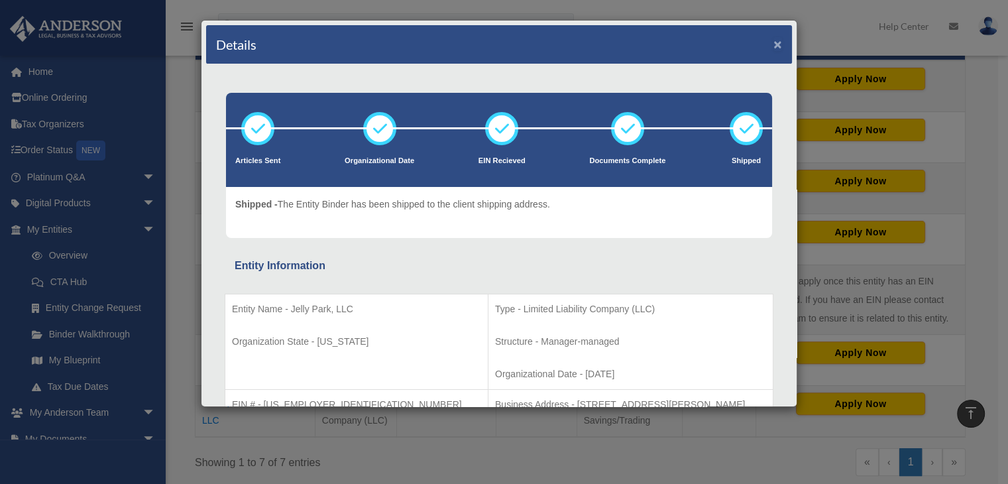
click at [774, 44] on button "×" at bounding box center [778, 44] width 9 height 14
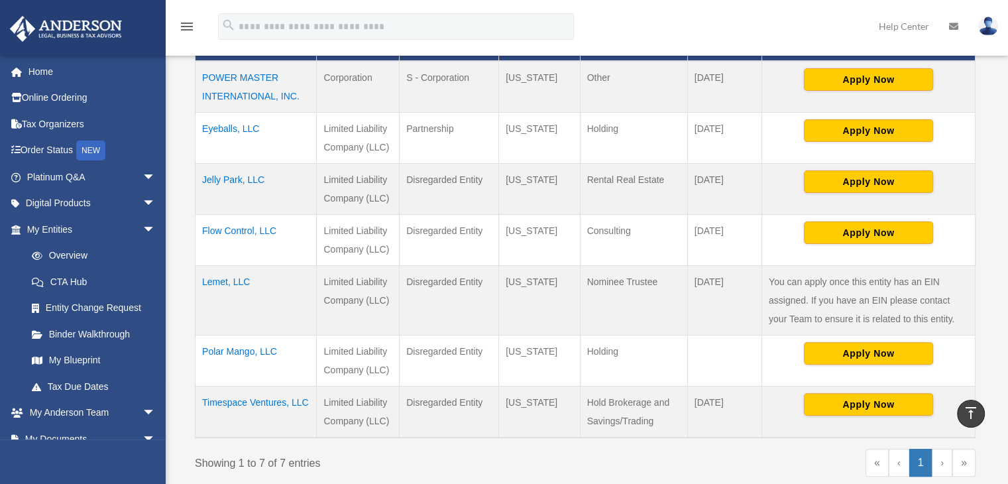
click at [224, 229] on td "Flow Control, LLC" at bounding box center [256, 239] width 121 height 51
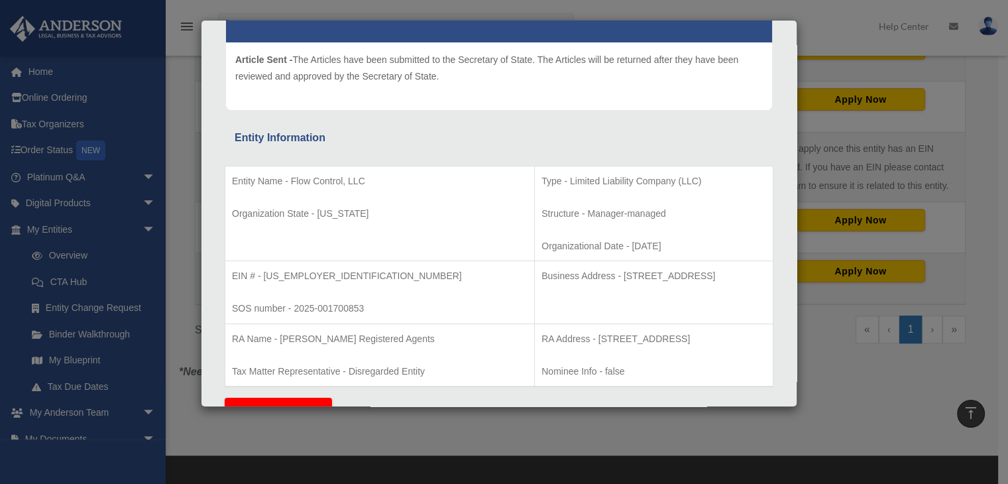
scroll to position [0, 0]
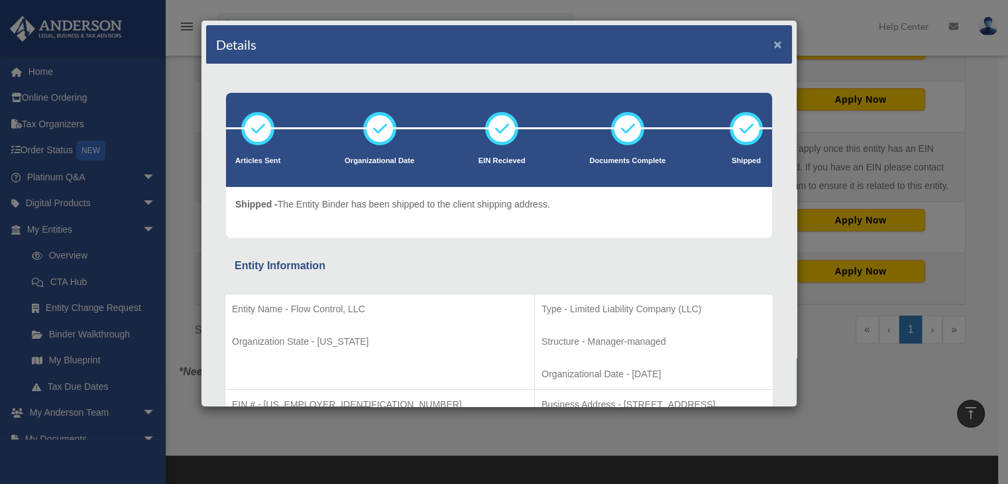
click at [774, 46] on button "×" at bounding box center [778, 44] width 9 height 14
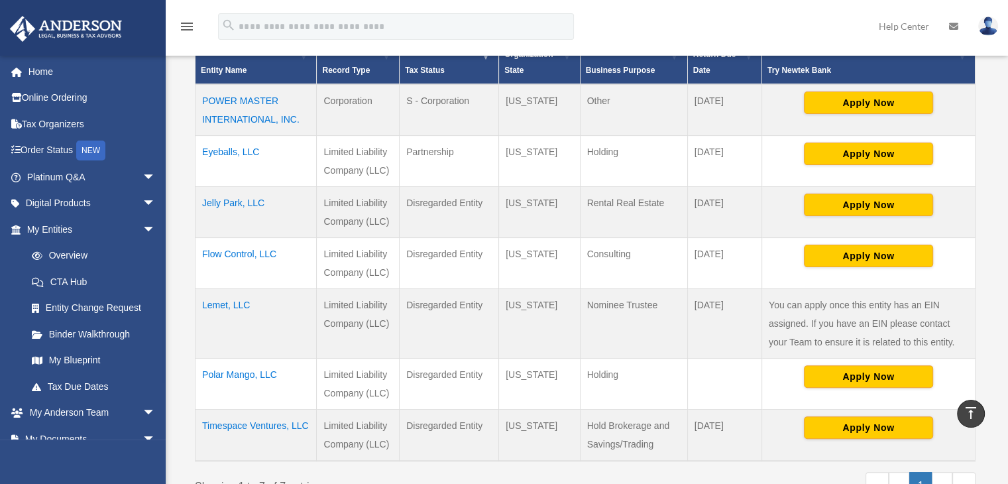
scroll to position [331, 0]
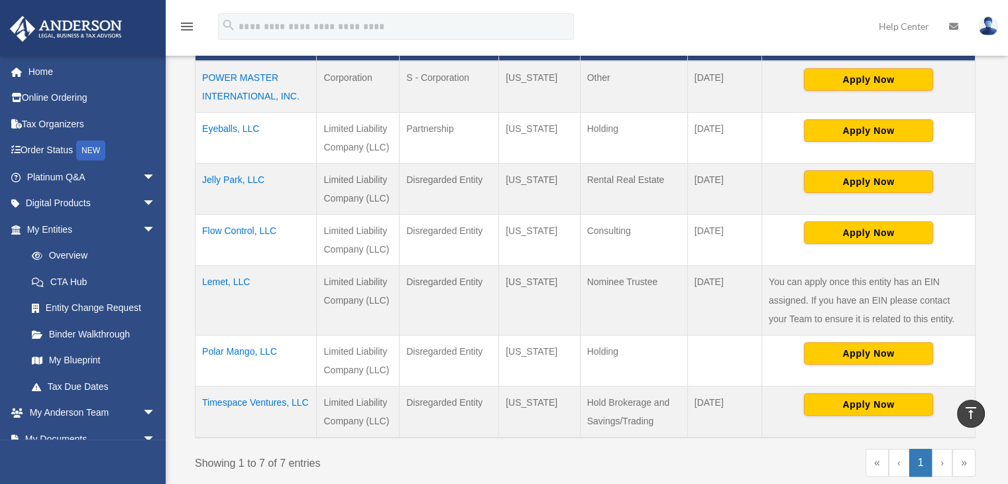
click at [217, 281] on td "Lemet, LLC" at bounding box center [256, 300] width 121 height 70
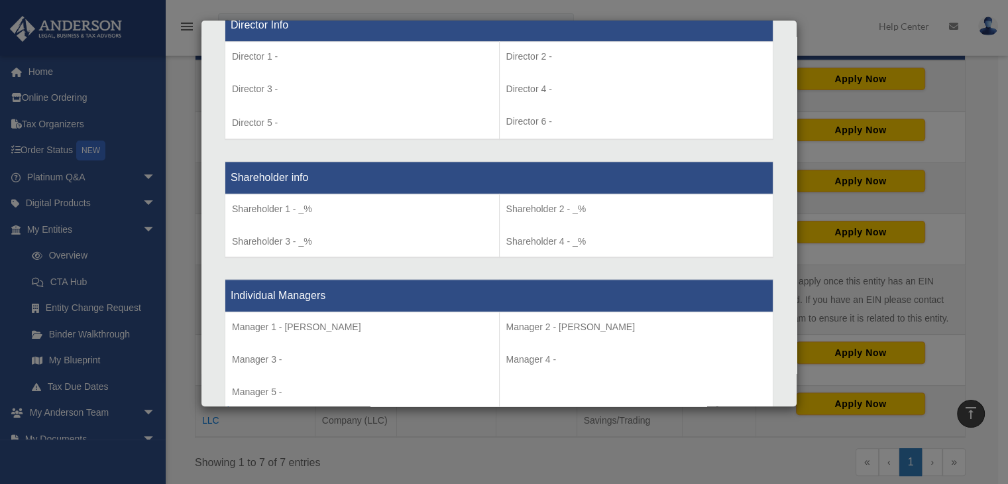
scroll to position [1061, 0]
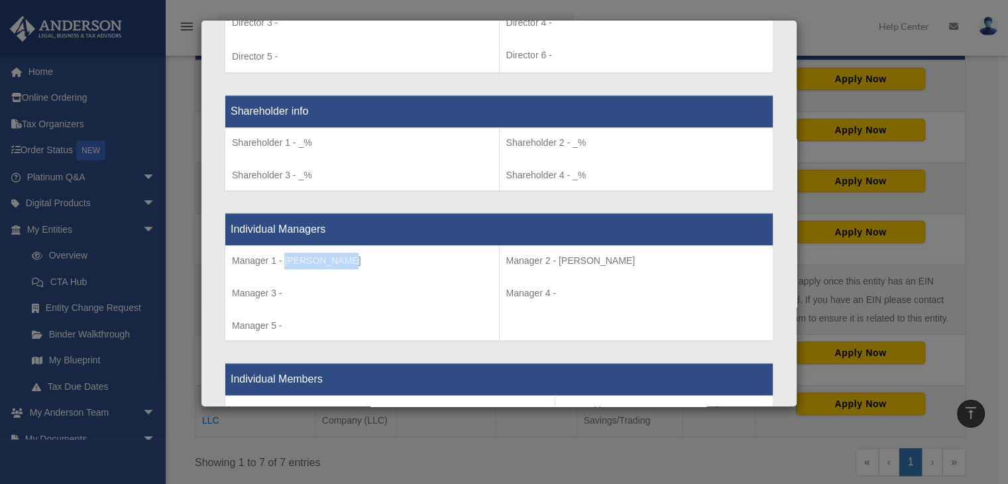
drag, startPoint x: 361, startPoint y: 263, endPoint x: 284, endPoint y: 263, distance: 76.9
click at [284, 263] on p "Manager 1 - [PERSON_NAME]" at bounding box center [362, 261] width 261 height 17
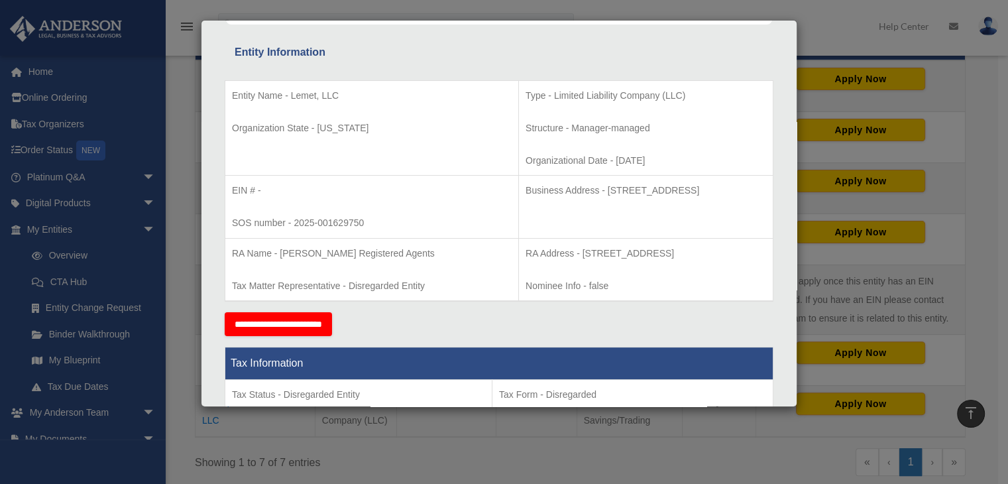
scroll to position [234, 0]
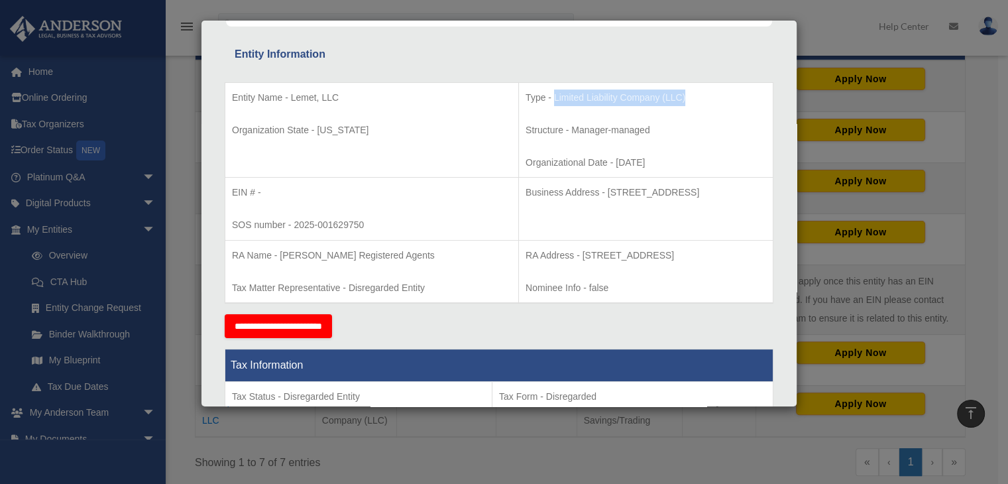
drag, startPoint x: 621, startPoint y: 101, endPoint x: 482, endPoint y: 101, distance: 139.2
click at [526, 101] on p "Type - Limited Liability Company (LLC)" at bounding box center [646, 98] width 241 height 17
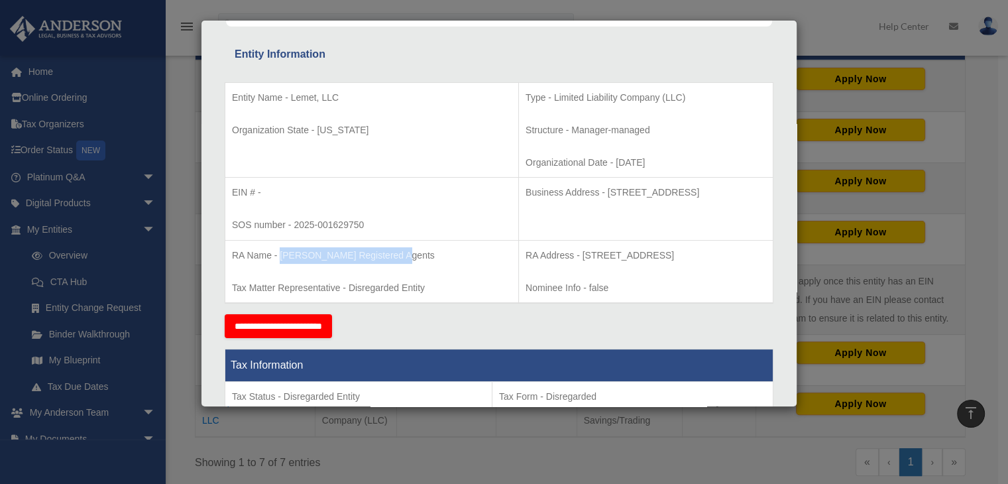
drag, startPoint x: 405, startPoint y: 252, endPoint x: 280, endPoint y: 245, distance: 124.9
click at [280, 245] on td "RA Name - [PERSON_NAME] Registered Agents Tax Matter Representative - Disregard…" at bounding box center [372, 271] width 294 height 63
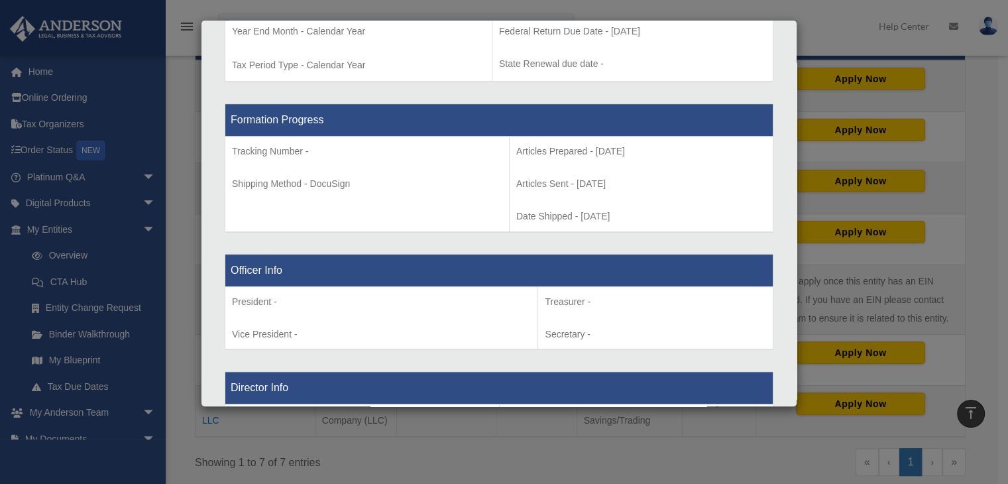
scroll to position [566, 0]
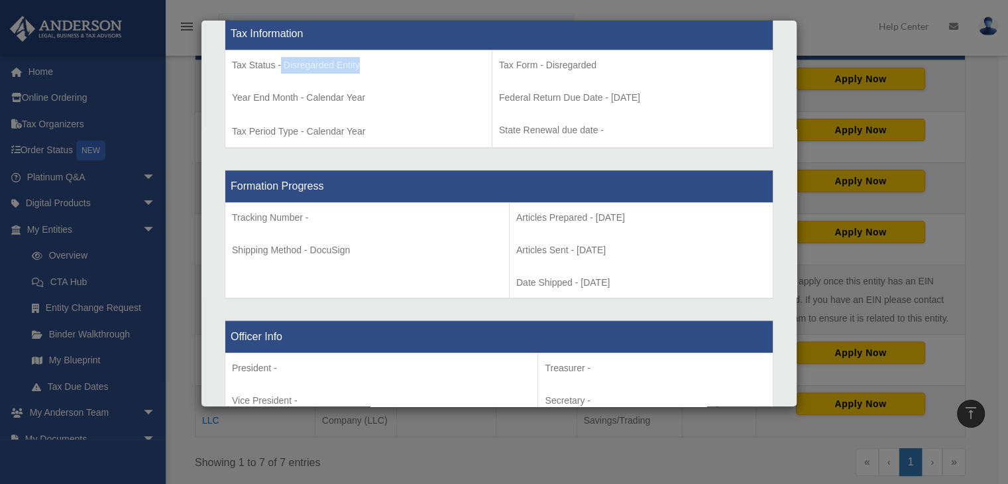
drag, startPoint x: 374, startPoint y: 69, endPoint x: 280, endPoint y: 63, distance: 93.7
click at [280, 63] on p "Tax Status - Disregarded Entity" at bounding box center [358, 65] width 253 height 17
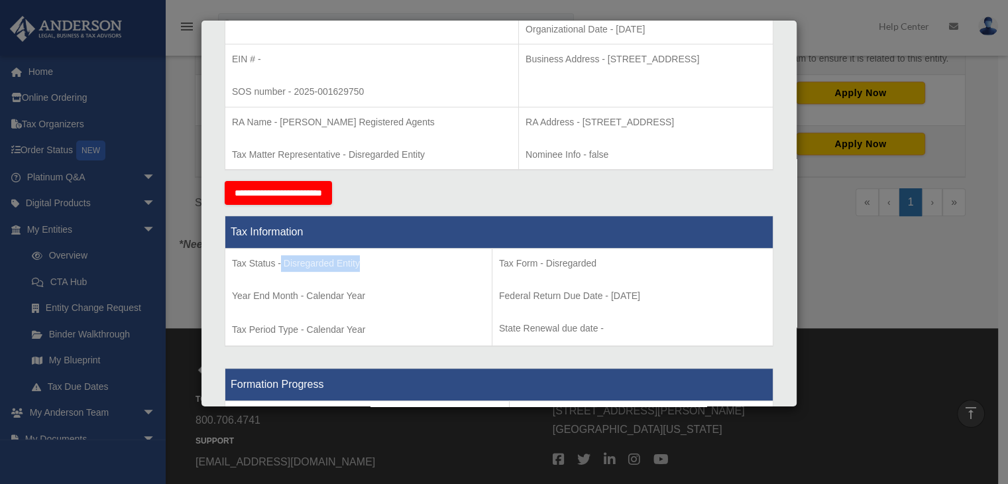
scroll to position [0, 0]
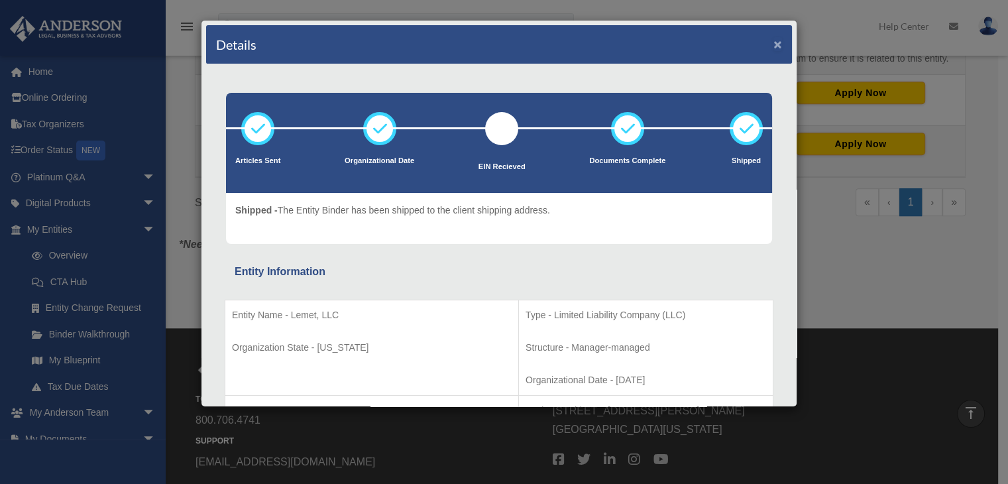
click at [774, 46] on button "×" at bounding box center [778, 44] width 9 height 14
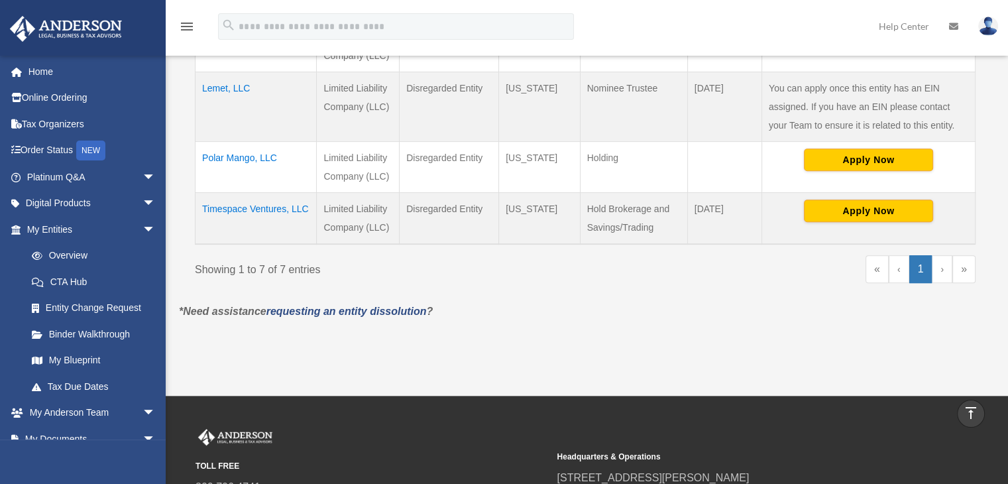
scroll to position [459, 0]
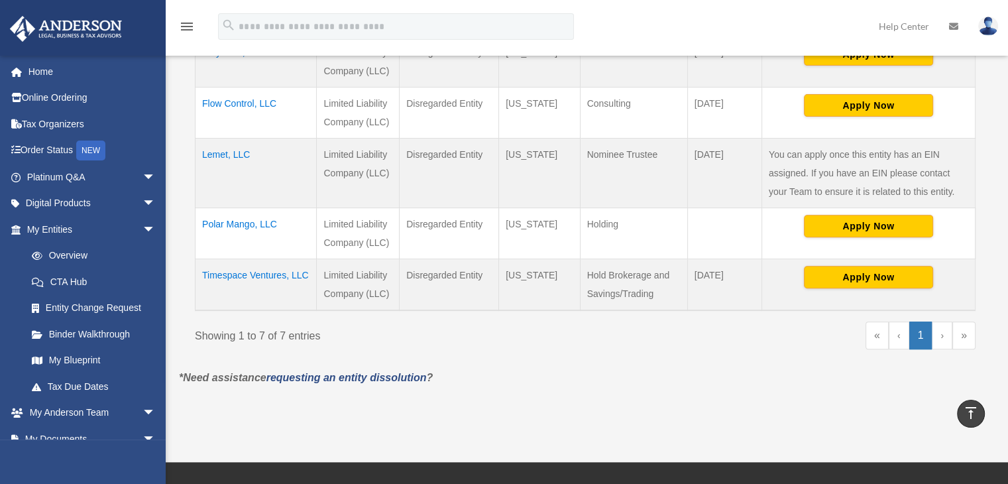
click at [249, 223] on td "Polar Mango, LLC" at bounding box center [256, 233] width 121 height 51
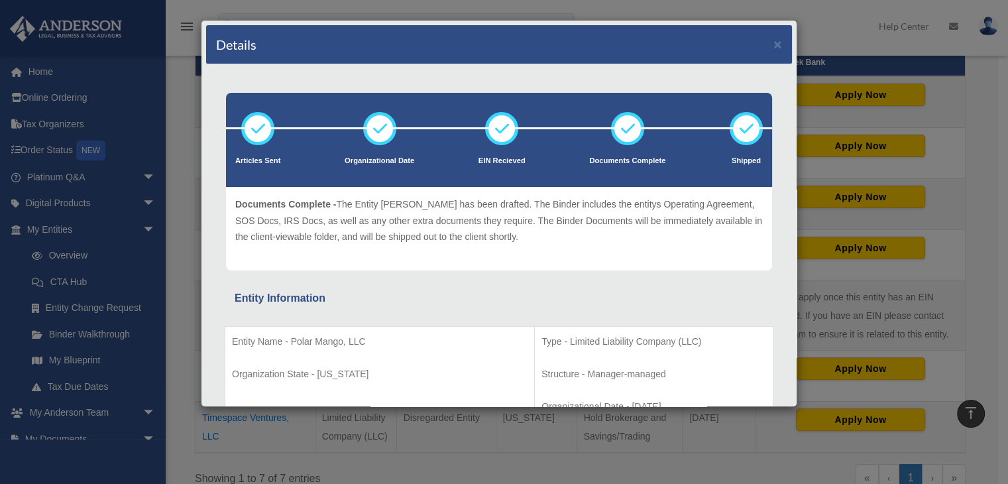
scroll to position [127, 0]
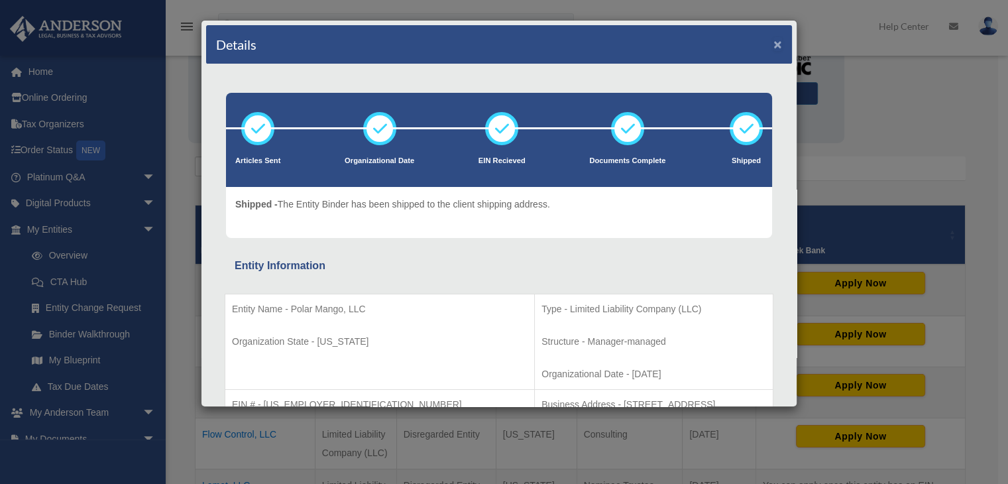
click at [774, 45] on button "×" at bounding box center [778, 44] width 9 height 14
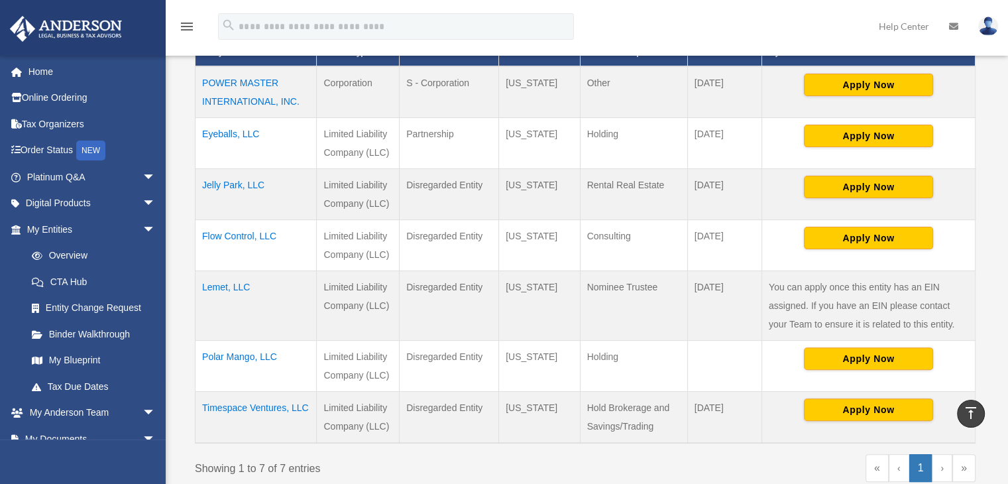
scroll to position [392, 0]
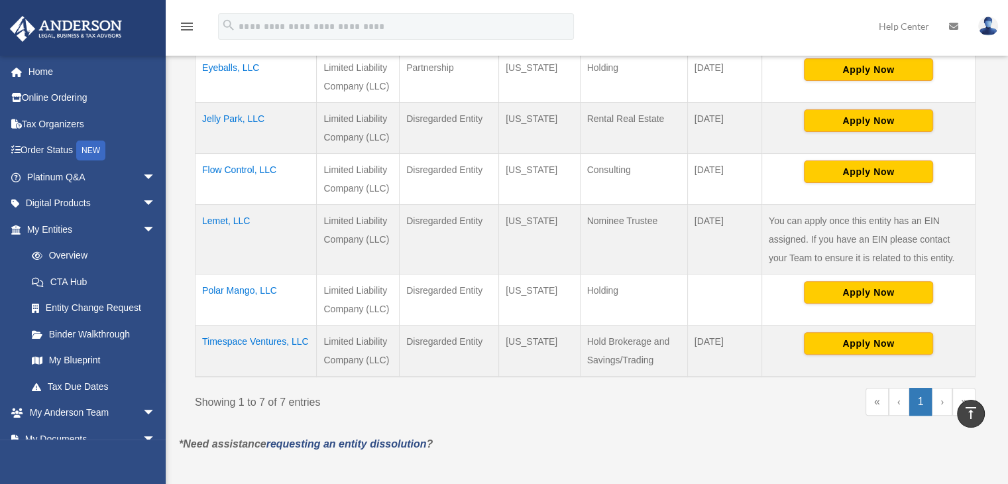
click at [269, 337] on td "Timespace Ventures, LLC" at bounding box center [256, 351] width 121 height 52
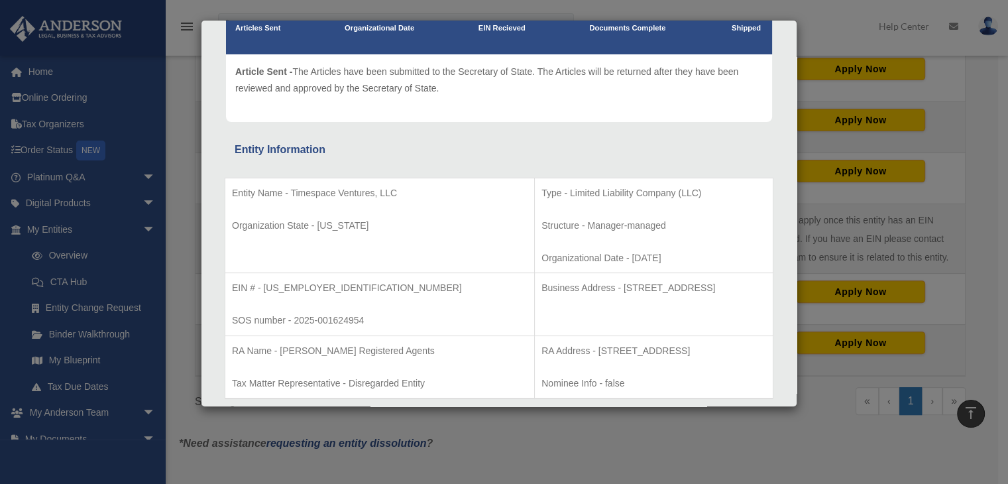
scroll to position [199, 0]
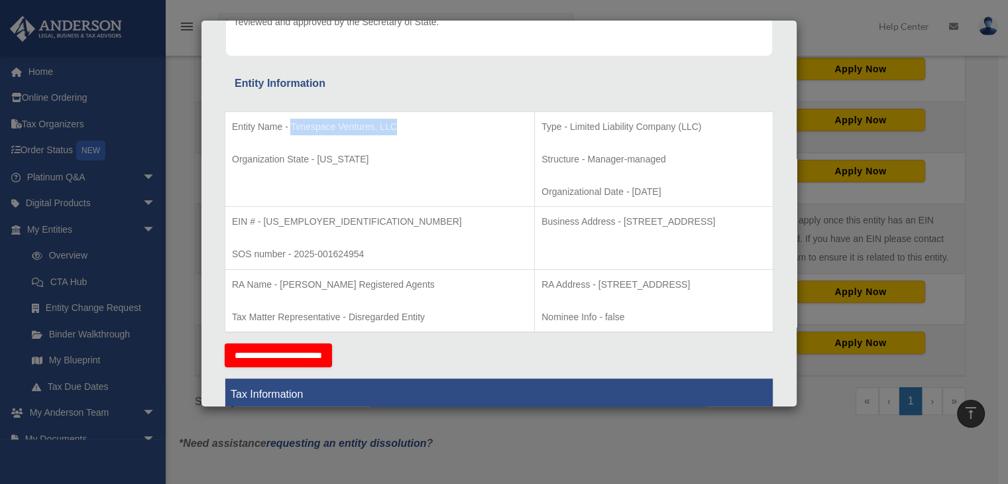
drag, startPoint x: 408, startPoint y: 130, endPoint x: 290, endPoint y: 130, distance: 117.3
click at [290, 130] on p "Entity Name - Timespace Ventures, LLC" at bounding box center [380, 127] width 296 height 17
drag, startPoint x: 358, startPoint y: 161, endPoint x: 316, endPoint y: 164, distance: 41.9
click at [316, 164] on p "Organization State - [US_STATE]" at bounding box center [380, 159] width 296 height 17
drag, startPoint x: 316, startPoint y: 223, endPoint x: 265, endPoint y: 226, distance: 51.1
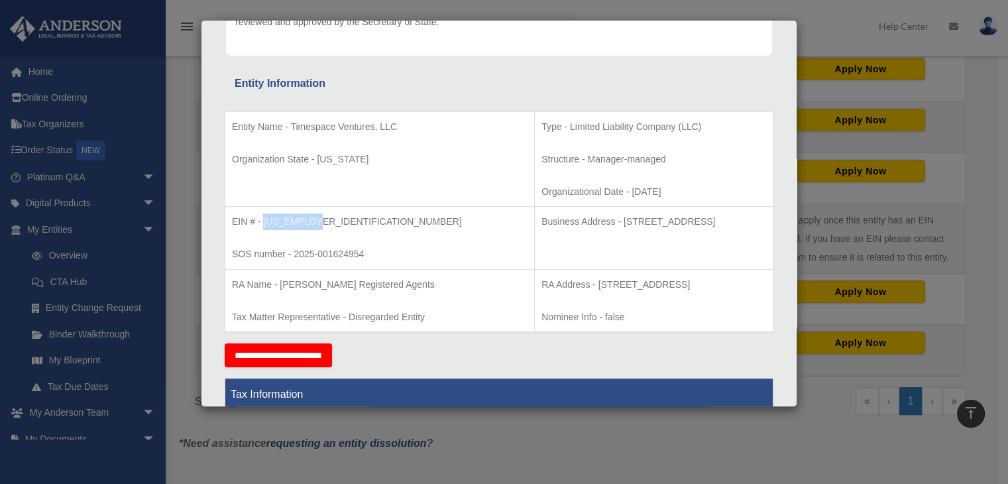
click at [265, 226] on p "EIN # - [US_EMPLOYER_IDENTIFICATION_NUMBER]" at bounding box center [380, 221] width 296 height 17
drag, startPoint x: 368, startPoint y: 253, endPoint x: 294, endPoint y: 253, distance: 73.6
click at [294, 253] on p "SOS number - 2025-001624954" at bounding box center [380, 254] width 296 height 17
drag, startPoint x: 595, startPoint y: 192, endPoint x: 541, endPoint y: 200, distance: 54.9
click at [544, 200] on td "Type - Limited Liability Company (LLC) Structure - Manager-managed Organization…" at bounding box center [654, 158] width 239 height 95
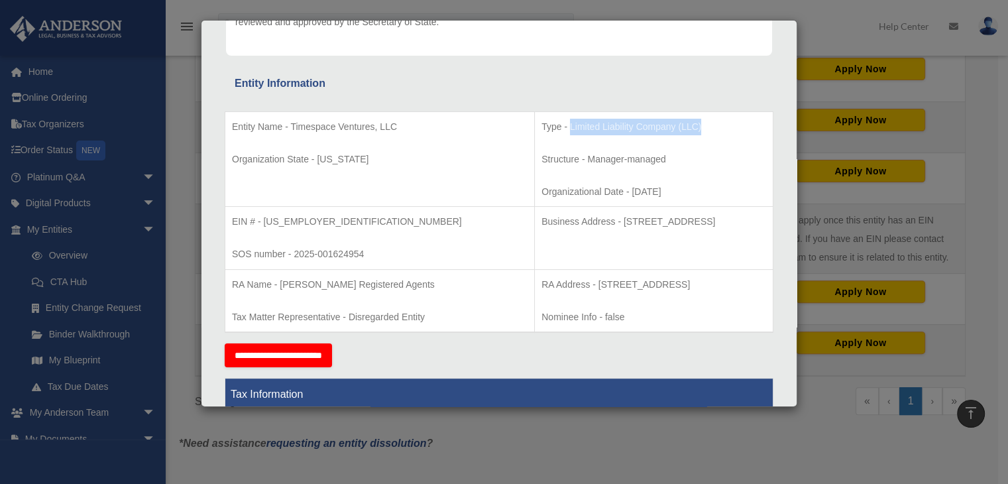
drag, startPoint x: 620, startPoint y: 130, endPoint x: 482, endPoint y: 119, distance: 138.3
click at [542, 119] on p "Type - Limited Liability Company (LLC)" at bounding box center [654, 127] width 225 height 17
drag, startPoint x: 707, startPoint y: 221, endPoint x: 536, endPoint y: 225, distance: 171.1
click at [542, 225] on p "Business Address - [STREET_ADDRESS]" at bounding box center [654, 221] width 225 height 17
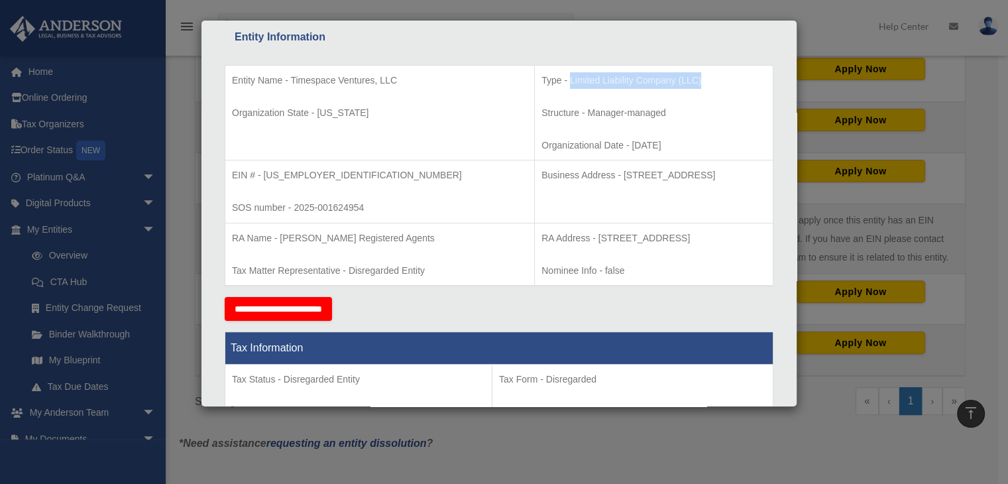
scroll to position [265, 0]
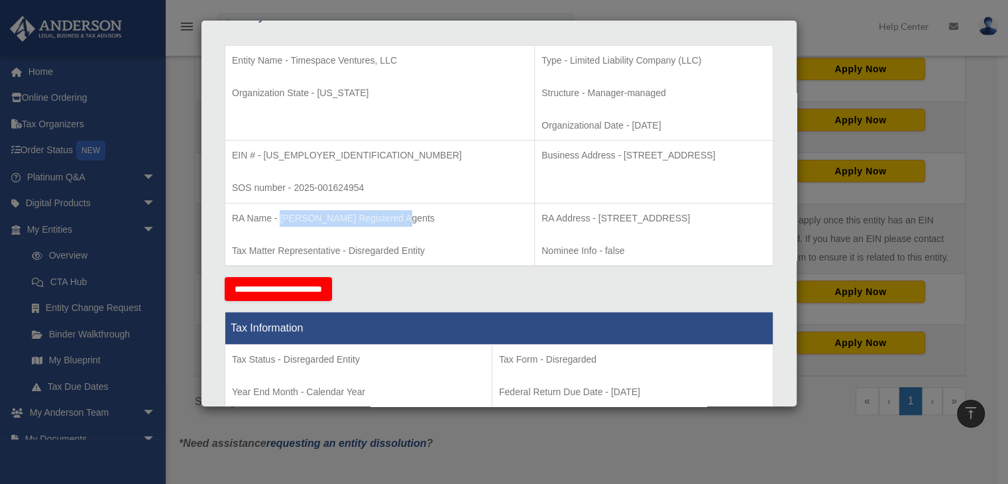
drag, startPoint x: 397, startPoint y: 215, endPoint x: 282, endPoint y: 215, distance: 115.4
click at [282, 215] on p "RA Name - [PERSON_NAME] Registered Agents" at bounding box center [380, 218] width 296 height 17
drag, startPoint x: 427, startPoint y: 254, endPoint x: 348, endPoint y: 256, distance: 78.9
click at [348, 256] on p "Tax Matter Representative - Disregarded Entity" at bounding box center [380, 251] width 296 height 17
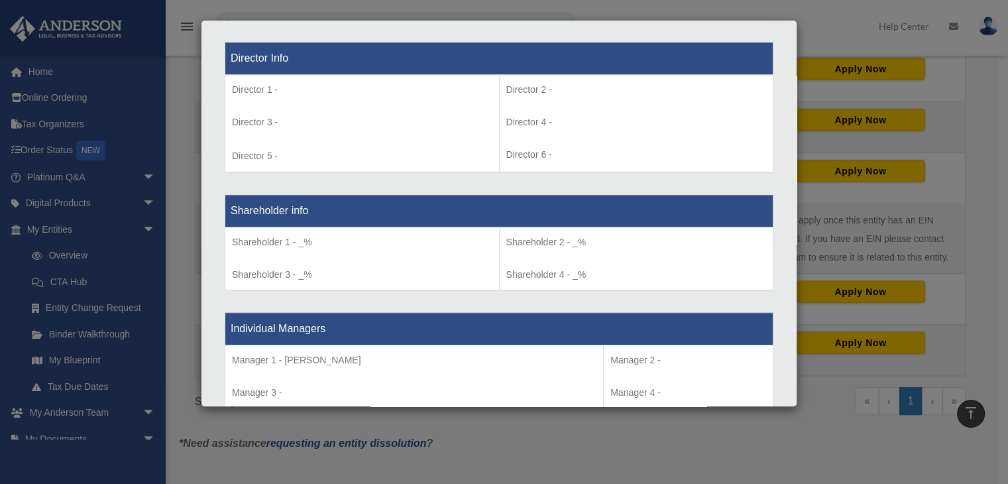
scroll to position [994, 0]
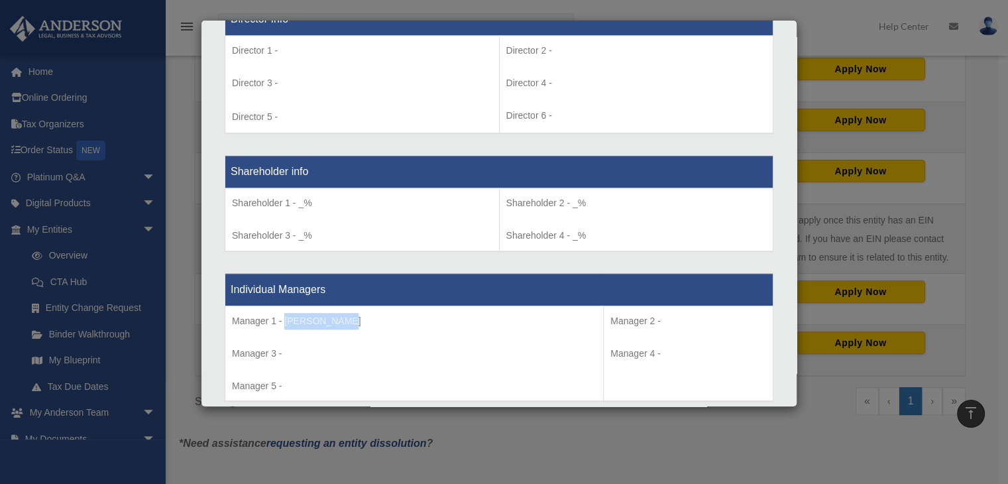
drag, startPoint x: 355, startPoint y: 319, endPoint x: 286, endPoint y: 316, distance: 68.3
click at [286, 316] on p "Manager 1 - [PERSON_NAME]" at bounding box center [414, 321] width 365 height 17
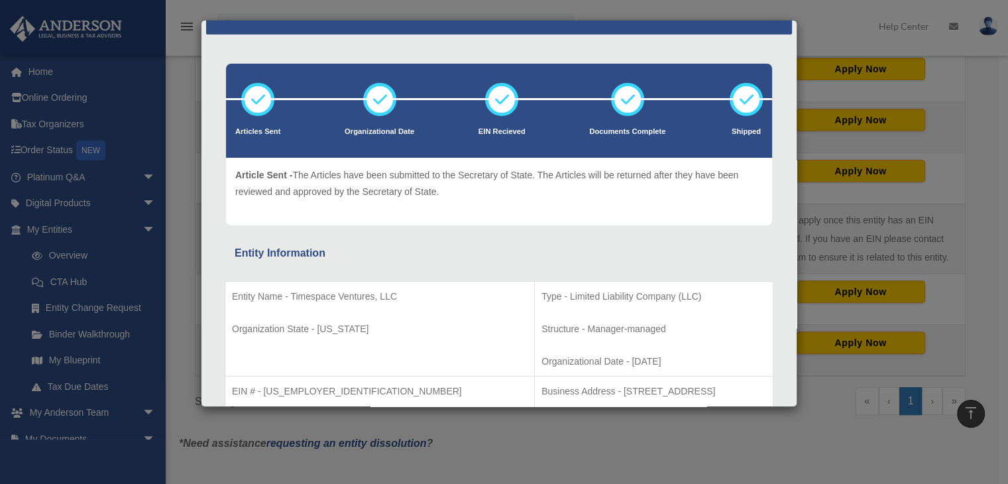
scroll to position [0, 0]
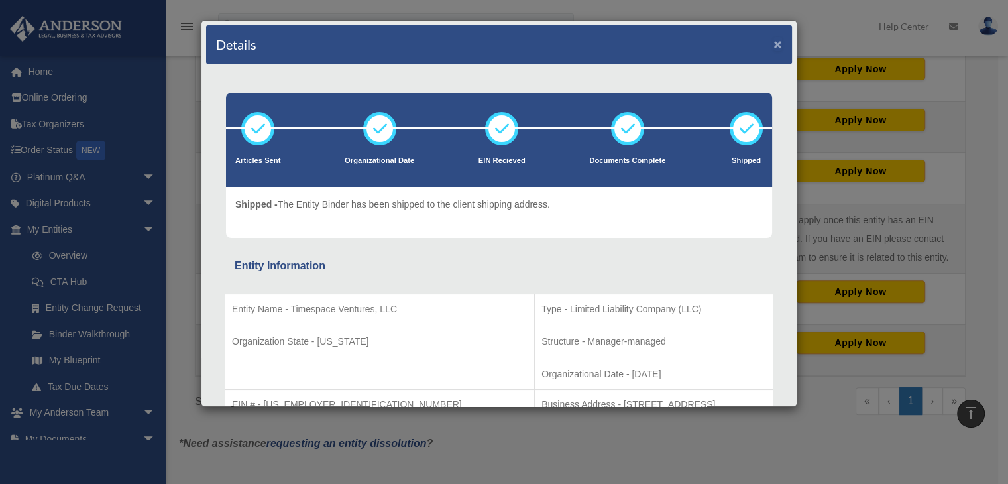
click at [774, 42] on button "×" at bounding box center [778, 44] width 9 height 14
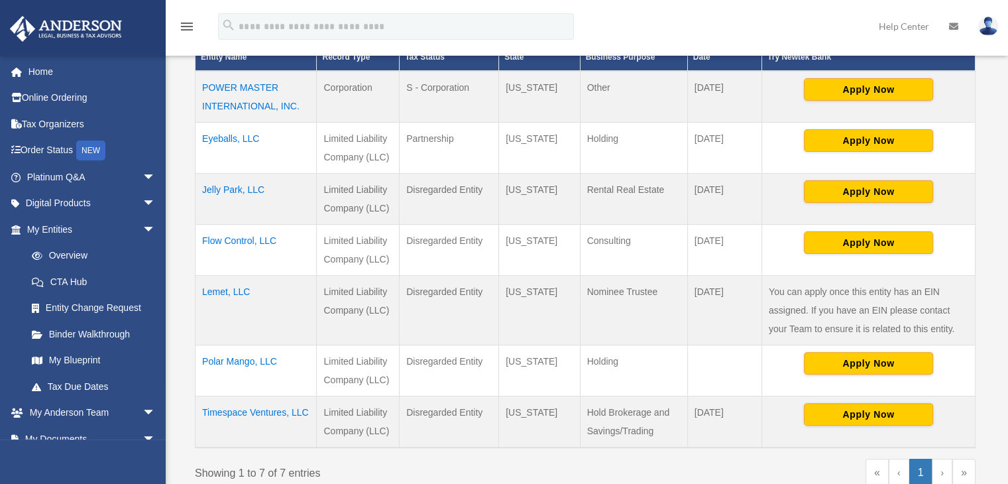
scroll to position [326, 0]
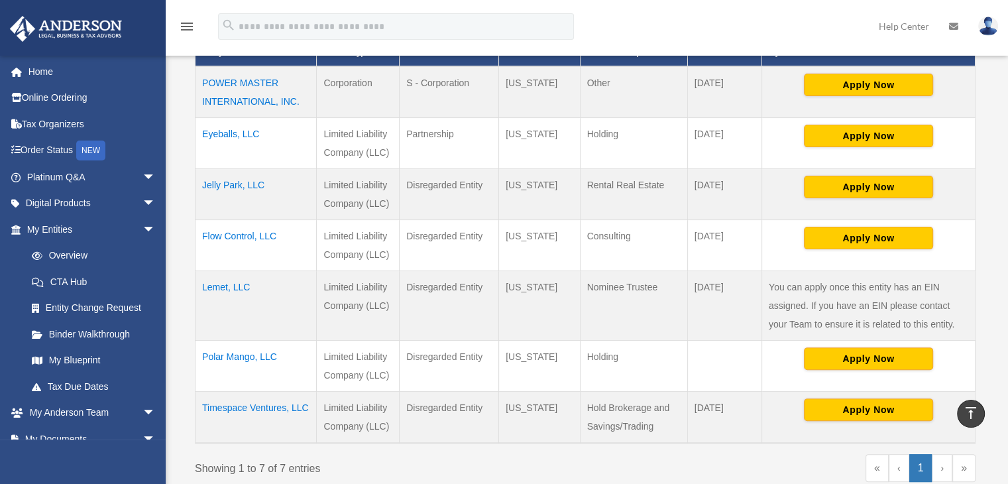
click at [266, 357] on td "Polar Mango, LLC" at bounding box center [256, 365] width 121 height 51
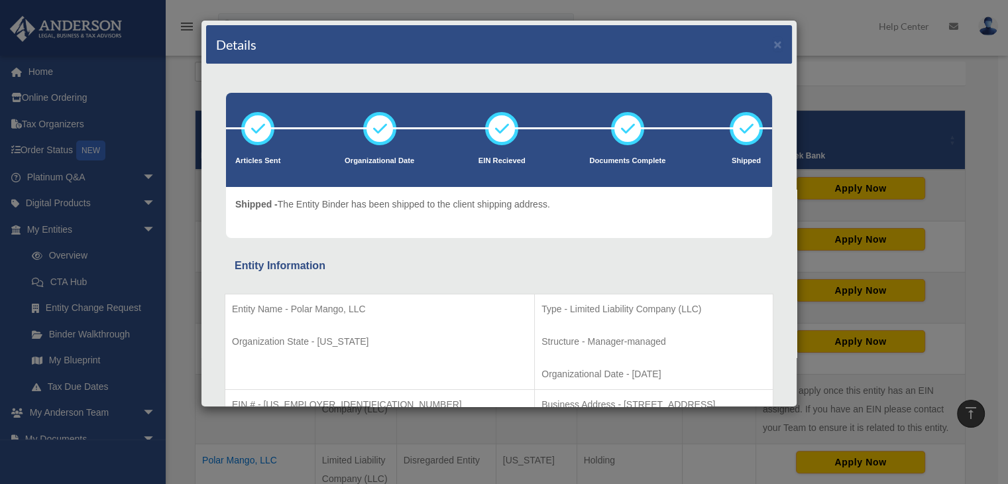
scroll to position [127, 0]
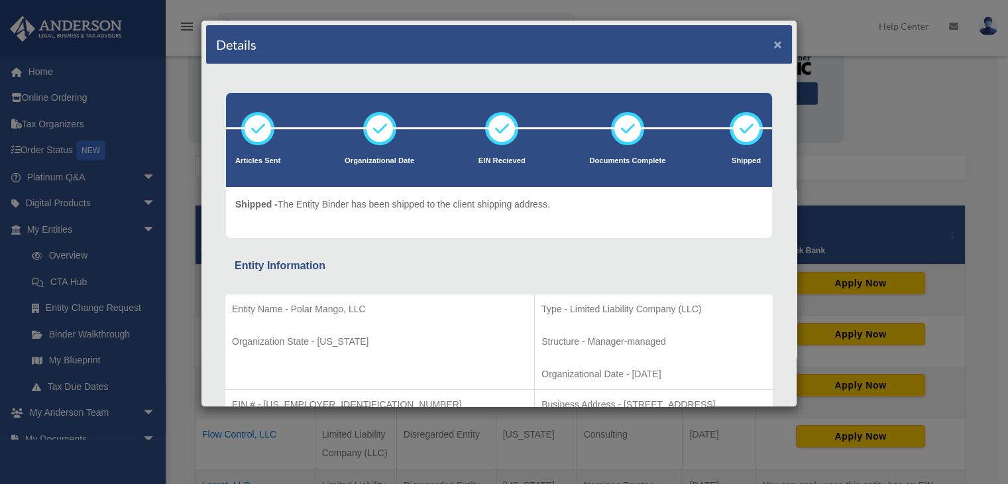
click at [774, 46] on button "×" at bounding box center [778, 44] width 9 height 14
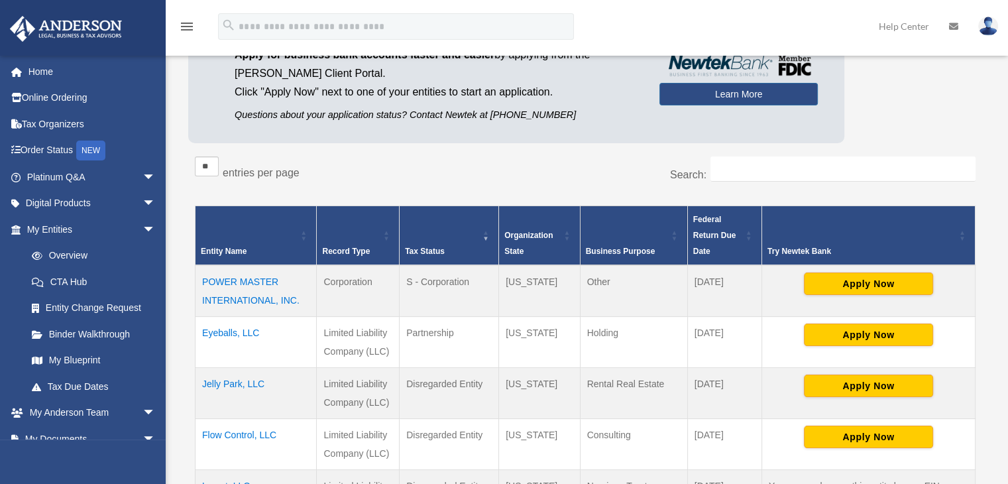
drag, startPoint x: 661, startPoint y: 250, endPoint x: 589, endPoint y: 249, distance: 71.6
click at [589, 249] on th "Business Purpose" at bounding box center [633, 236] width 107 height 60
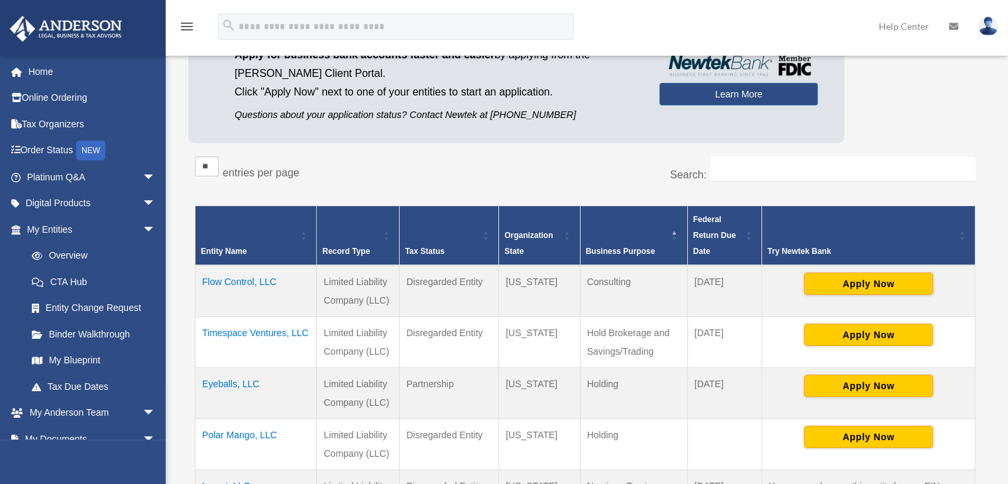
click at [236, 247] on span "Entity Name" at bounding box center [224, 251] width 46 height 9
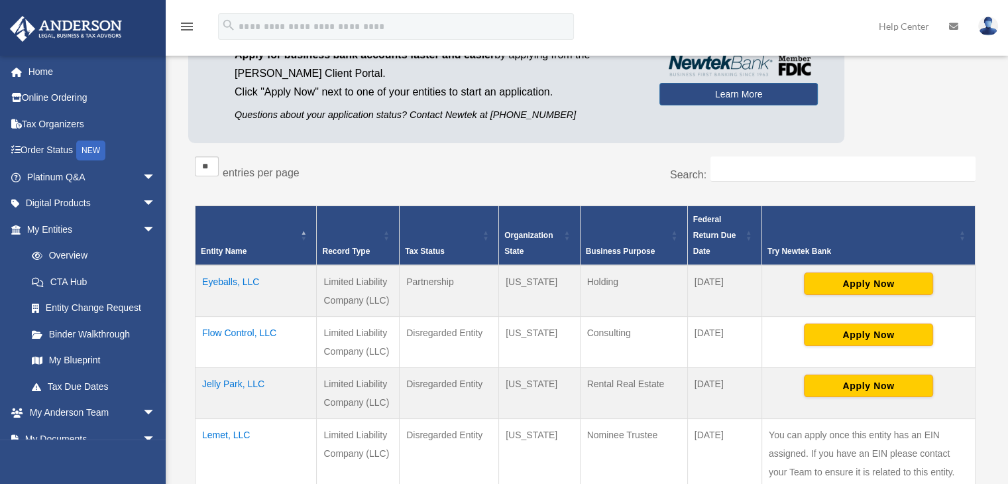
click at [229, 251] on span "Entity Name" at bounding box center [224, 251] width 46 height 9
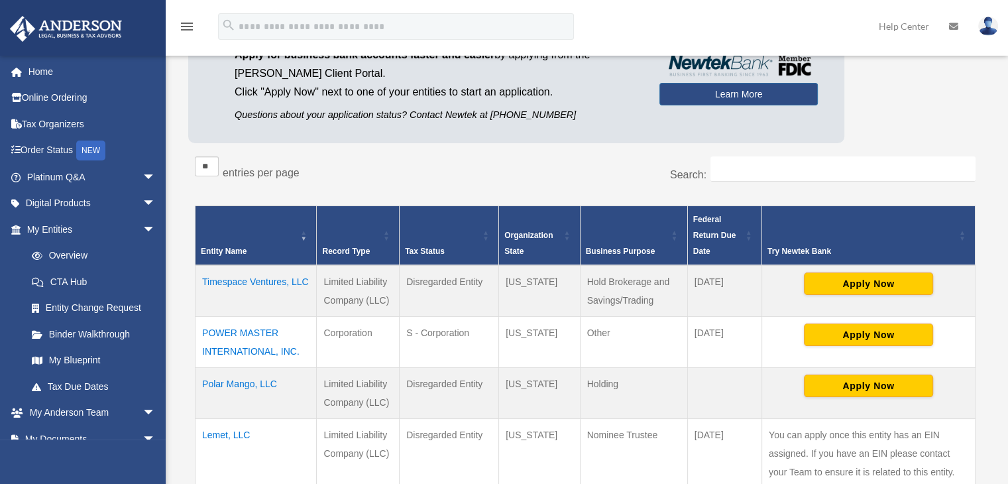
click at [229, 251] on span "Entity Name" at bounding box center [224, 251] width 46 height 9
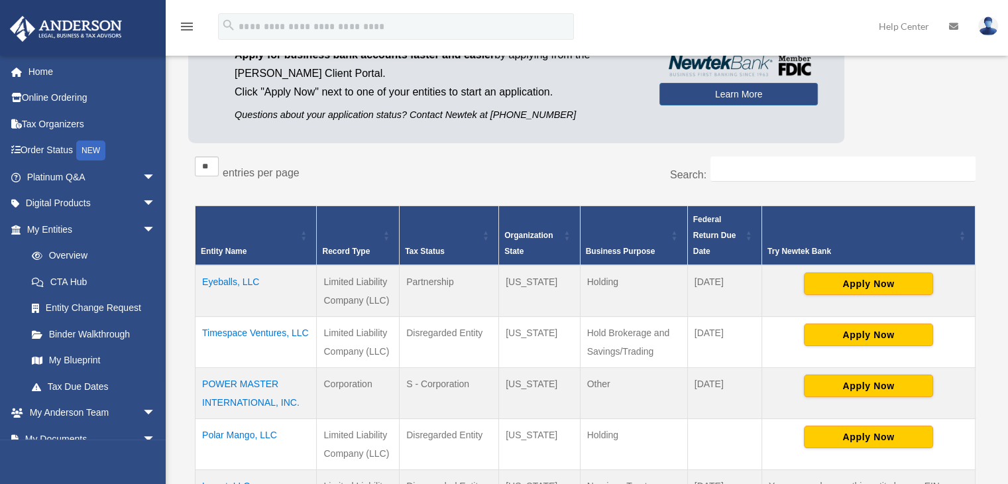
click at [229, 251] on span "Entity Name" at bounding box center [224, 251] width 46 height 9
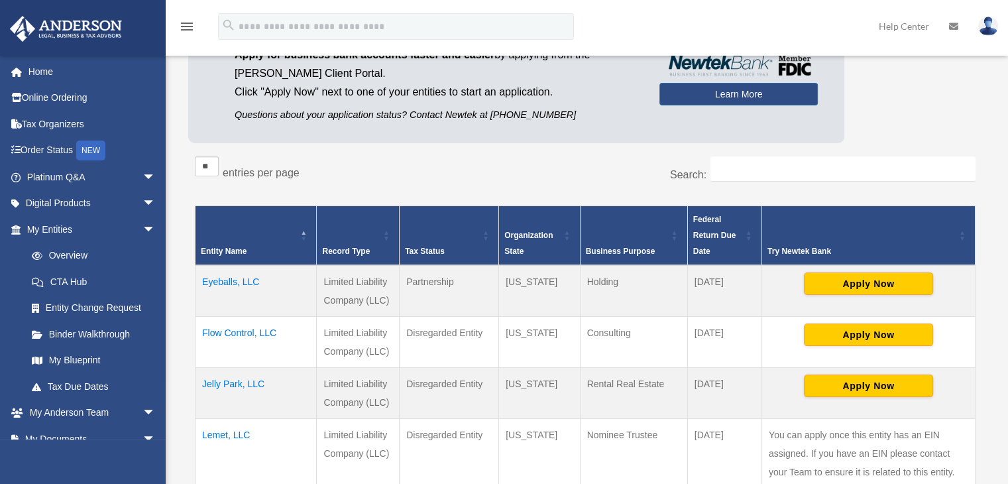
click at [229, 251] on span "Entity Name" at bounding box center [224, 251] width 46 height 9
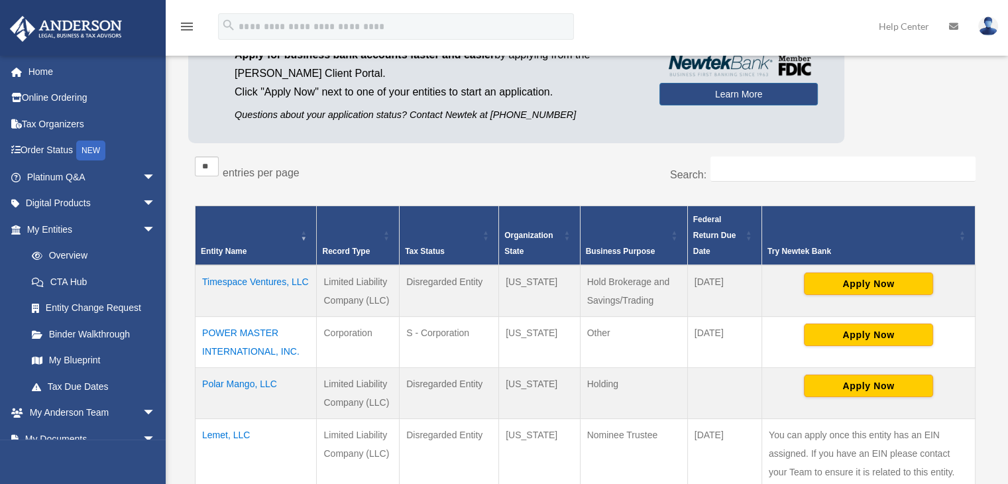
click at [229, 251] on span "Entity Name" at bounding box center [224, 251] width 46 height 9
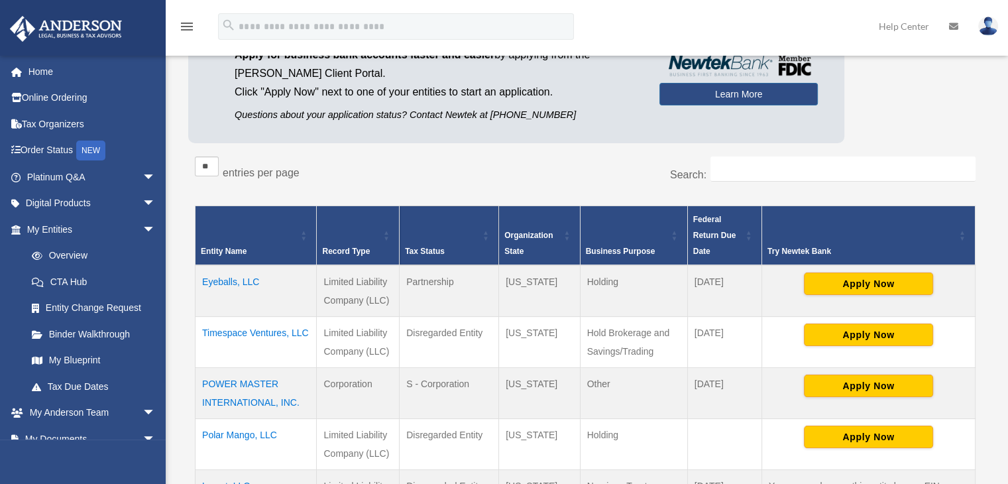
click at [459, 241] on th "Tax Status" at bounding box center [449, 236] width 99 height 60
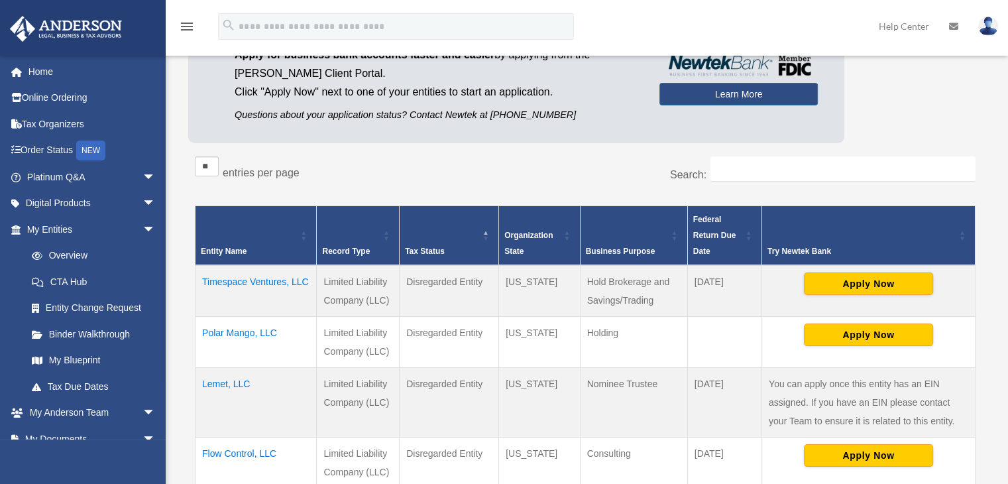
click at [459, 241] on th "Tax Status" at bounding box center [449, 236] width 99 height 60
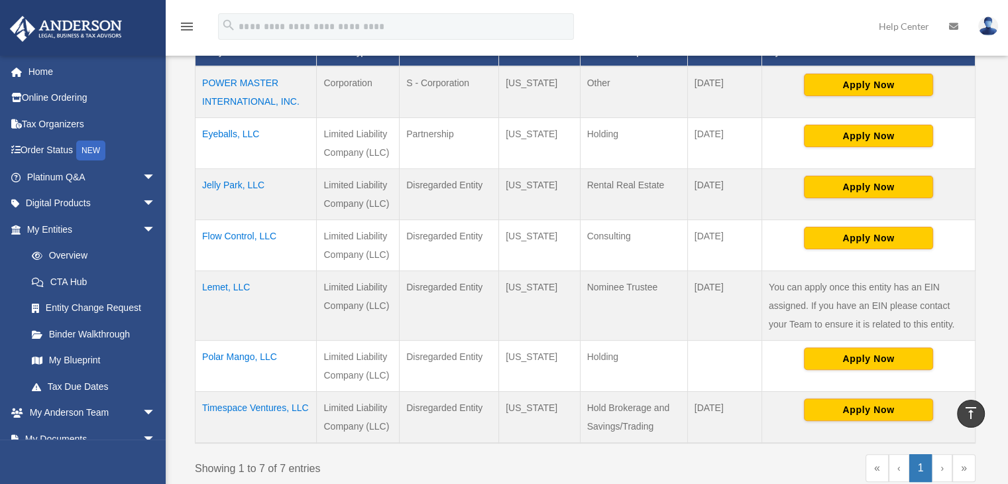
scroll to position [326, 0]
